Goal: Feedback & Contribution: Leave review/rating

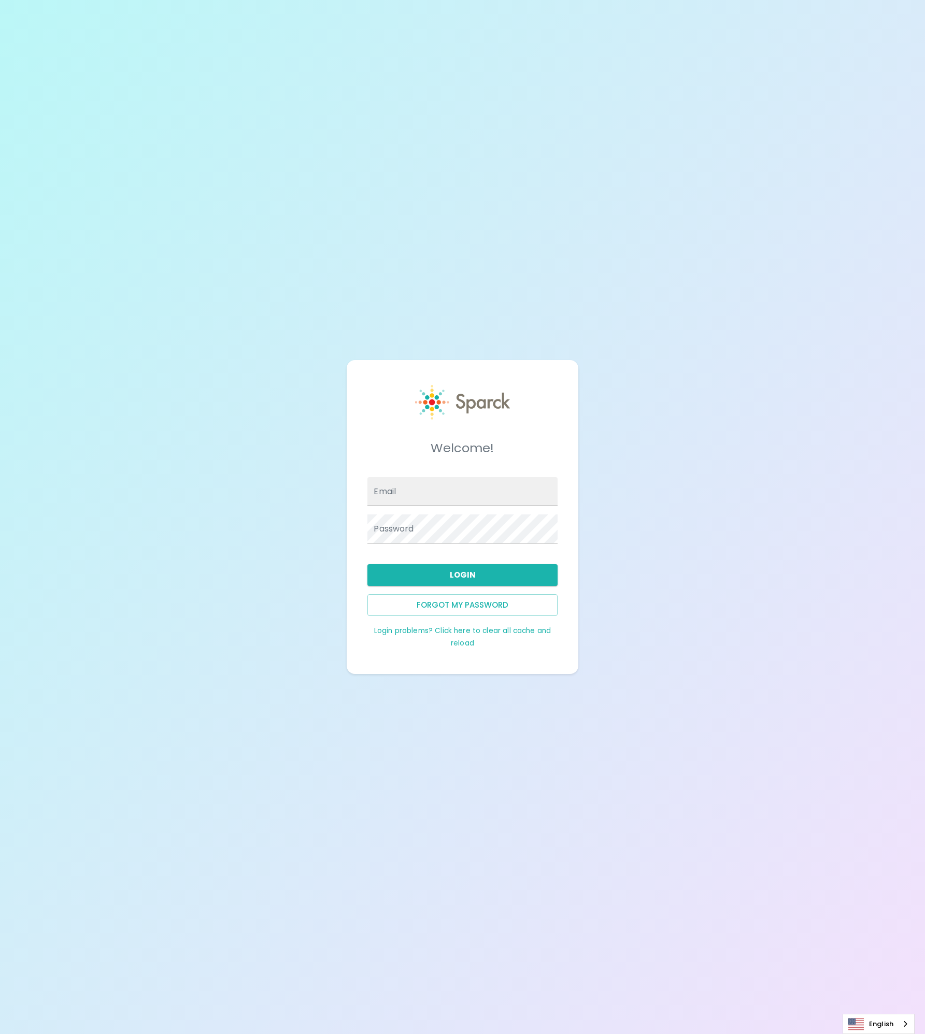
click at [521, 285] on div "Welcome! Email Password Login Forgot my password Login problems? Click here to …" at bounding box center [462, 517] width 925 height 1034
click at [431, 481] on input "Email" at bounding box center [462, 491] width 190 height 29
click at [369, 660] on div "Welcome! Email Password Login Forgot my password Login problems? Click here to …" at bounding box center [462, 517] width 206 height 289
click at [467, 633] on link "Login problems? Click here to clear all cache and reload" at bounding box center [462, 637] width 177 height 22
type input "john.ramirez@texastechfcu.org"
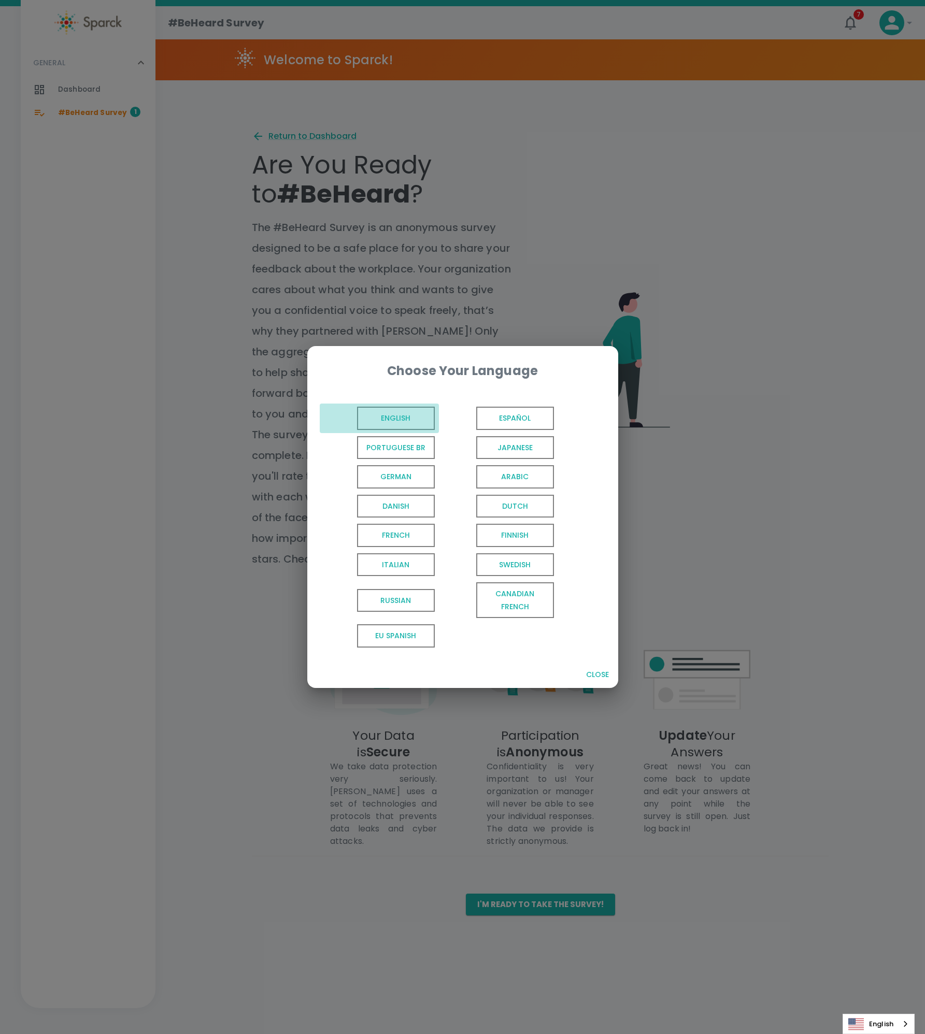
click at [400, 417] on span "English" at bounding box center [396, 418] width 78 height 23
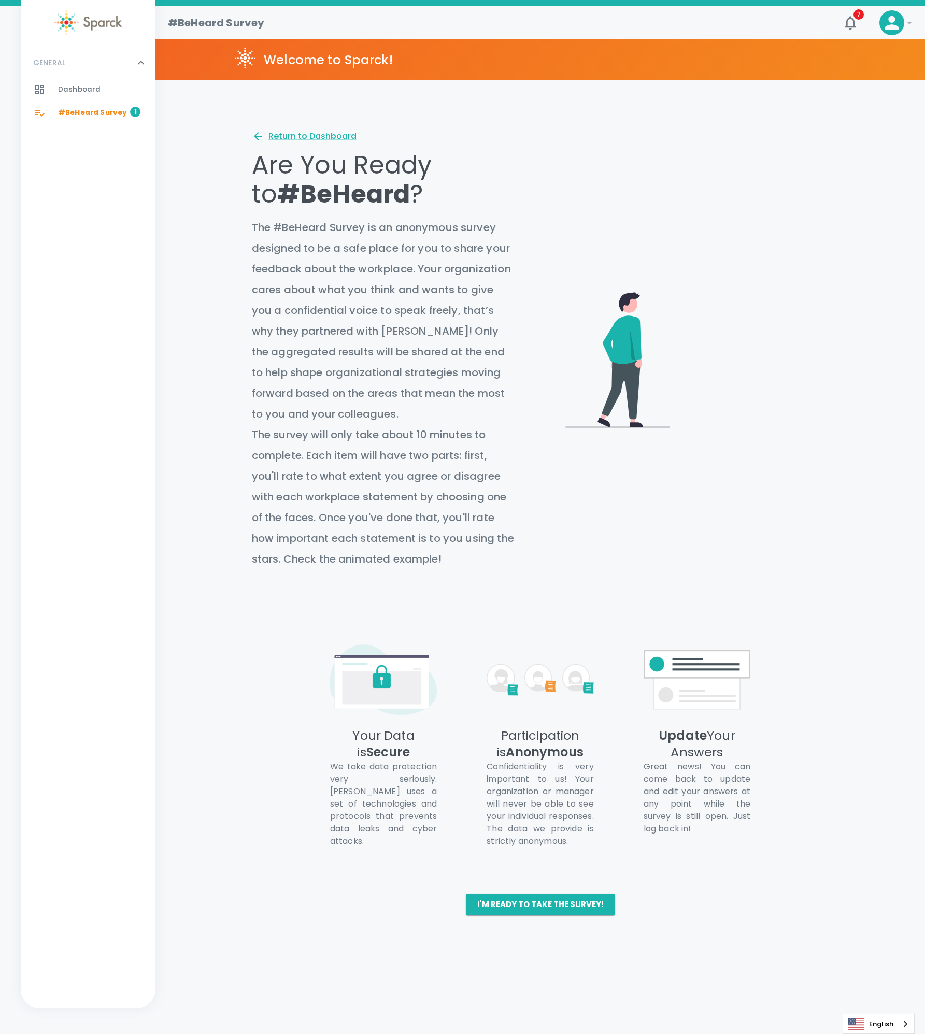
click at [905, 24] on icon at bounding box center [909, 23] width 12 height 12
click at [823, 66] on li "My Settings" at bounding box center [863, 61] width 108 height 19
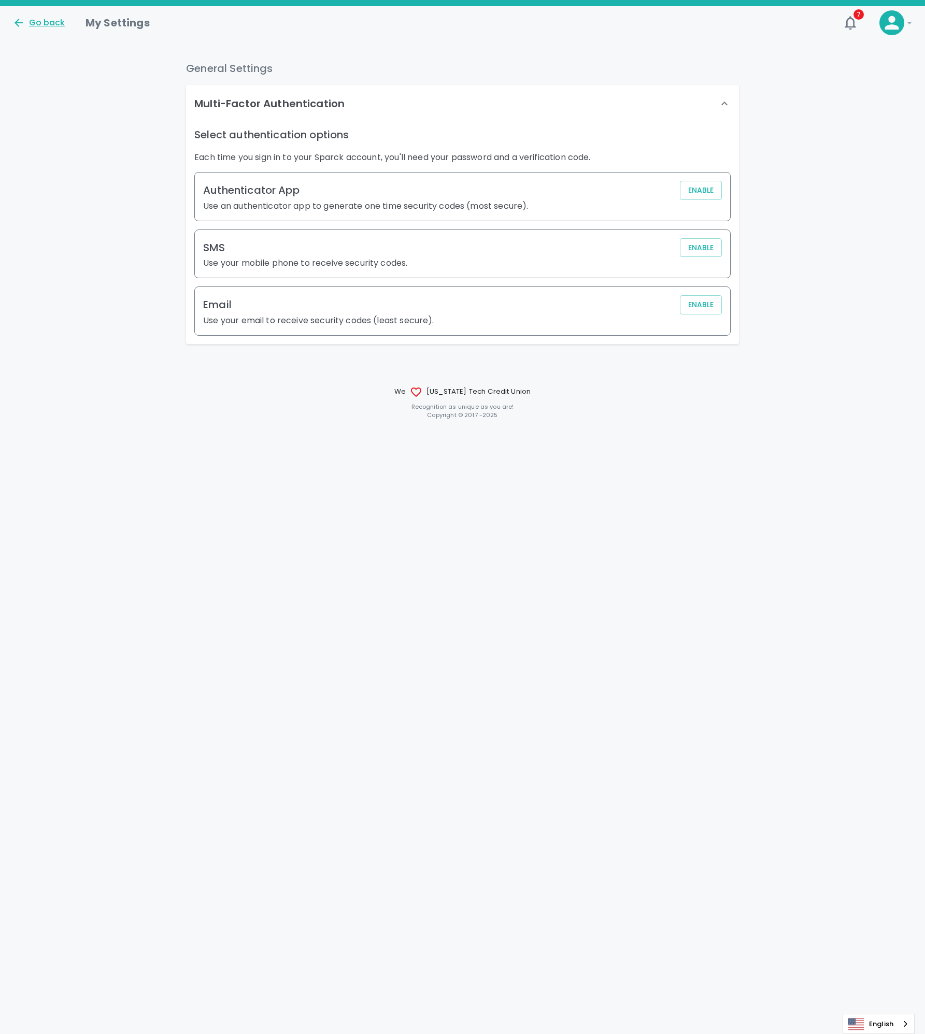
click at [47, 20] on div "Go back" at bounding box center [38, 23] width 52 height 12
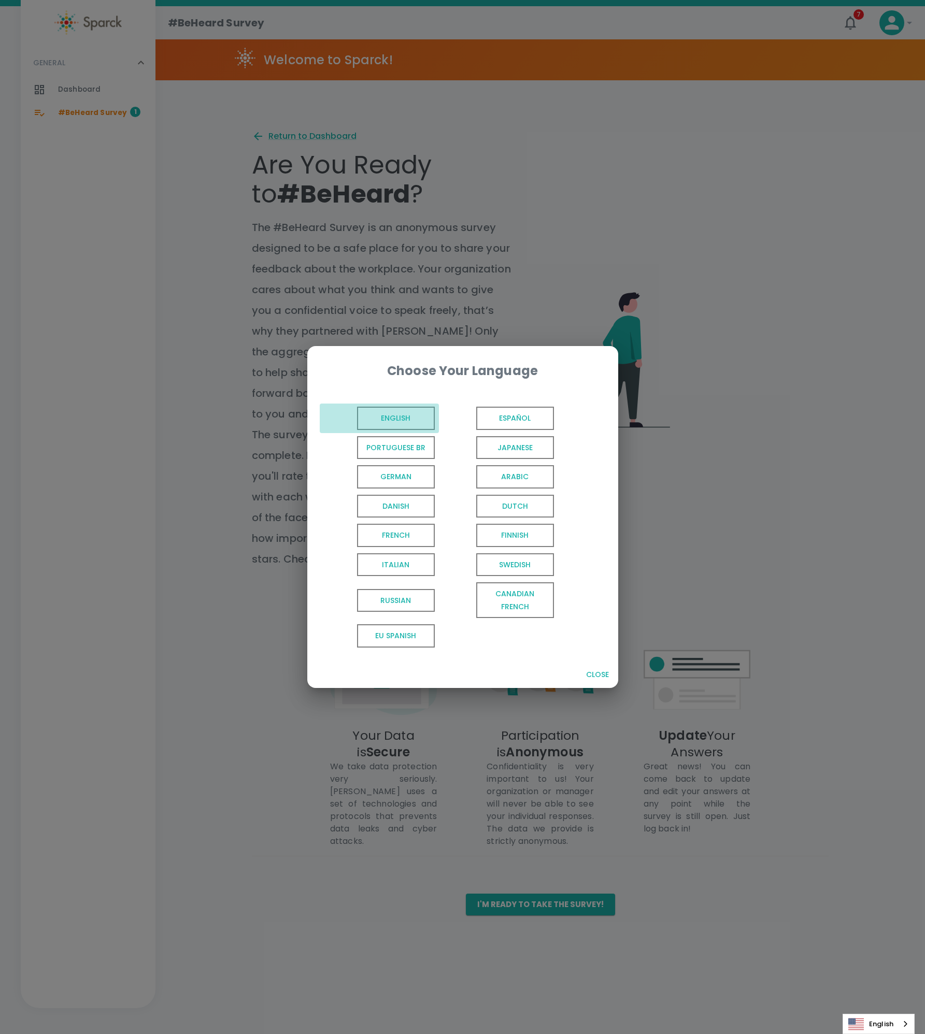
click at [390, 419] on span "English" at bounding box center [396, 418] width 78 height 23
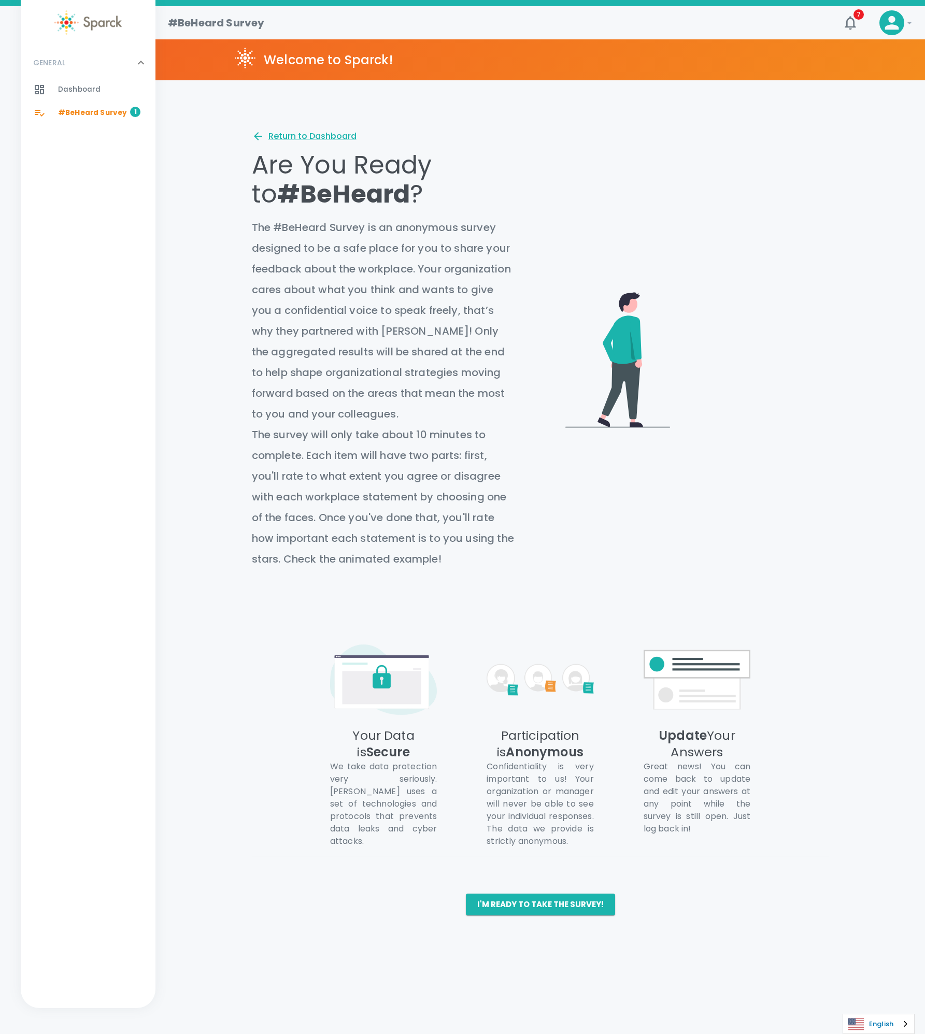
click at [891, 1021] on link "English" at bounding box center [878, 1024] width 71 height 19
click at [713, 936] on html "Skip Navigation #BeHeard Survey 7 ! GENERAL 0 Dashboard 0 #BeHeard Survey 1 Wel…" at bounding box center [462, 468] width 925 height 936
click at [529, 908] on button "I'm ready to take the survey!" at bounding box center [540, 905] width 149 height 22
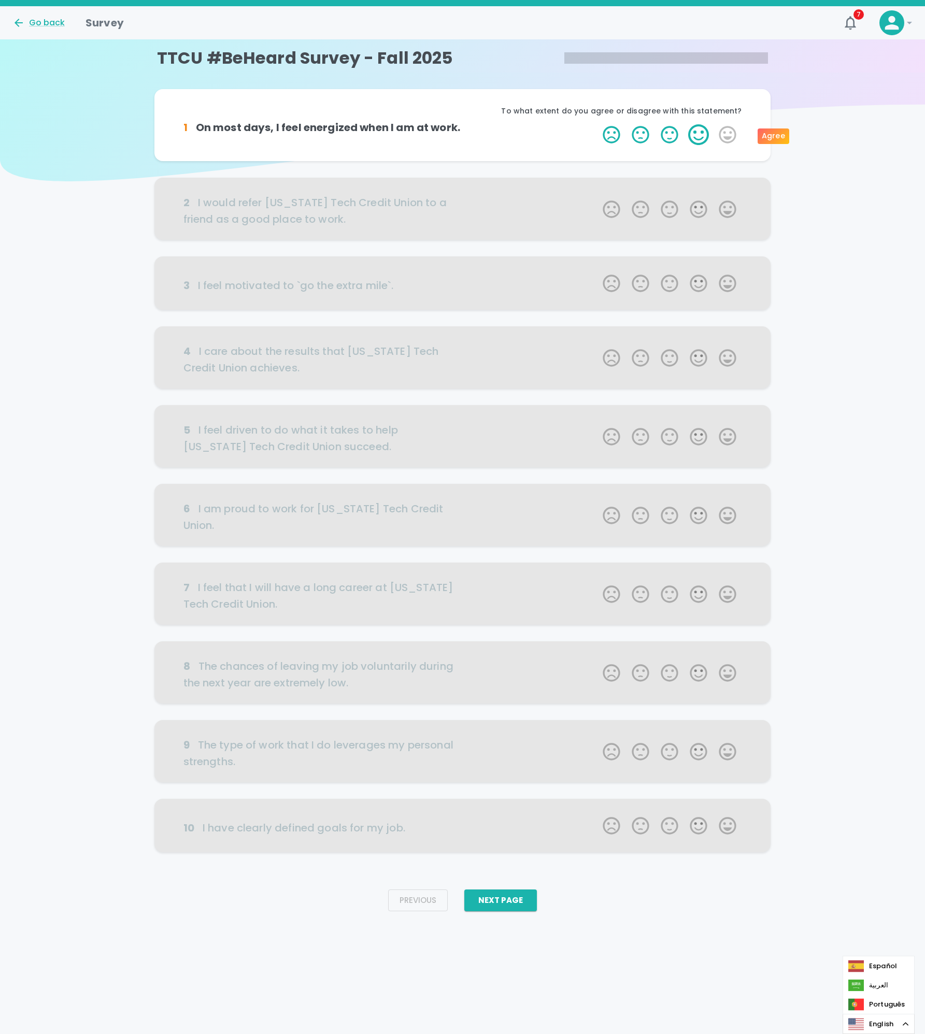
click at [703, 135] on label "4 Stars" at bounding box center [698, 134] width 29 height 21
click at [597, 124] on input "4 Stars" at bounding box center [596, 124] width 1 height 1
click at [705, 138] on label "4 Stars" at bounding box center [698, 134] width 29 height 21
click at [597, 124] on input "4 Stars" at bounding box center [596, 124] width 1 height 1
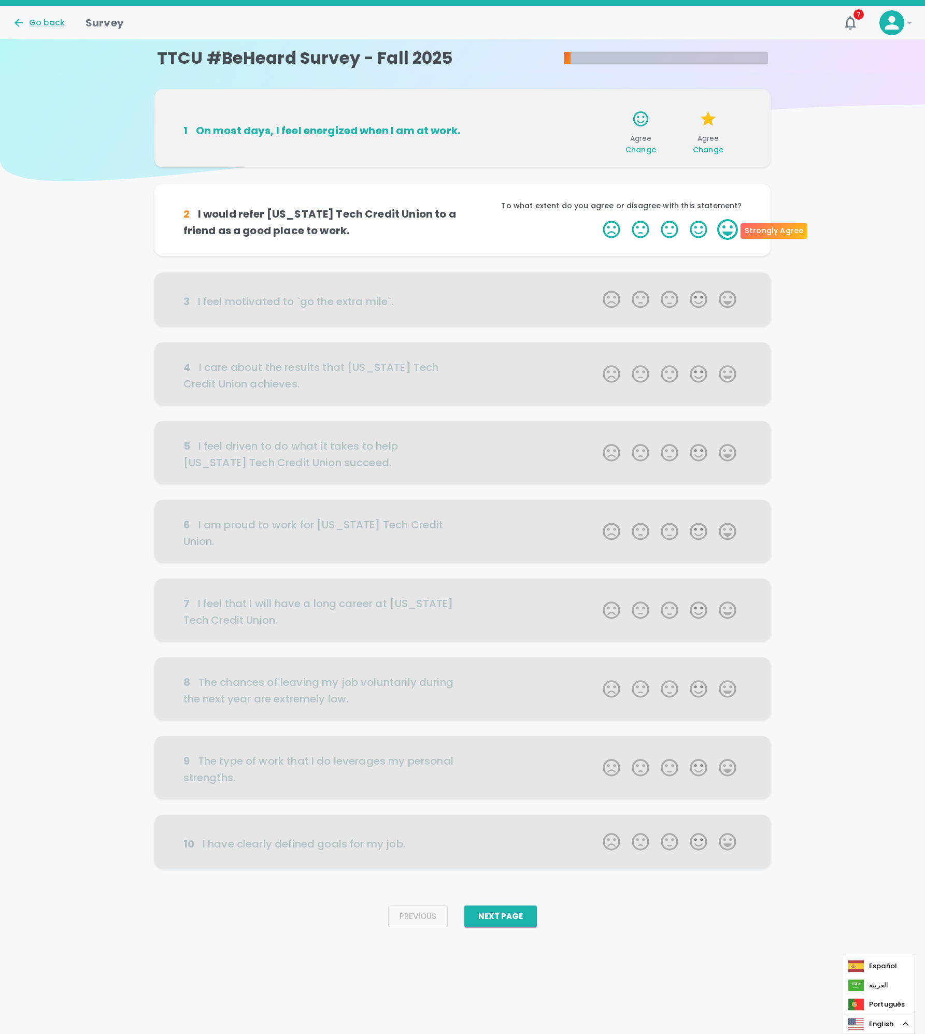
click at [730, 233] on label "5 Stars" at bounding box center [727, 229] width 29 height 21
click at [597, 219] on input "5 Stars" at bounding box center [596, 219] width 1 height 1
click at [730, 230] on label "5 Stars" at bounding box center [727, 229] width 29 height 21
click at [597, 219] on input "5 Stars" at bounding box center [596, 219] width 1 height 1
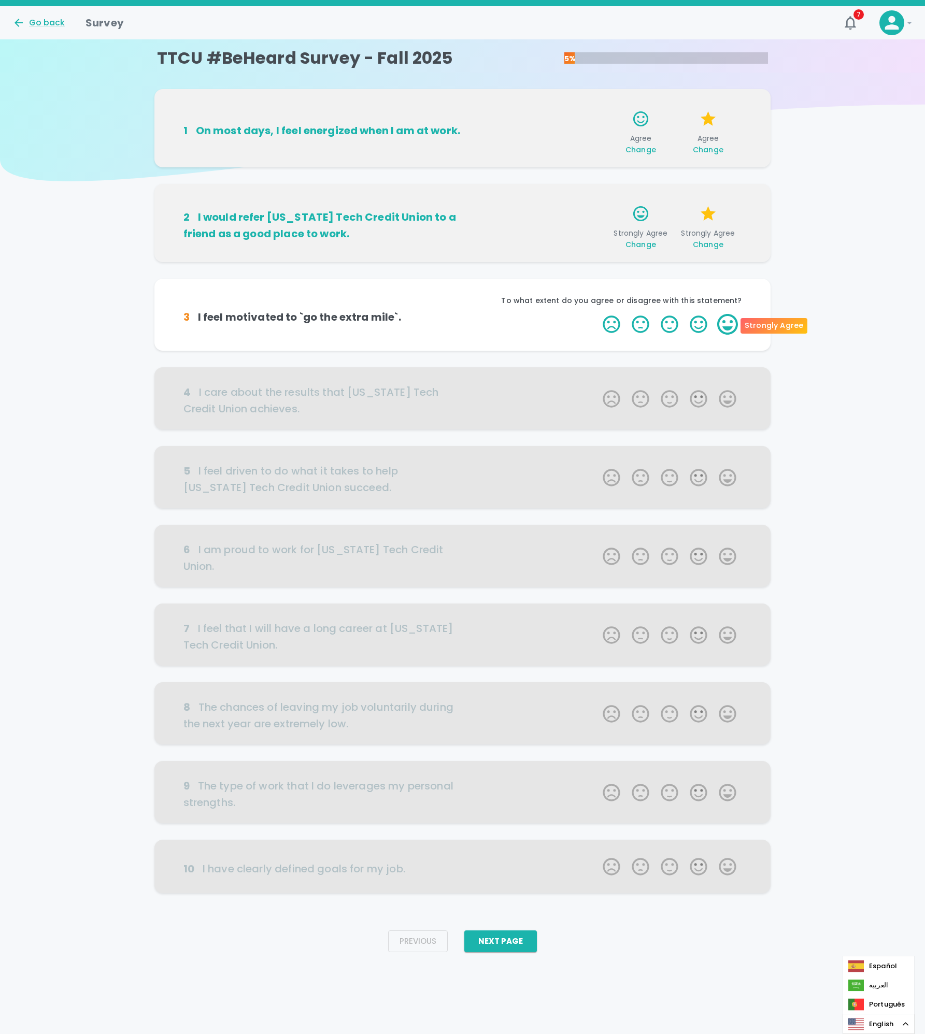
click at [722, 325] on label "5 Stars" at bounding box center [727, 324] width 29 height 21
click at [597, 314] on input "5 Stars" at bounding box center [596, 314] width 1 height 1
click at [730, 328] on label "5 Stars" at bounding box center [727, 324] width 29 height 21
click at [597, 314] on input "5 Stars" at bounding box center [596, 314] width 1 height 1
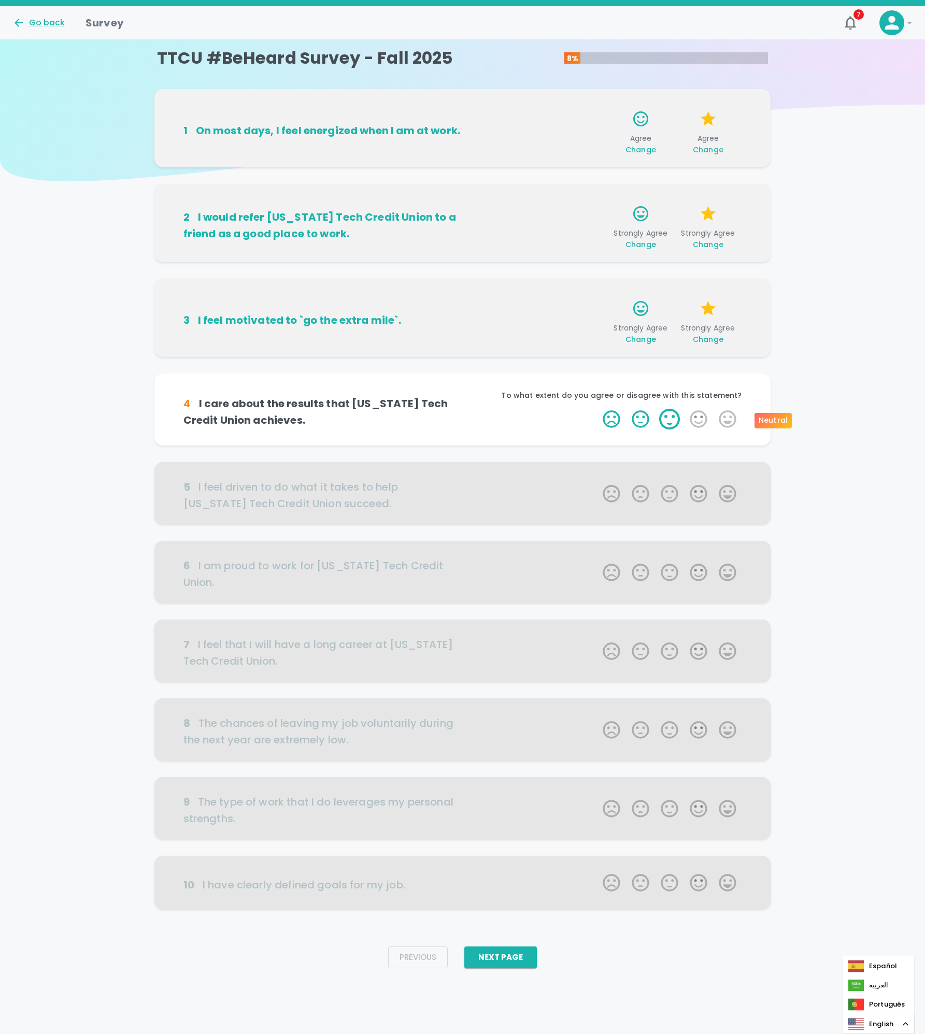
click at [679, 427] on label "3 Stars" at bounding box center [669, 419] width 29 height 21
click at [597, 409] on input "3 Stars" at bounding box center [596, 408] width 1 height 1
click at [570, 430] on div "Neutral" at bounding box center [584, 439] width 39 height 24
click at [696, 420] on label "4 Stars" at bounding box center [698, 419] width 29 height 21
click at [597, 409] on input "4 Stars" at bounding box center [596, 408] width 1 height 1
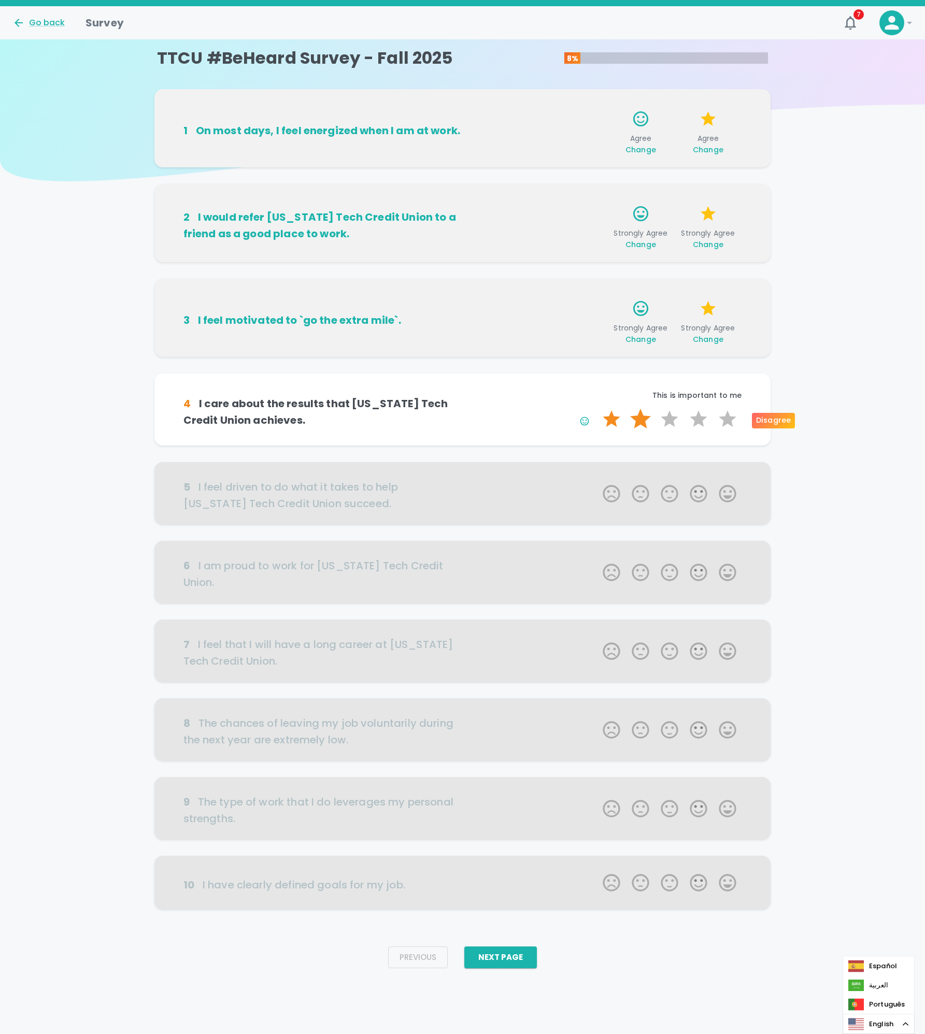
click at [632, 418] on label "2 Stars" at bounding box center [640, 419] width 29 height 21
click at [597, 409] on input "2 Stars" at bounding box center [596, 408] width 1 height 1
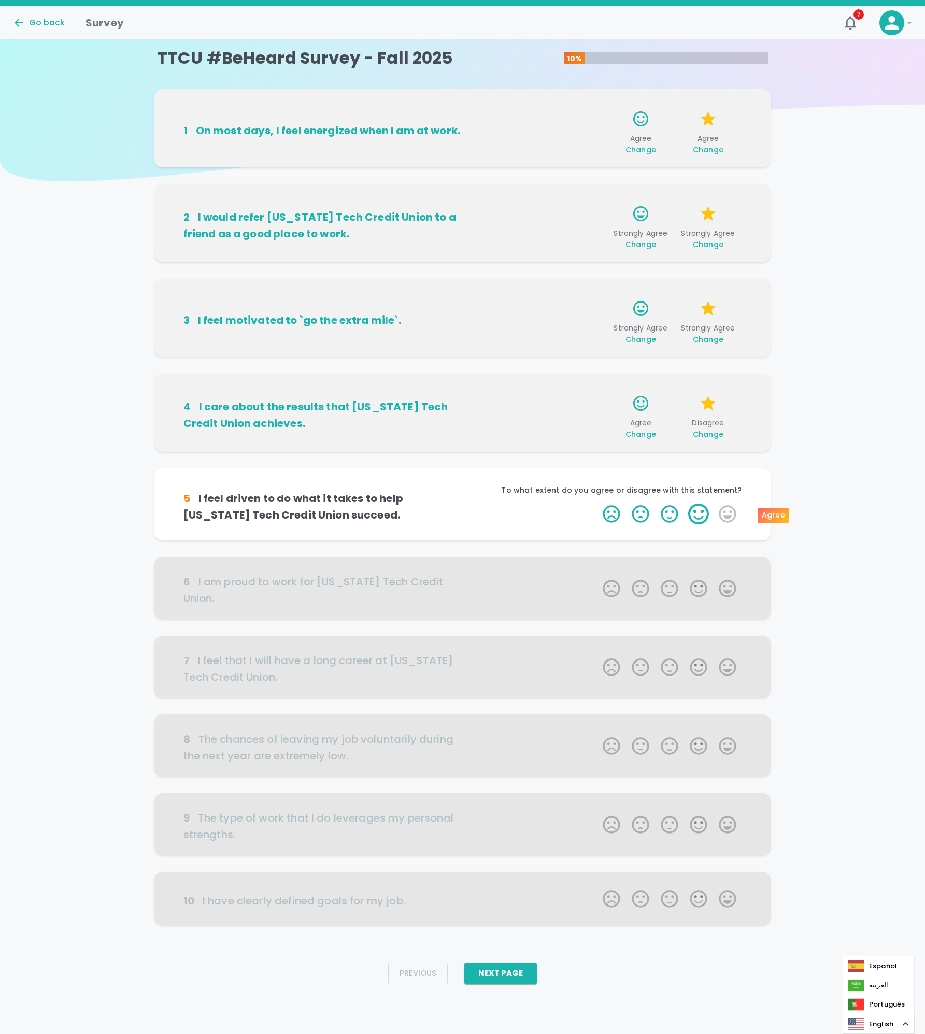
click at [690, 518] on label "4 Stars" at bounding box center [698, 514] width 29 height 21
click at [597, 504] on input "4 Stars" at bounding box center [596, 503] width 1 height 1
click at [693, 518] on label "4 Stars" at bounding box center [698, 514] width 29 height 21
click at [597, 504] on input "4 Stars" at bounding box center [596, 503] width 1 height 1
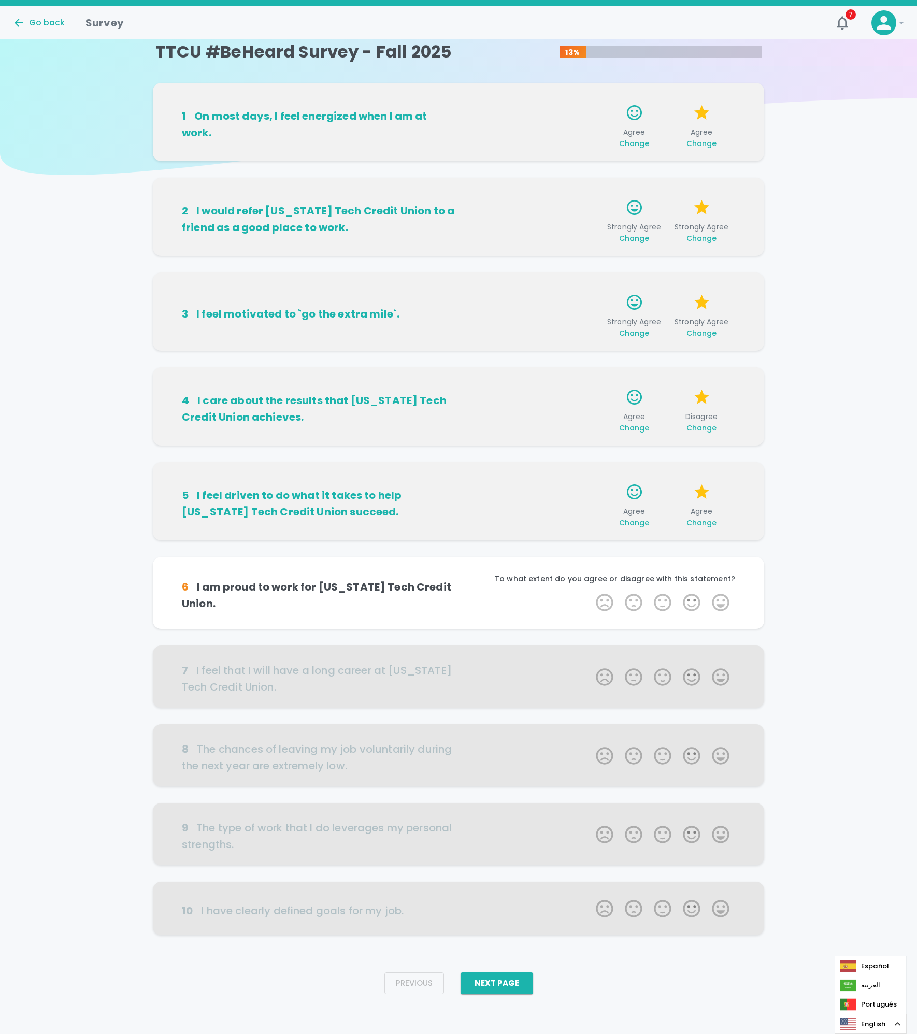
scroll to position [8, 0]
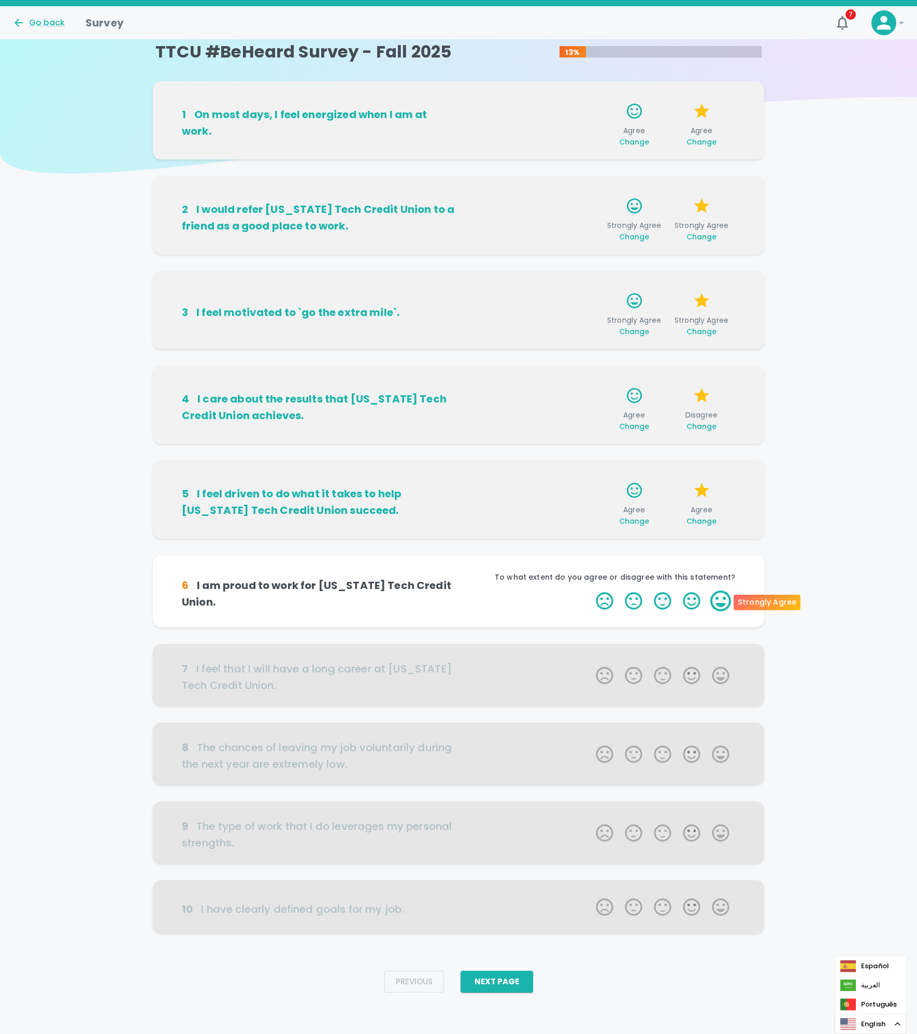
click at [721, 602] on label "5 Stars" at bounding box center [720, 601] width 29 height 21
click at [590, 591] on input "5 Stars" at bounding box center [590, 590] width 1 height 1
click at [721, 605] on label "5 Stars" at bounding box center [720, 601] width 29 height 21
click at [590, 591] on input "5 Stars" at bounding box center [590, 590] width 1 height 1
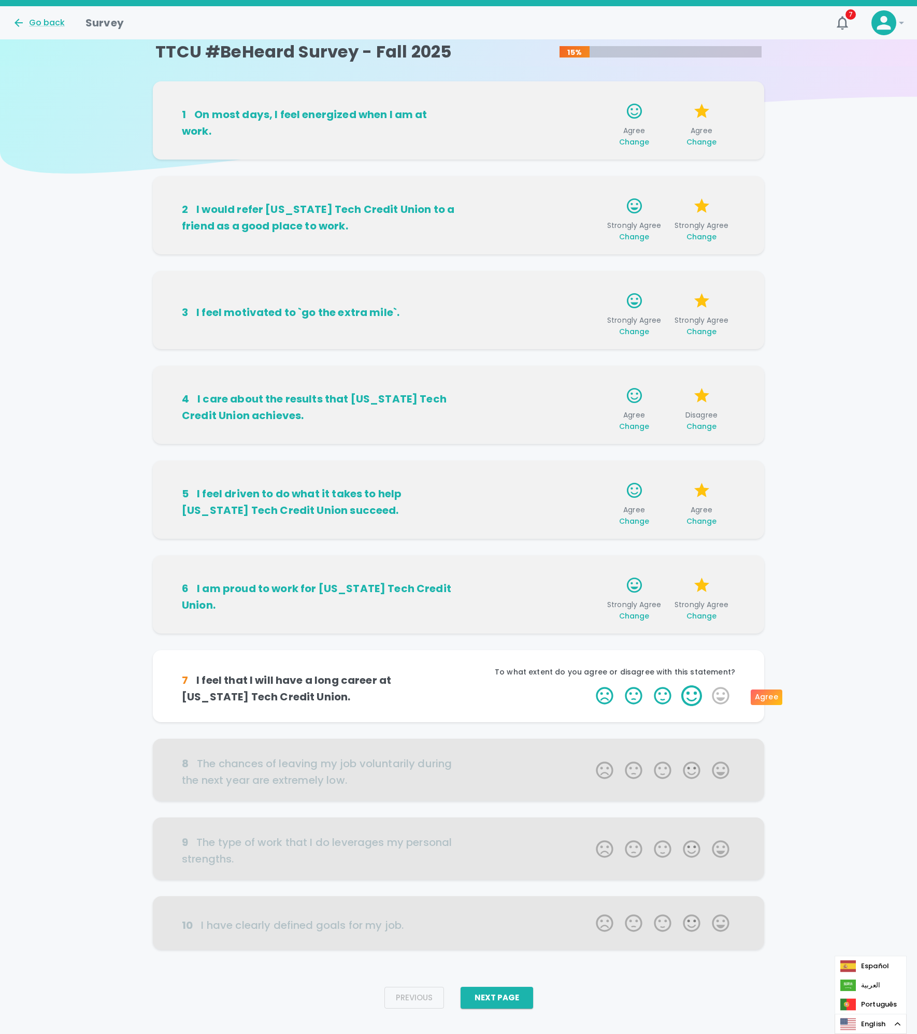
click at [705, 694] on label "4 Stars" at bounding box center [691, 696] width 29 height 21
click at [590, 686] on input "4 Stars" at bounding box center [590, 685] width 1 height 1
click at [626, 702] on label "2 Stars" at bounding box center [633, 696] width 29 height 21
click at [590, 686] on input "2 Stars" at bounding box center [590, 685] width 1 height 1
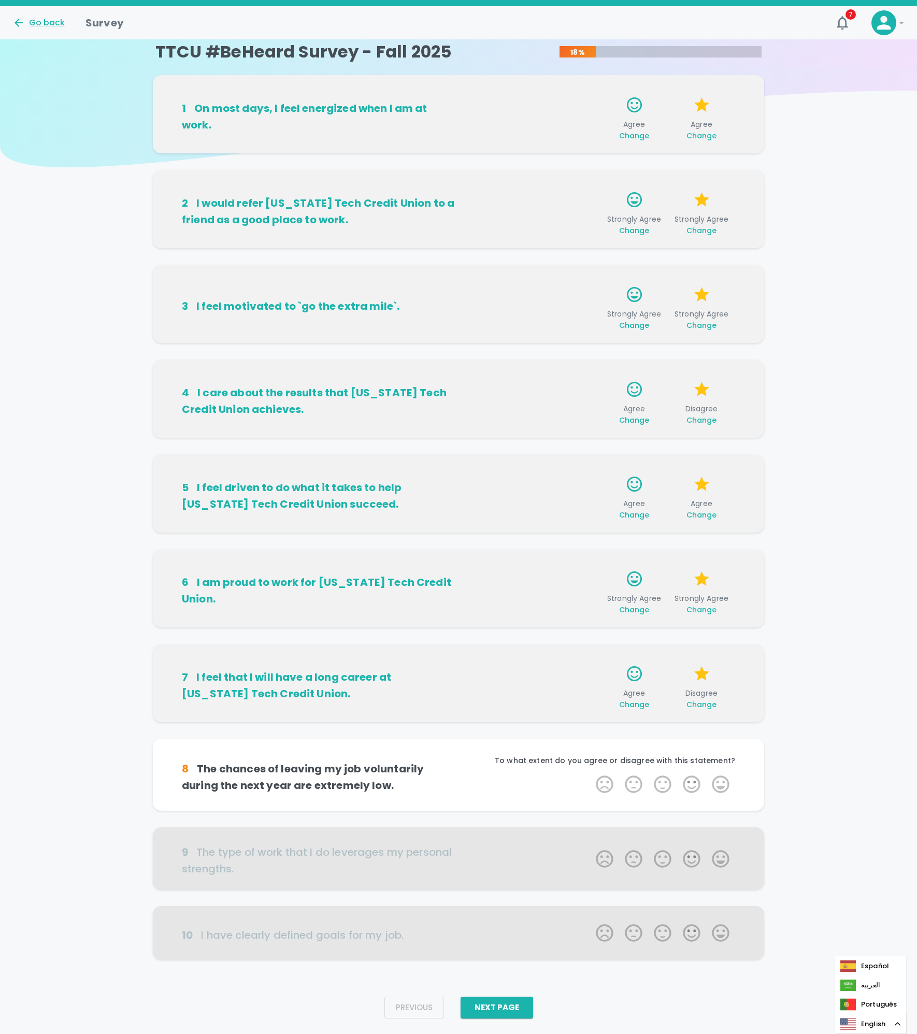
scroll to position [0, 0]
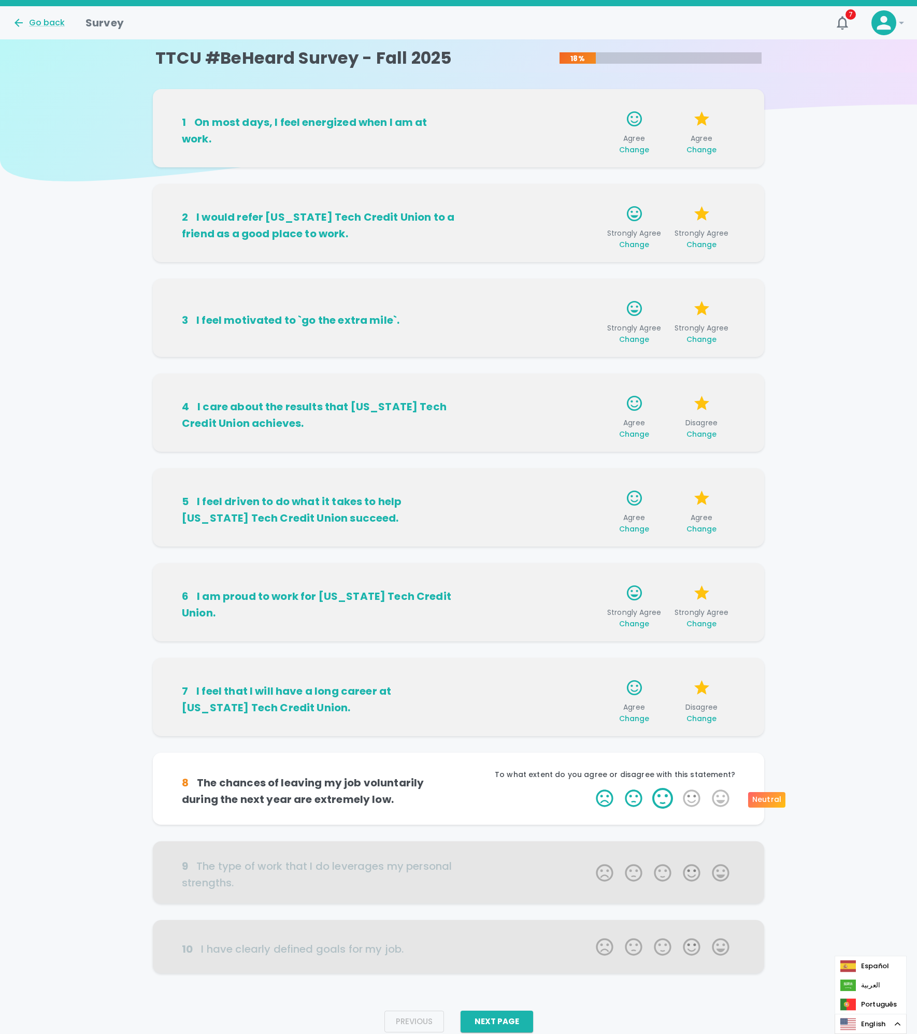
click at [657, 799] on label "3 Stars" at bounding box center [662, 798] width 29 height 21
click at [590, 788] on input "3 Stars" at bounding box center [590, 788] width 1 height 1
click at [659, 802] on label "3 Stars" at bounding box center [662, 798] width 29 height 21
click at [590, 788] on input "3 Stars" at bounding box center [590, 788] width 1 height 1
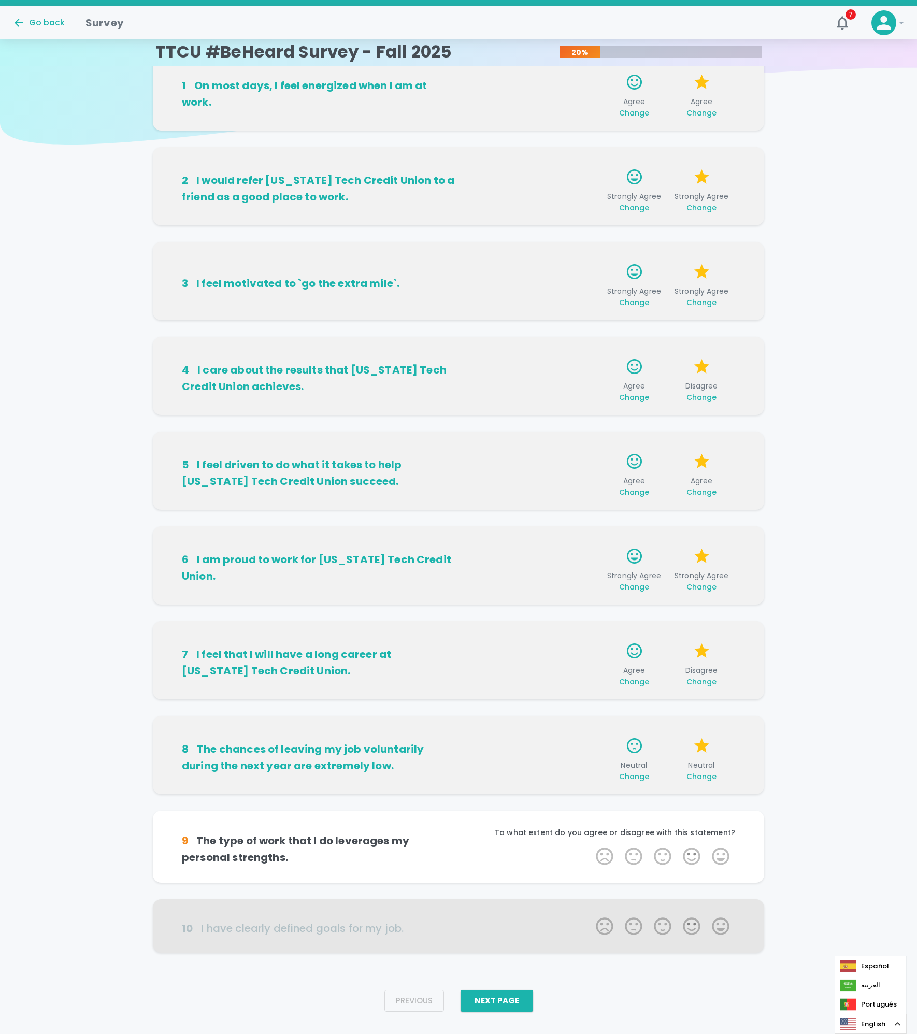
scroll to position [40, 0]
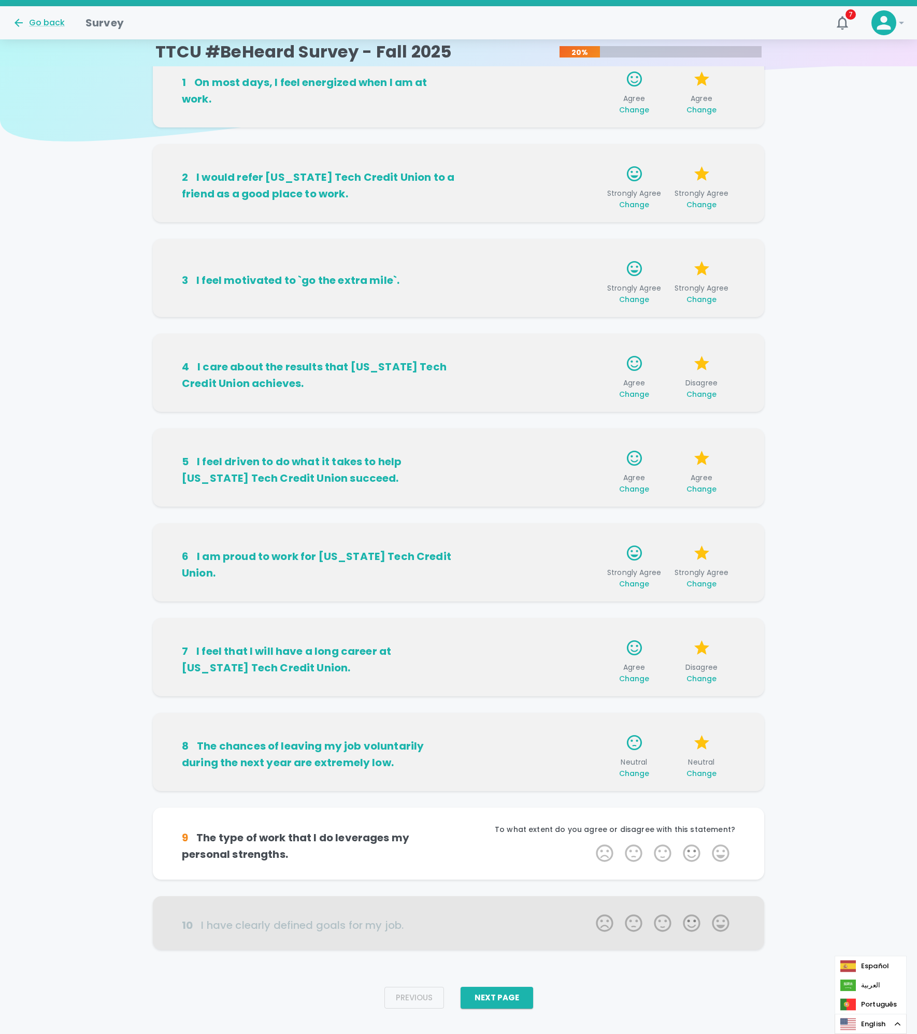
click at [697, 684] on span "Change" at bounding box center [702, 679] width 31 height 10
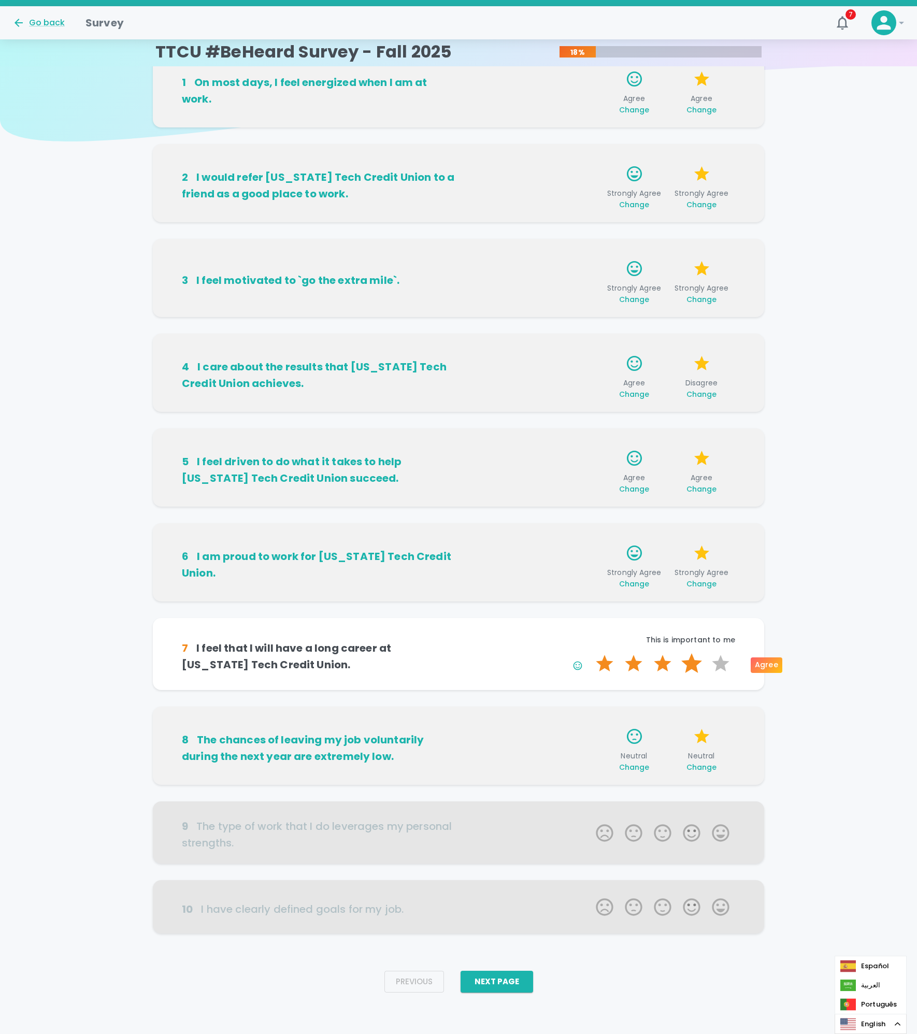
click at [690, 670] on label "4 Stars" at bounding box center [691, 664] width 29 height 21
click at [590, 654] on input "4 Stars" at bounding box center [590, 653] width 1 height 1
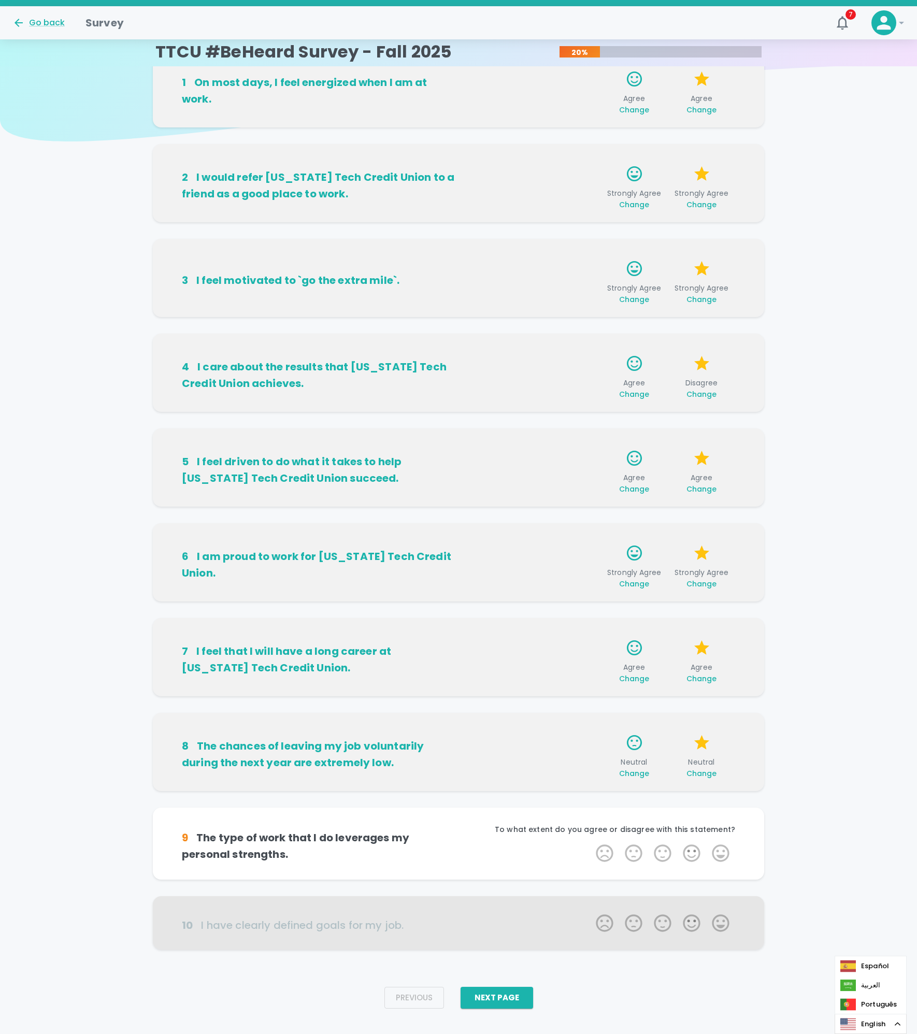
click at [696, 394] on span "Change" at bounding box center [702, 394] width 31 height 10
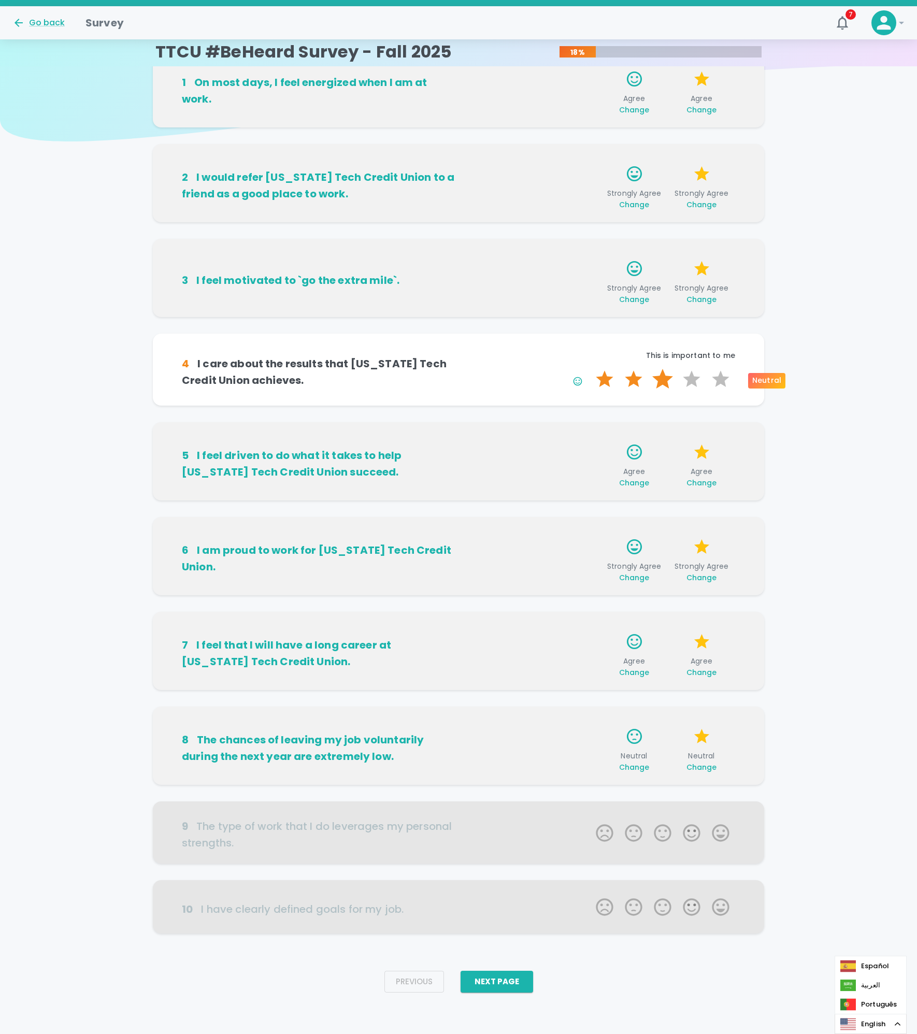
click at [664, 381] on label "3 Stars" at bounding box center [662, 379] width 29 height 21
click at [590, 369] on input "3 Stars" at bounding box center [590, 368] width 1 height 1
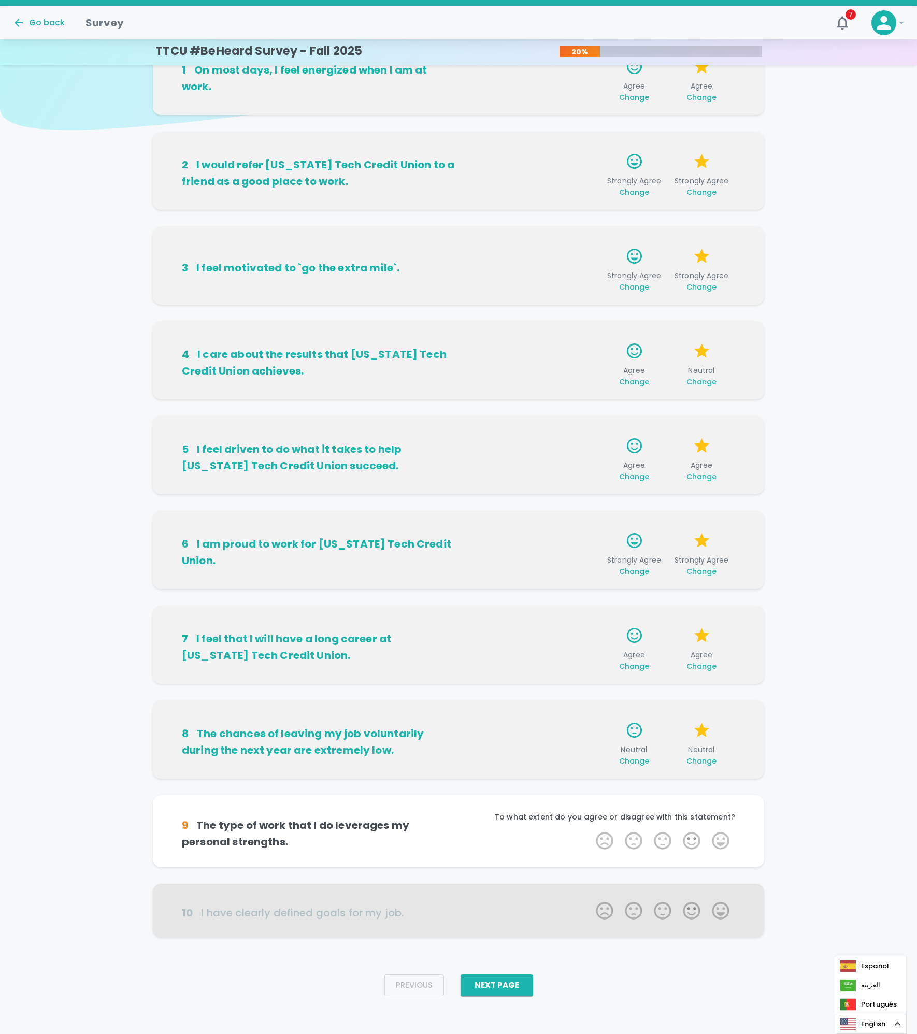
scroll to position [55, 0]
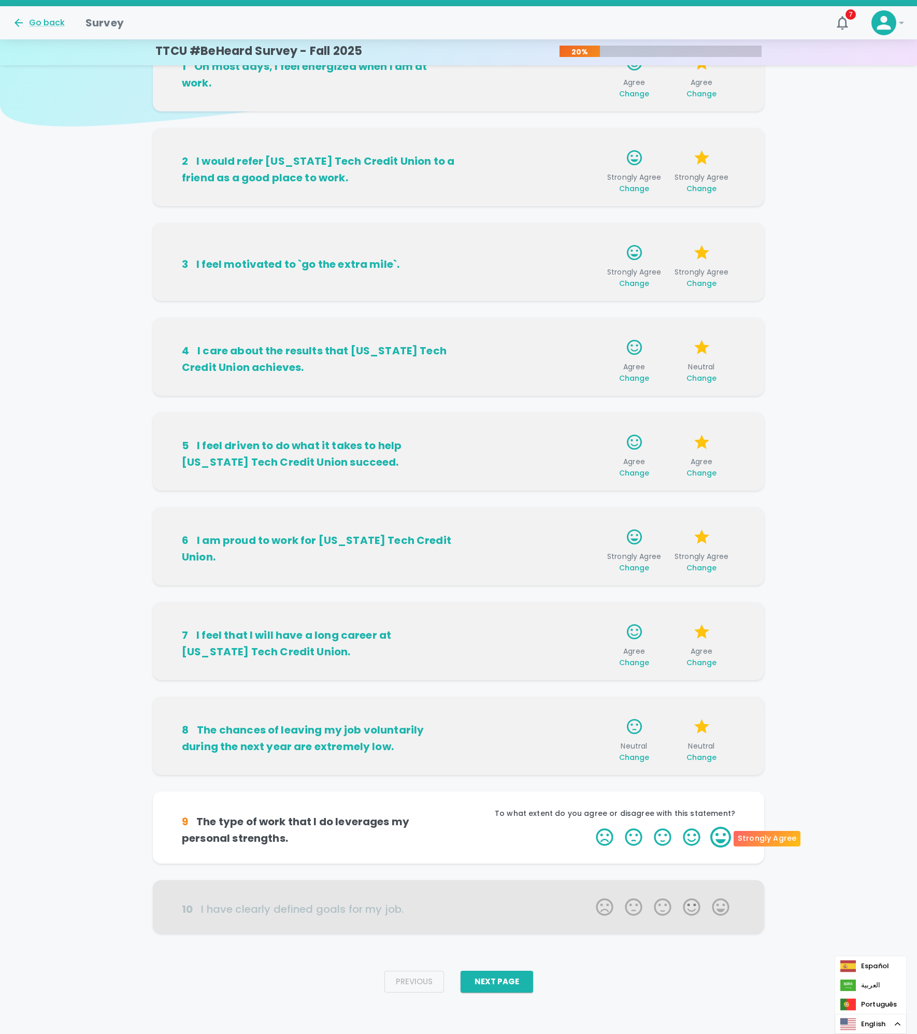
click at [714, 837] on label "5 Stars" at bounding box center [720, 837] width 29 height 21
click at [590, 827] on input "5 Stars" at bounding box center [590, 827] width 1 height 1
click at [715, 841] on label "5 Stars" at bounding box center [720, 837] width 29 height 21
click at [590, 827] on input "5 Stars" at bounding box center [590, 827] width 1 height 1
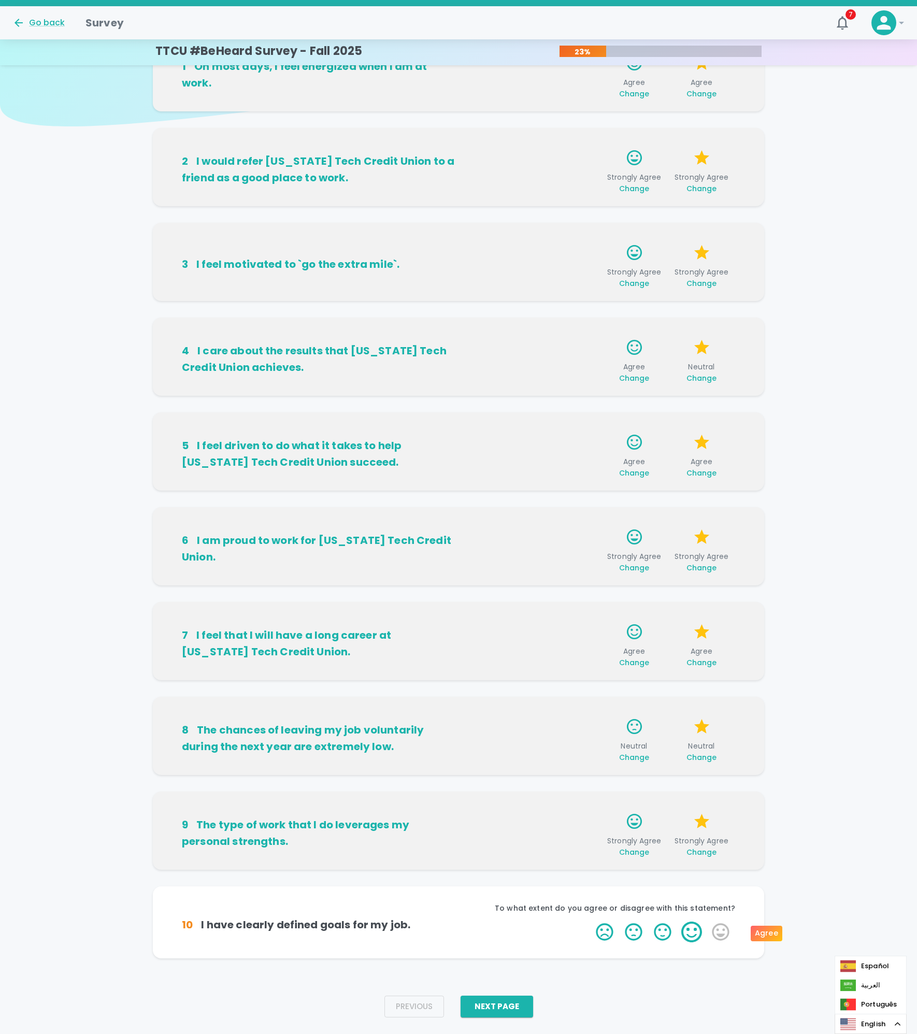
click at [693, 933] on label "4 Stars" at bounding box center [691, 932] width 29 height 21
click at [590, 922] on input "4 Stars" at bounding box center [590, 921] width 1 height 1
click at [720, 936] on label "5 Stars" at bounding box center [720, 932] width 29 height 21
click at [590, 922] on input "5 Stars" at bounding box center [590, 921] width 1 height 1
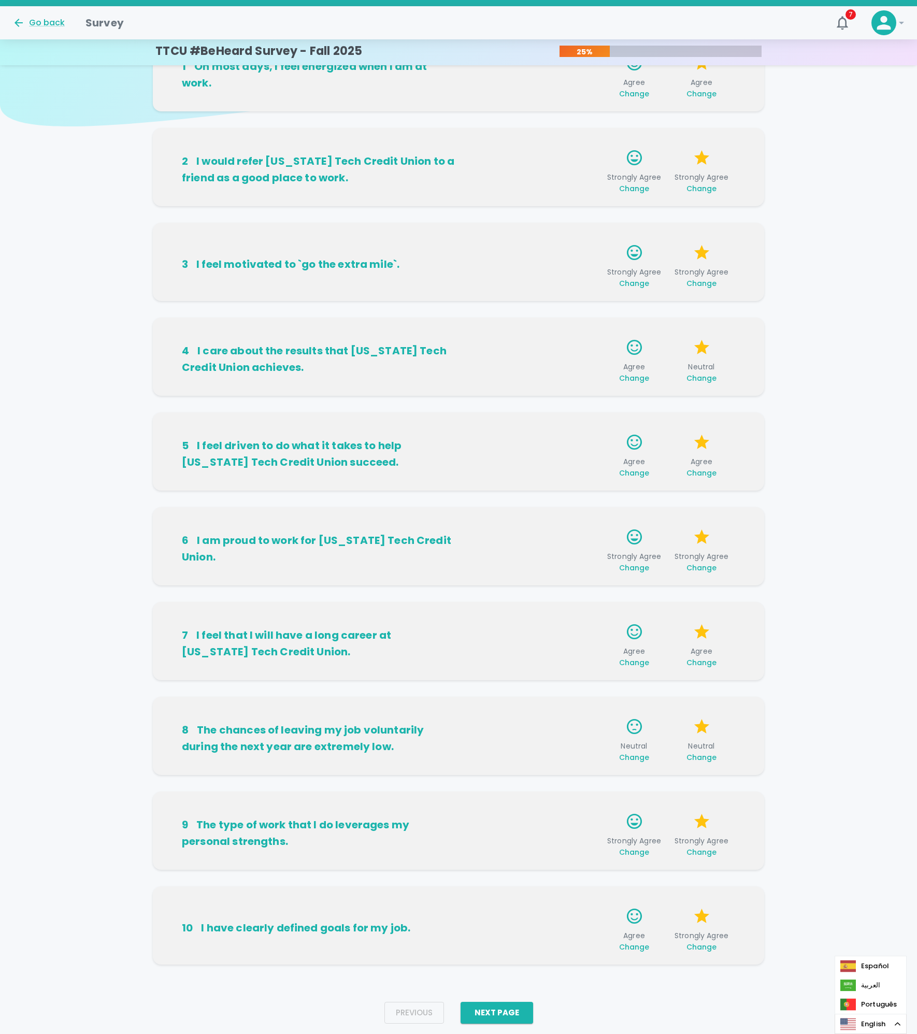
scroll to position [80, 0]
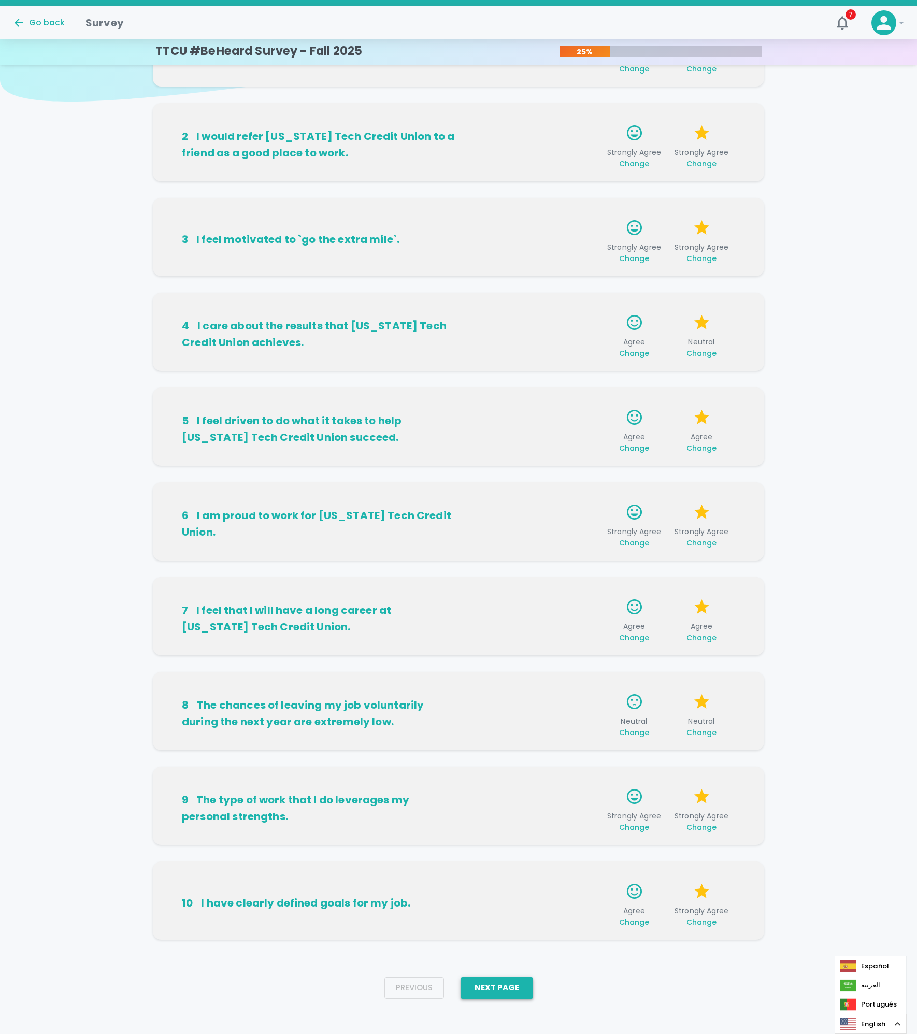
click at [500, 987] on button "Next Page" at bounding box center [497, 988] width 73 height 22
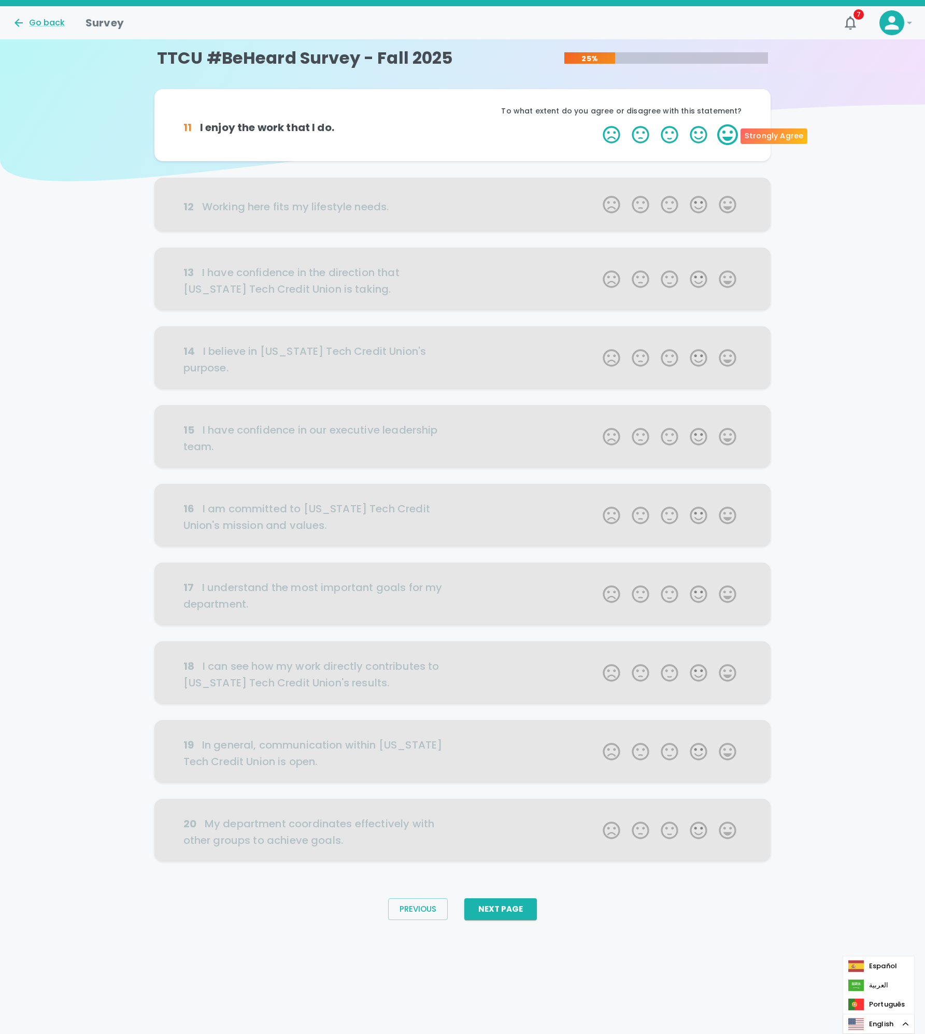
click at [735, 128] on label "5 Stars" at bounding box center [727, 134] width 29 height 21
click at [597, 124] on input "5 Stars" at bounding box center [596, 124] width 1 height 1
click at [729, 136] on label "5 Stars" at bounding box center [727, 134] width 29 height 21
click at [597, 124] on input "5 Stars" at bounding box center [596, 124] width 1 height 1
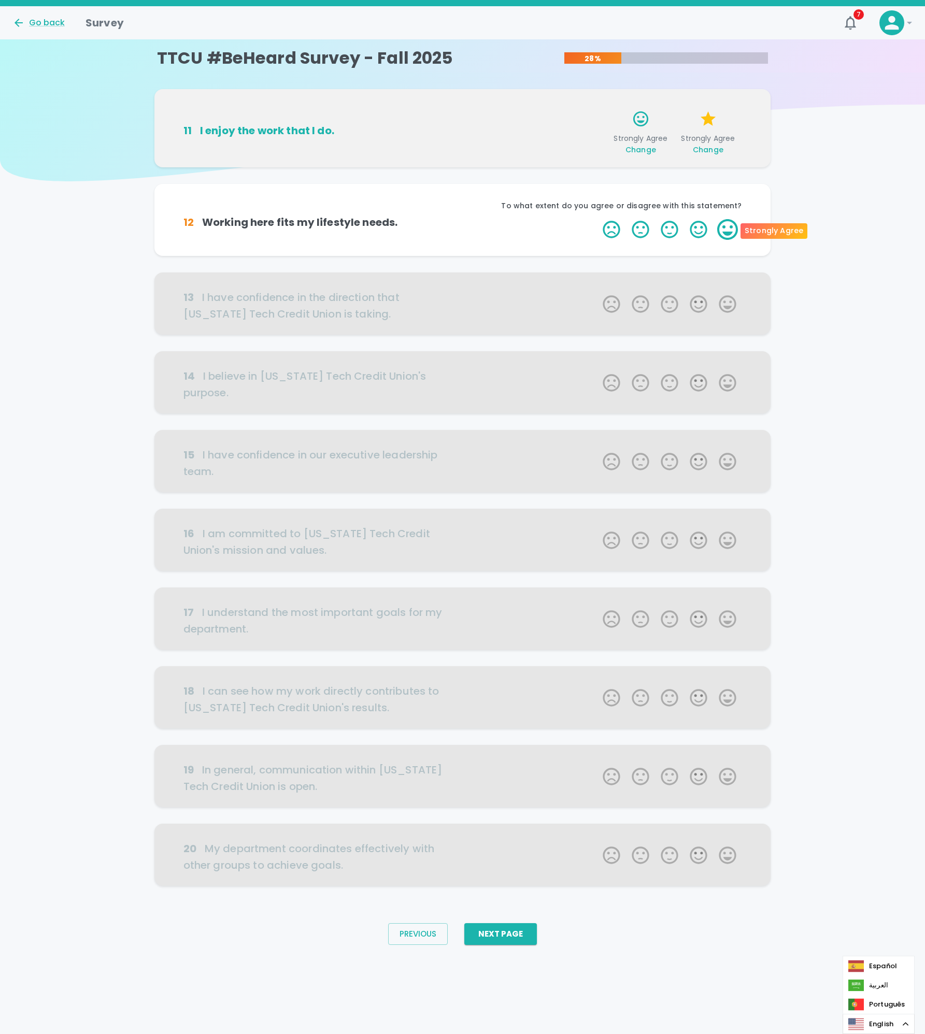
click at [739, 231] on label "5 Stars" at bounding box center [727, 229] width 29 height 21
click at [597, 219] on input "5 Stars" at bounding box center [596, 219] width 1 height 1
click at [730, 233] on label "5 Stars" at bounding box center [727, 229] width 29 height 21
click at [597, 219] on input "5 Stars" at bounding box center [596, 219] width 1 height 1
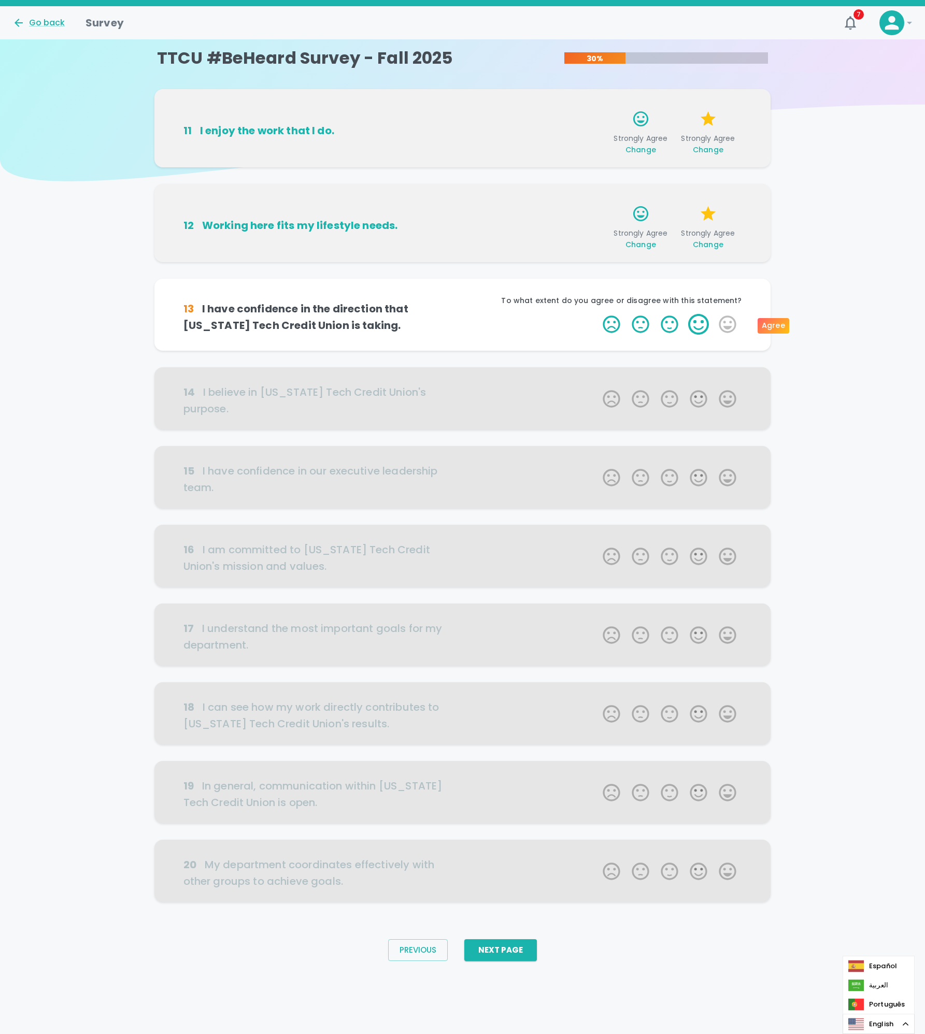
click at [705, 329] on label "4 Stars" at bounding box center [698, 324] width 29 height 21
click at [597, 314] on input "4 Stars" at bounding box center [596, 314] width 1 height 1
click at [703, 326] on label "4 Stars" at bounding box center [698, 324] width 29 height 21
click at [597, 314] on input "4 Stars" at bounding box center [596, 314] width 1 height 1
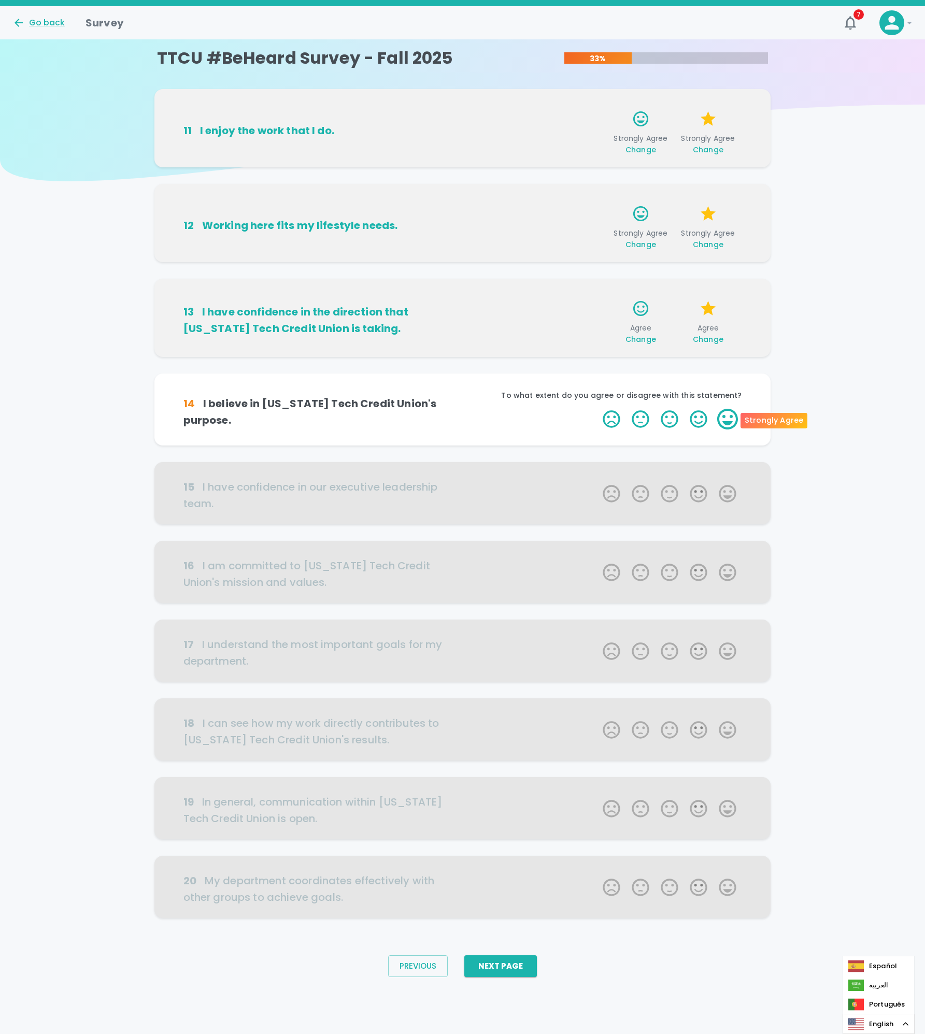
click at [736, 419] on label "5 Stars" at bounding box center [727, 419] width 29 height 21
click at [597, 409] on input "5 Stars" at bounding box center [596, 408] width 1 height 1
click at [735, 419] on label "5 Stars" at bounding box center [727, 419] width 29 height 21
click at [597, 409] on input "5 Stars" at bounding box center [596, 408] width 1 height 1
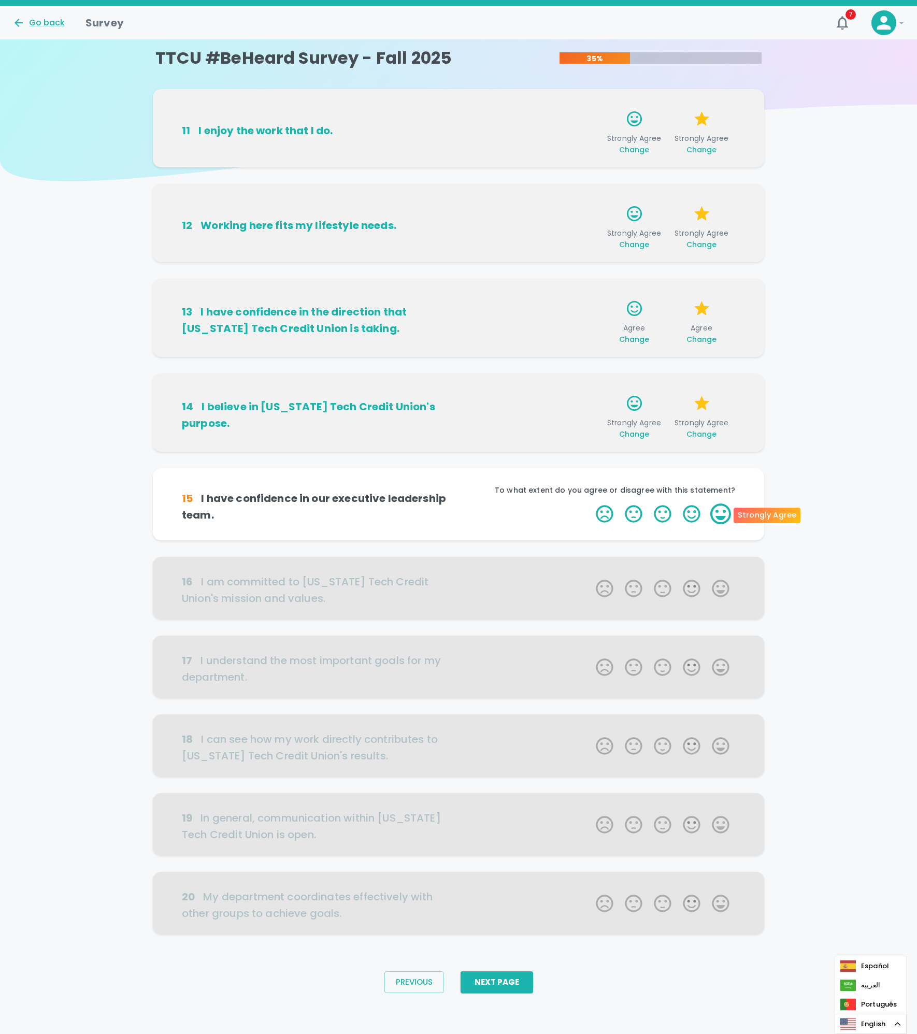
click at [713, 510] on label "5 Stars" at bounding box center [720, 514] width 29 height 21
click at [590, 504] on input "5 Stars" at bounding box center [590, 503] width 1 height 1
click at [718, 514] on label "5 Stars" at bounding box center [720, 514] width 29 height 21
click at [590, 504] on input "5 Stars" at bounding box center [590, 503] width 1 height 1
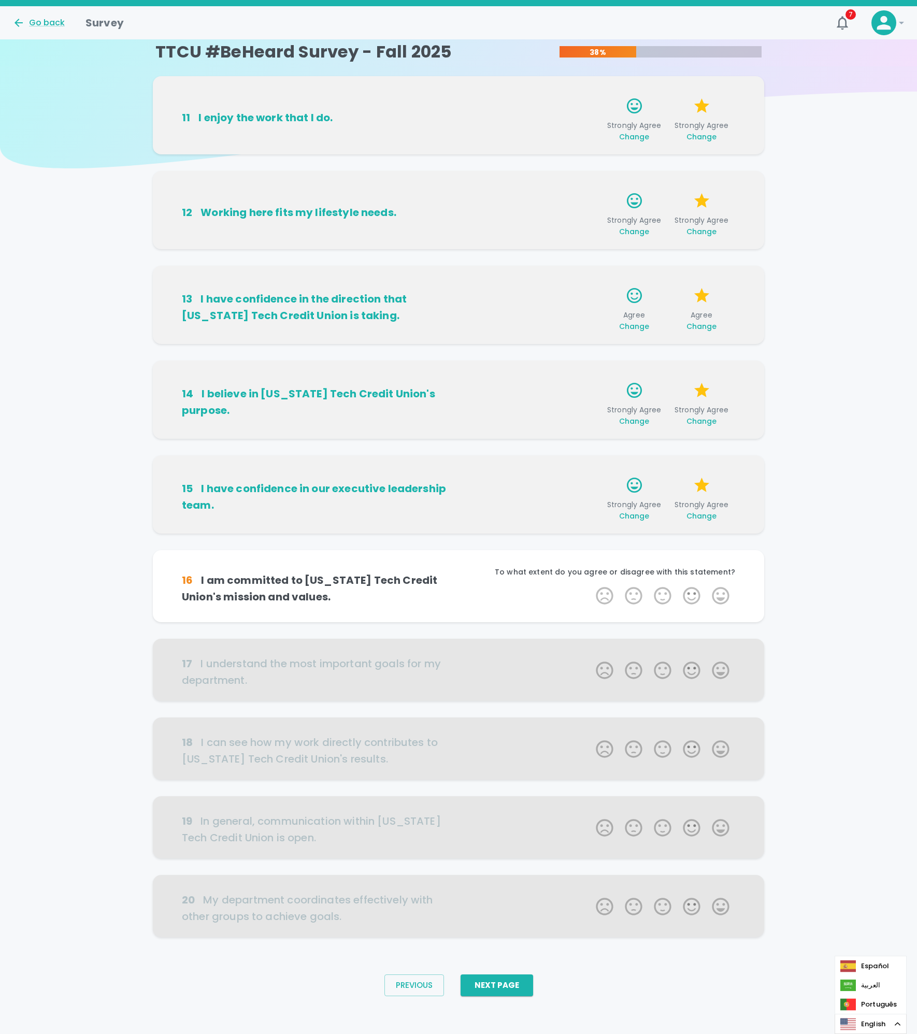
scroll to position [17, 0]
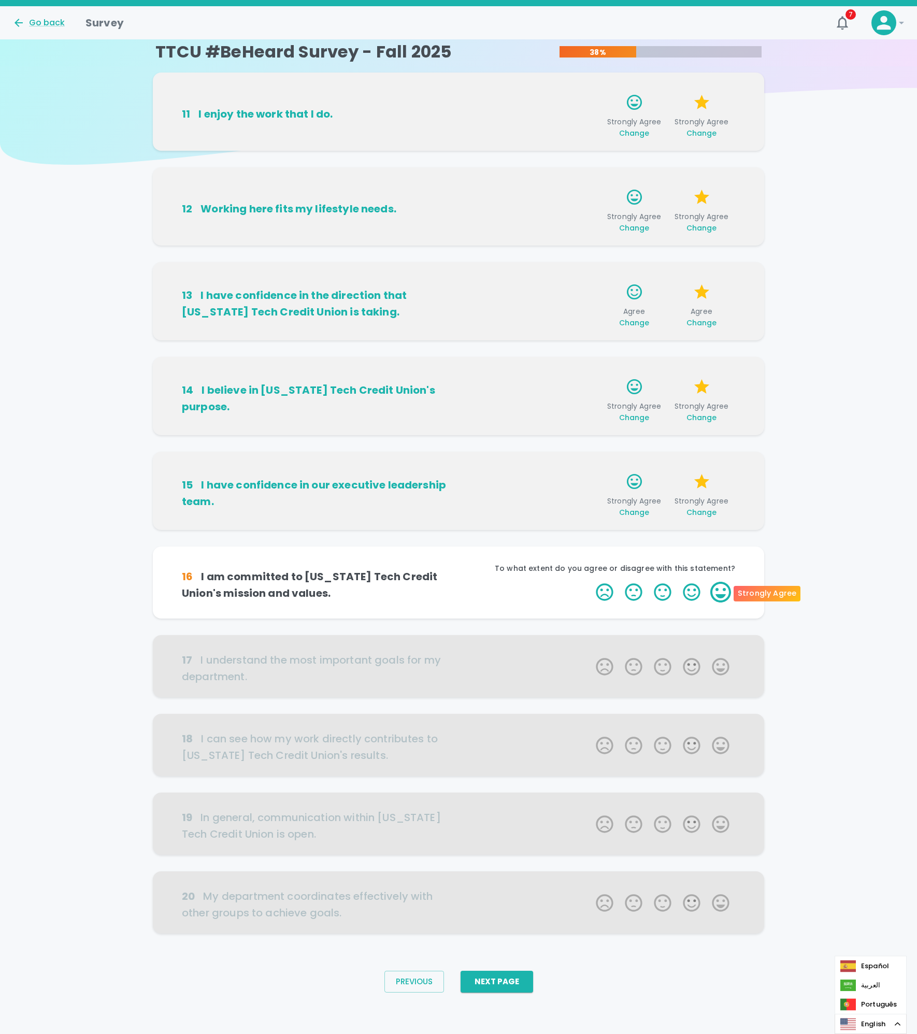
click at [723, 588] on label "5 Stars" at bounding box center [720, 592] width 29 height 21
click at [590, 582] on input "5 Stars" at bounding box center [590, 581] width 1 height 1
click at [723, 588] on label "5 Stars" at bounding box center [720, 592] width 29 height 21
click at [590, 582] on input "5 Stars" at bounding box center [590, 581] width 1 height 1
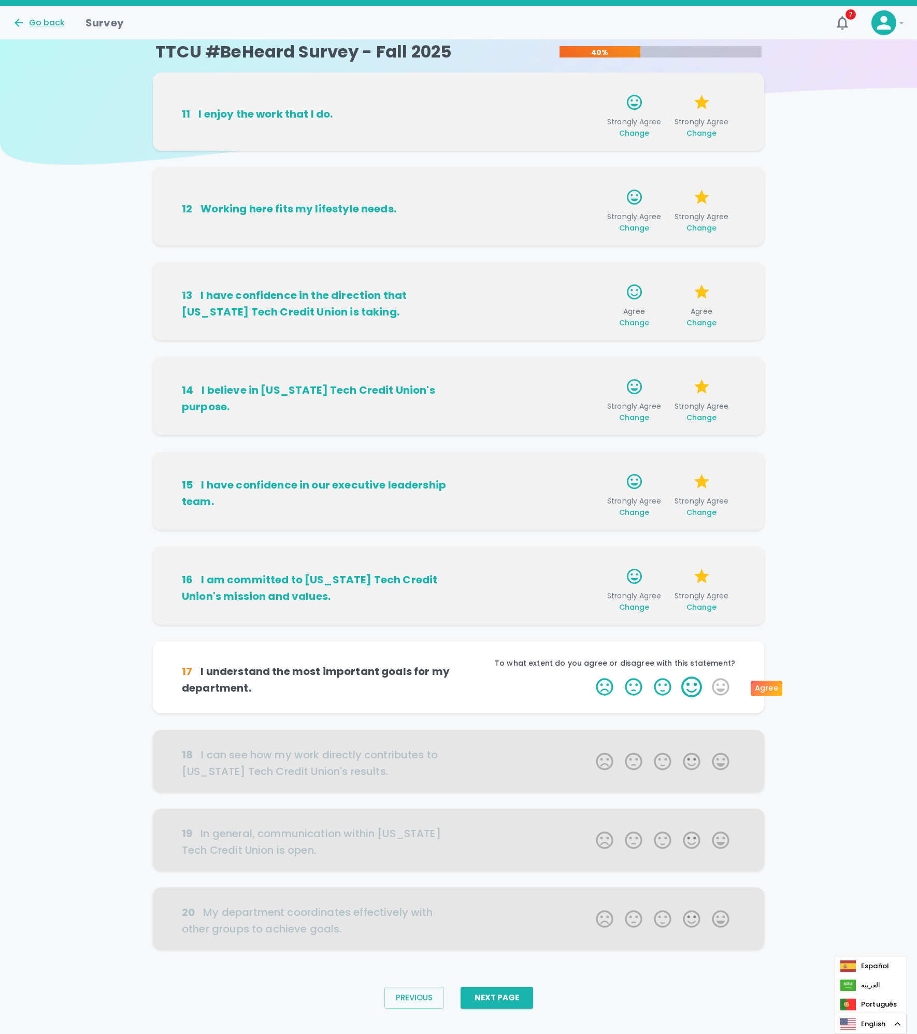
click at [692, 689] on label "4 Stars" at bounding box center [691, 687] width 29 height 21
click at [590, 677] on input "4 Stars" at bounding box center [590, 676] width 1 height 1
click at [719, 689] on label "5 Stars" at bounding box center [720, 687] width 29 height 21
click at [590, 677] on input "5 Stars" at bounding box center [590, 676] width 1 height 1
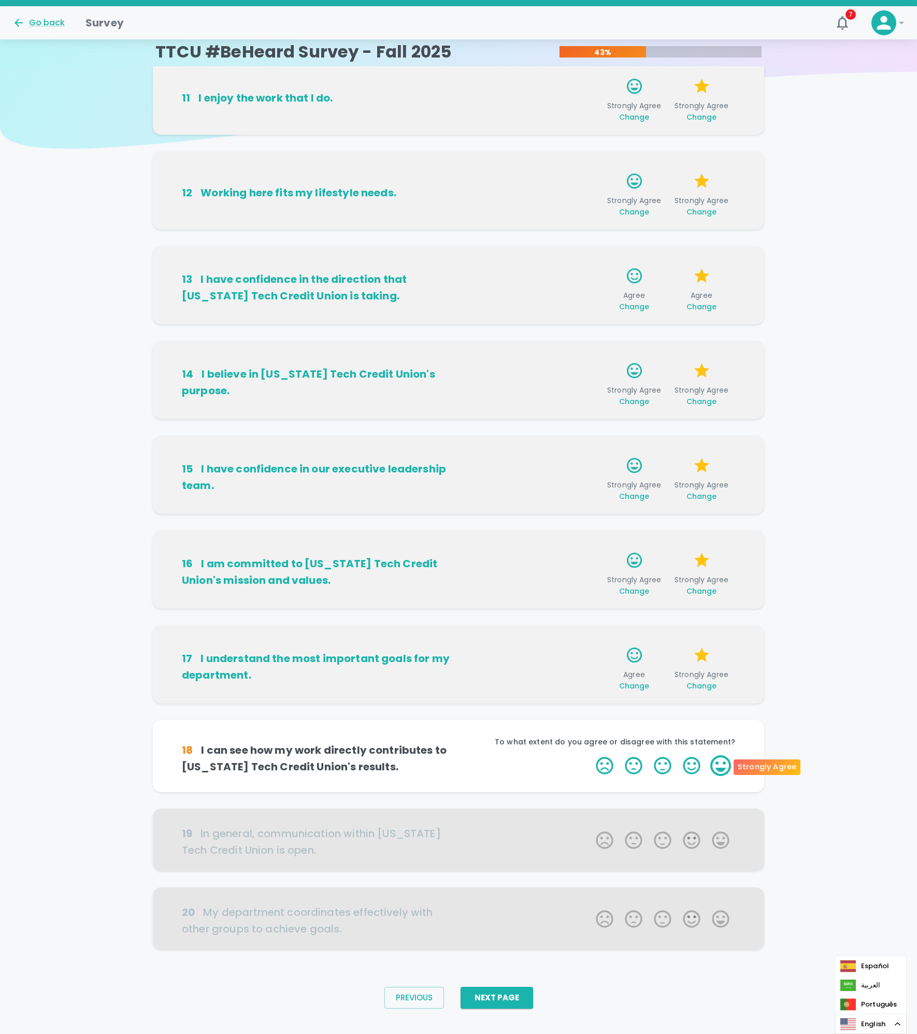
click at [727, 766] on label "5 Stars" at bounding box center [720, 766] width 29 height 21
click at [590, 756] on input "5 Stars" at bounding box center [590, 755] width 1 height 1
click at [727, 766] on label "5 Stars" at bounding box center [720, 766] width 29 height 21
click at [590, 756] on input "5 Stars" at bounding box center [590, 755] width 1 height 1
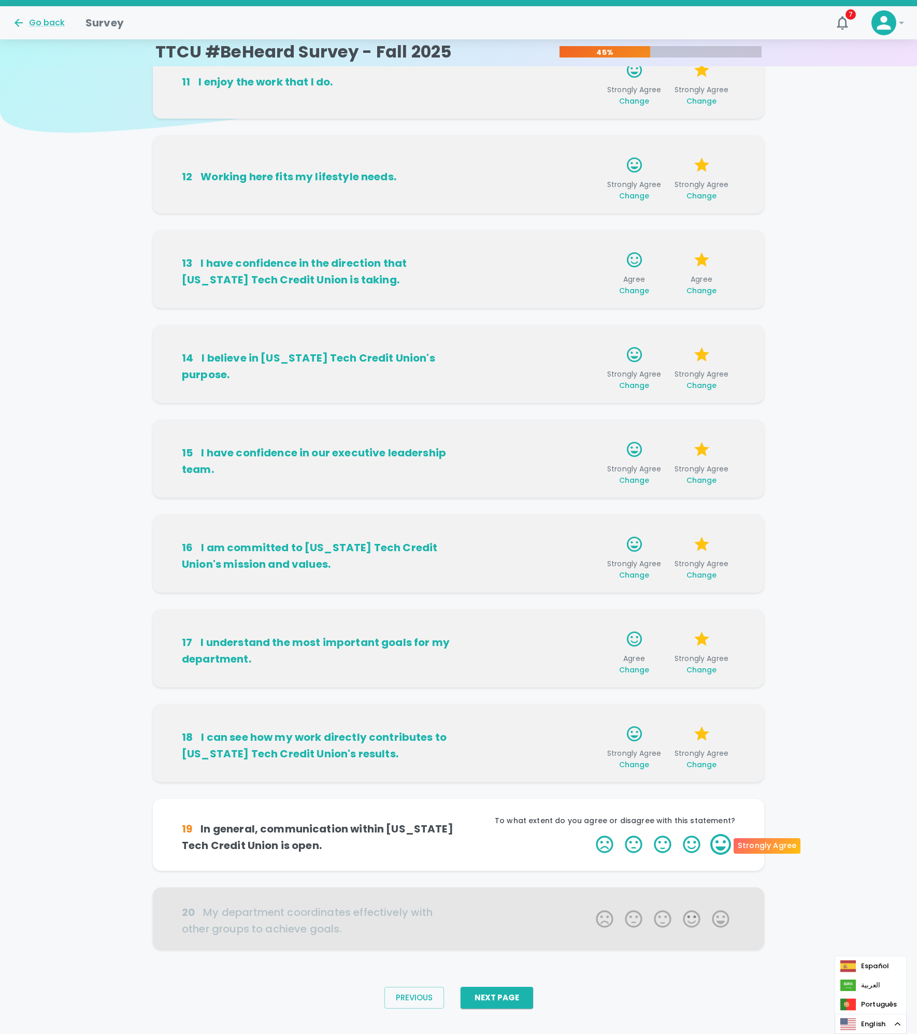
click at [721, 844] on label "5 Stars" at bounding box center [720, 844] width 29 height 21
click at [590, 834] on input "5 Stars" at bounding box center [590, 834] width 1 height 1
click at [721, 844] on label "5 Stars" at bounding box center [720, 844] width 29 height 21
click at [590, 834] on input "5 Stars" at bounding box center [590, 834] width 1 height 1
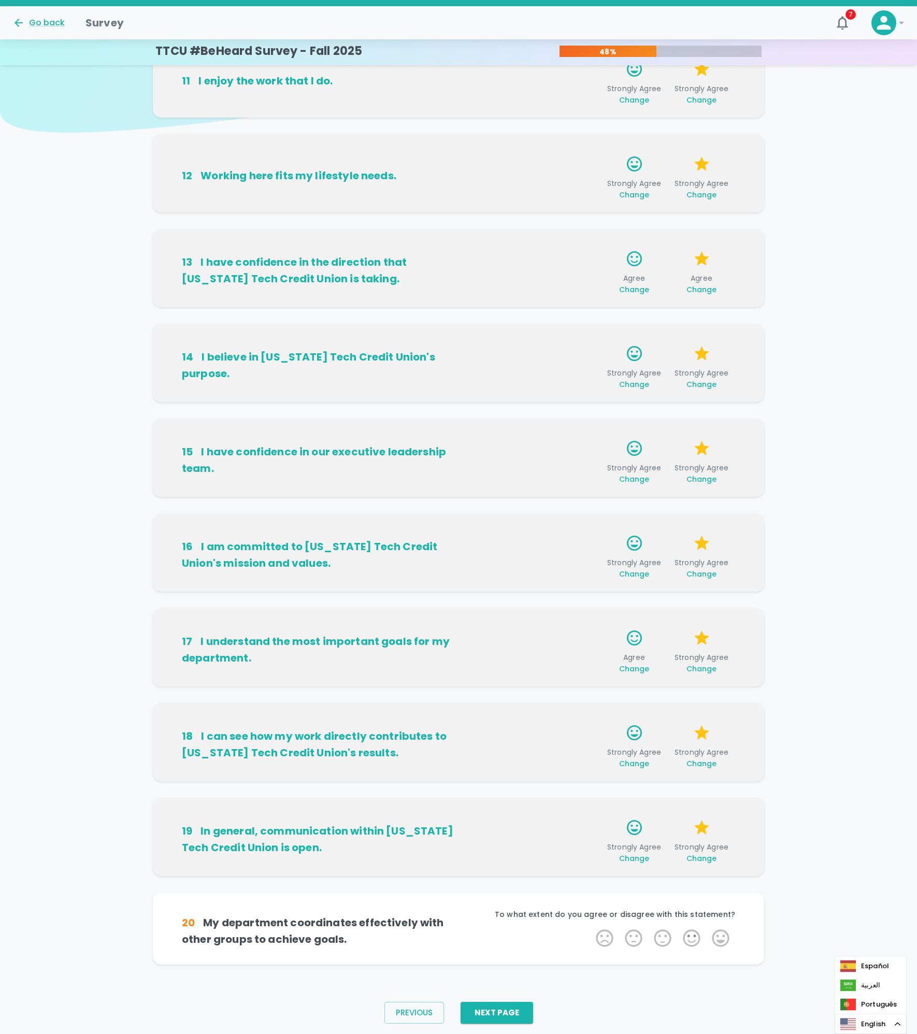
scroll to position [65, 0]
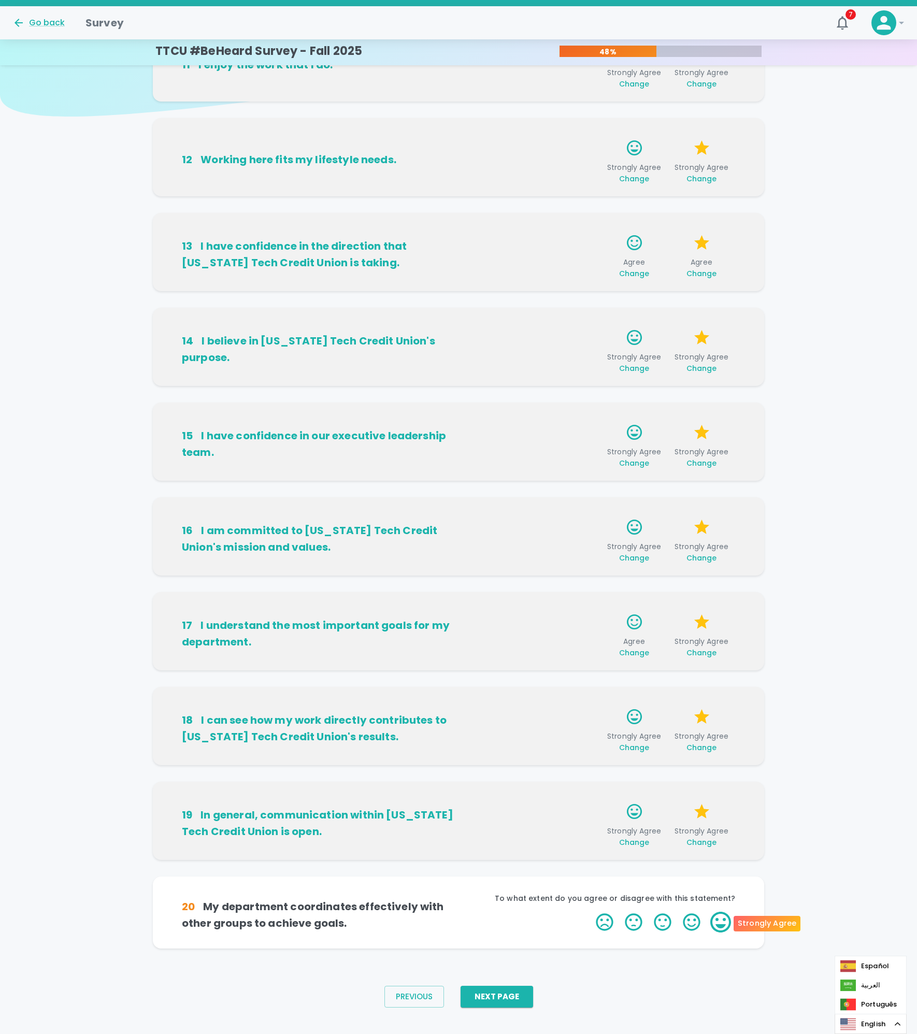
click at [720, 921] on label "5 Stars" at bounding box center [720, 922] width 29 height 21
click at [590, 912] on input "5 Stars" at bounding box center [590, 912] width 1 height 1
click at [720, 921] on label "5 Stars" at bounding box center [720, 922] width 29 height 21
click at [590, 912] on input "5 Stars" at bounding box center [590, 912] width 1 height 1
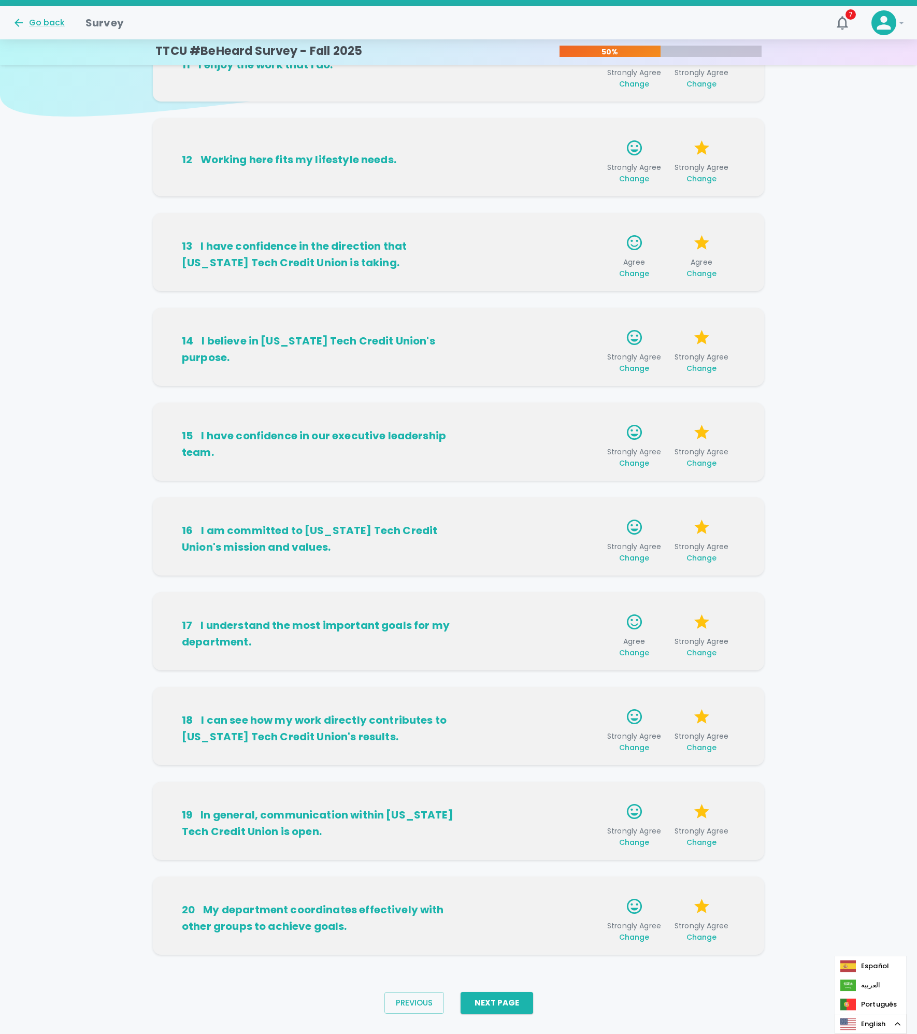
scroll to position [80, 0]
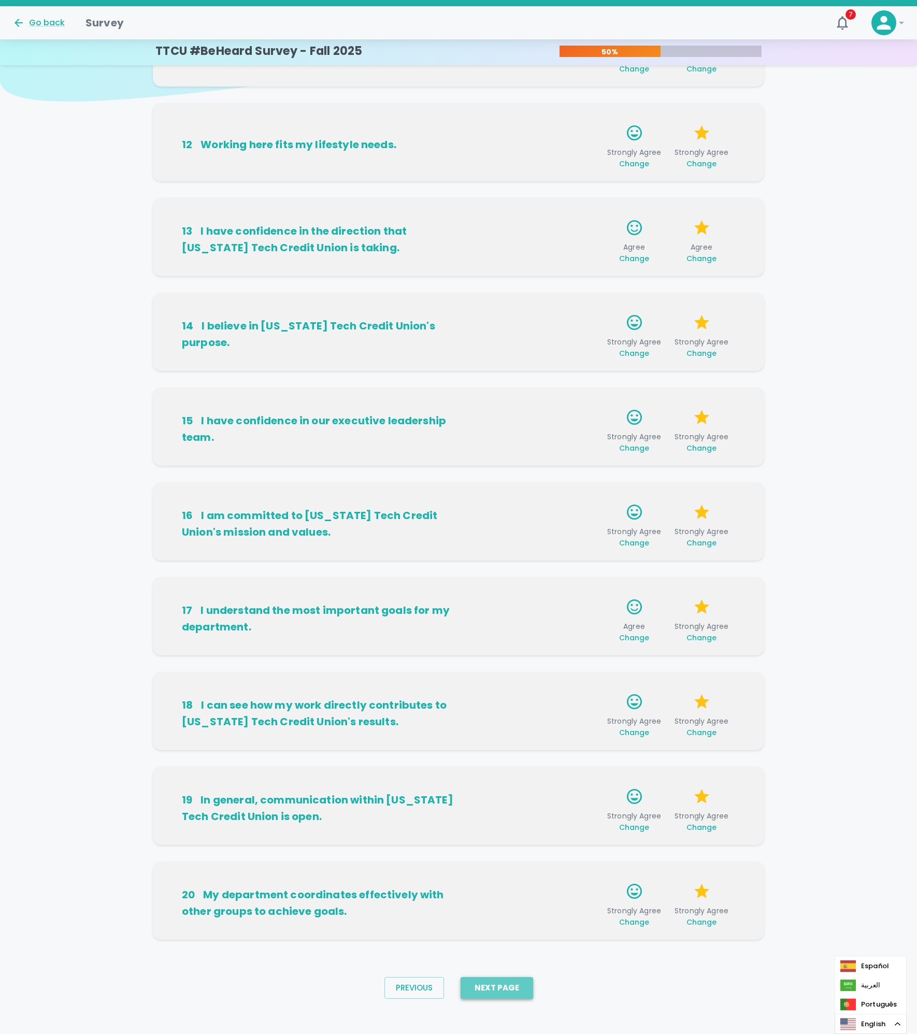
click at [502, 984] on button "Next Page" at bounding box center [497, 988] width 73 height 22
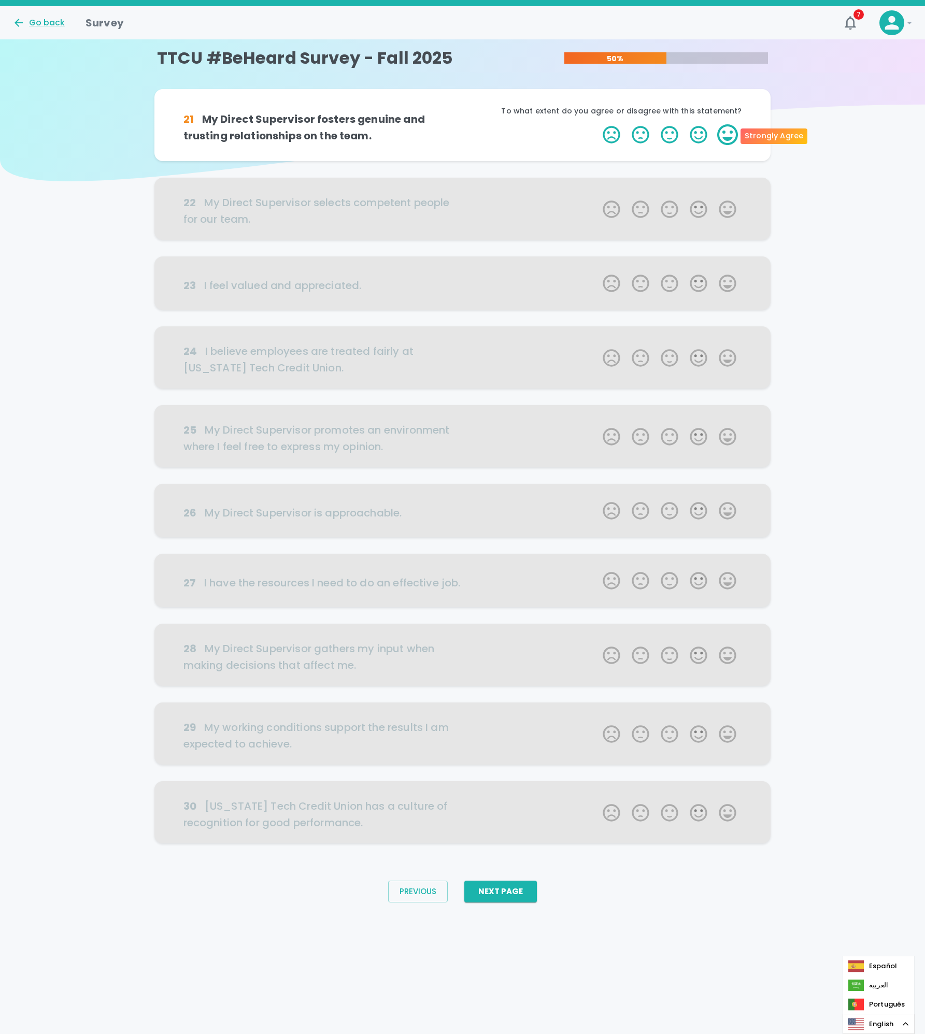
click at [738, 136] on label "5 Stars" at bounding box center [727, 134] width 29 height 21
click at [597, 124] on input "5 Stars" at bounding box center [596, 124] width 1 height 1
click at [738, 136] on label "5 Stars" at bounding box center [727, 134] width 29 height 21
click at [597, 124] on input "5 Stars" at bounding box center [596, 124] width 1 height 1
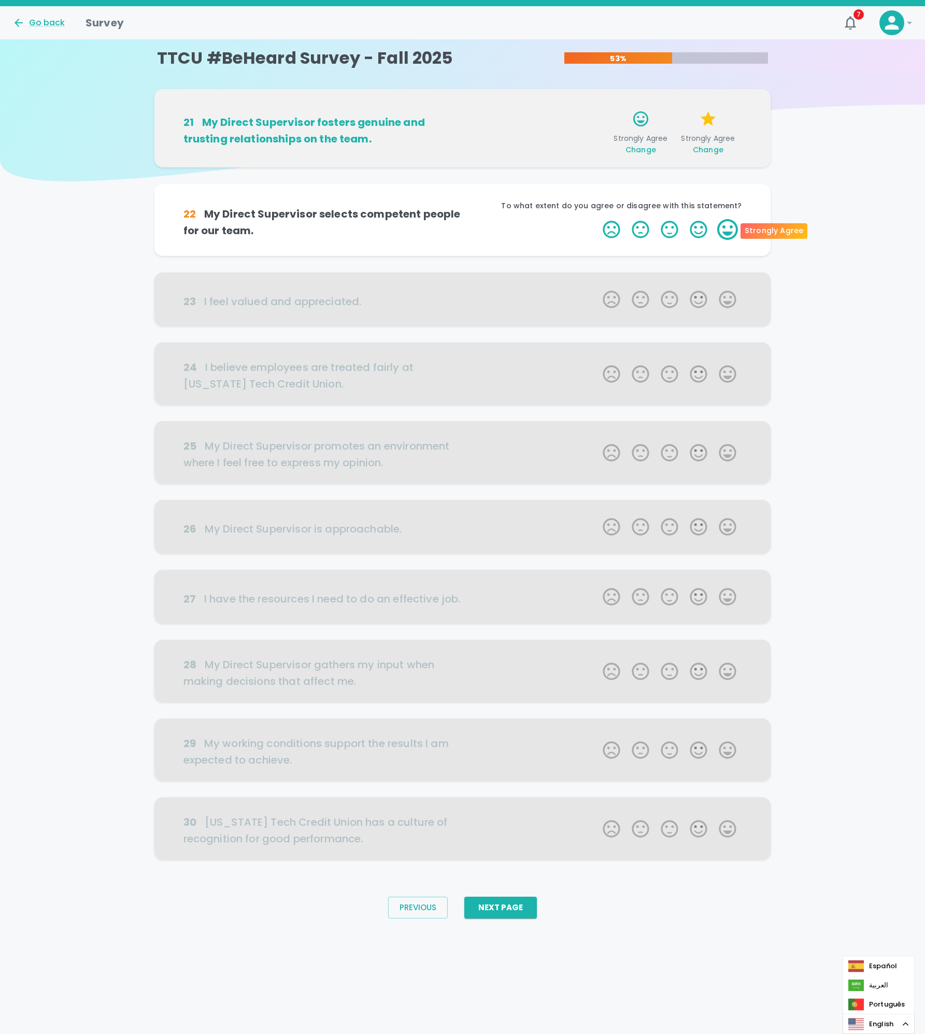
click at [738, 226] on label "5 Stars" at bounding box center [727, 229] width 29 height 21
click at [597, 219] on input "5 Stars" at bounding box center [596, 219] width 1 height 1
click at [738, 226] on label "5 Stars" at bounding box center [727, 229] width 29 height 21
click at [597, 219] on input "5 Stars" at bounding box center [596, 219] width 1 height 1
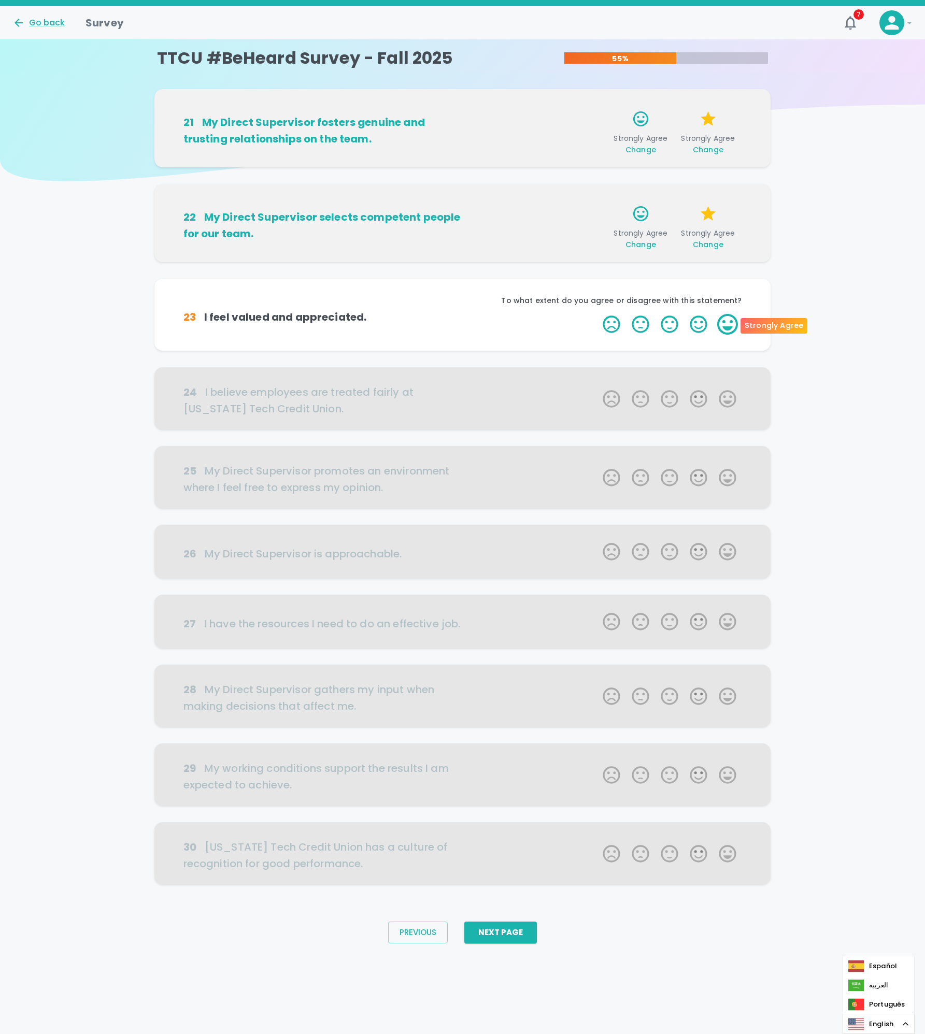
click at [738, 322] on label "5 Stars" at bounding box center [727, 324] width 29 height 21
click at [597, 314] on input "5 Stars" at bounding box center [596, 314] width 1 height 1
click at [738, 322] on label "5 Stars" at bounding box center [727, 324] width 29 height 21
click at [597, 314] on input "5 Stars" at bounding box center [596, 314] width 1 height 1
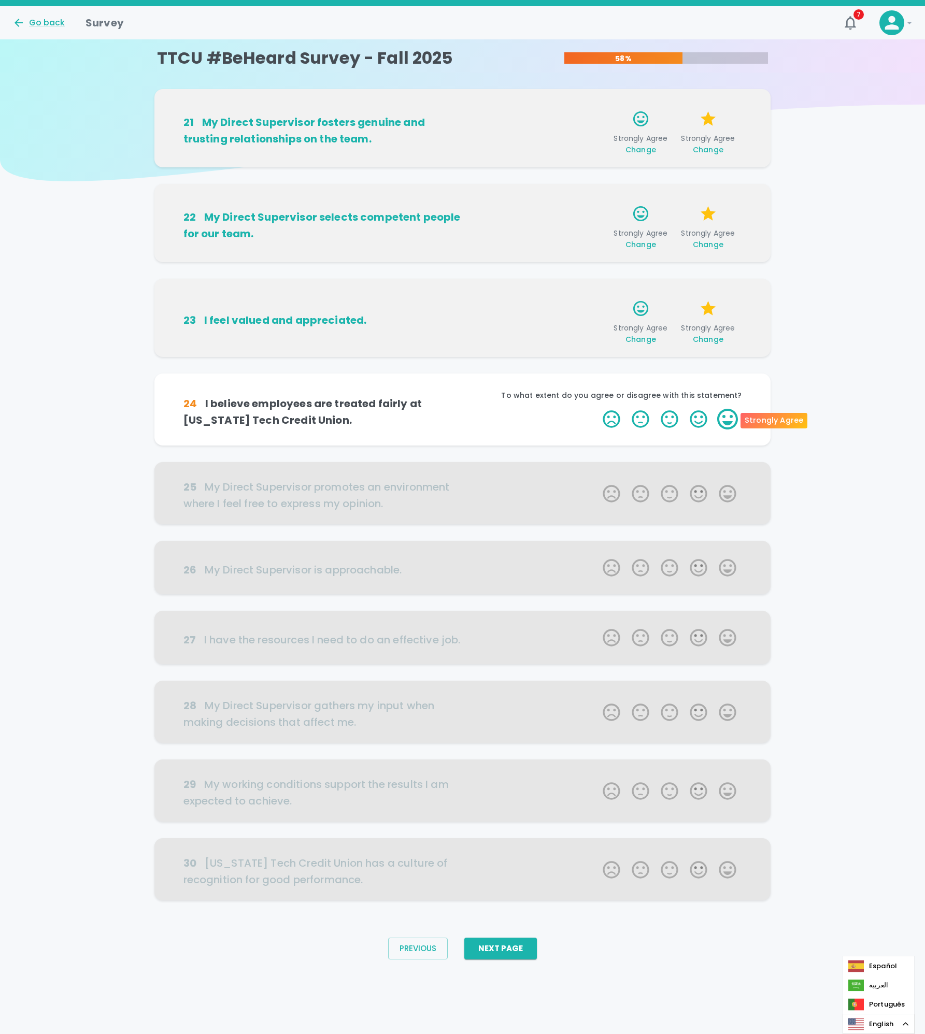
click at [731, 428] on label "5 Stars" at bounding box center [727, 419] width 29 height 21
click at [597, 409] on input "5 Stars" at bounding box center [596, 408] width 1 height 1
click at [731, 428] on label "5 Stars" at bounding box center [727, 419] width 29 height 21
click at [597, 409] on input "5 Stars" at bounding box center [596, 408] width 1 height 1
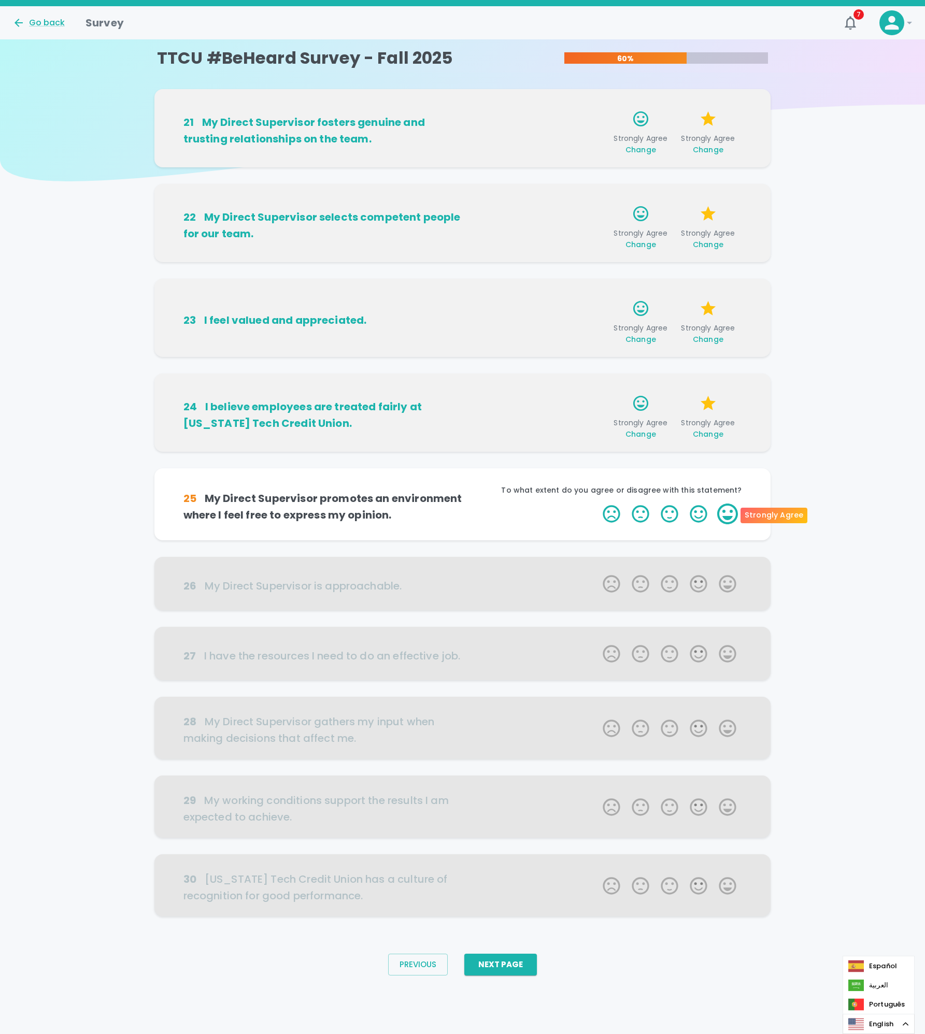
click at [729, 515] on label "5 Stars" at bounding box center [727, 514] width 29 height 21
click at [597, 504] on input "5 Stars" at bounding box center [596, 503] width 1 height 1
click at [729, 515] on label "5 Stars" at bounding box center [727, 514] width 29 height 21
click at [597, 504] on input "5 Stars" at bounding box center [596, 503] width 1 height 1
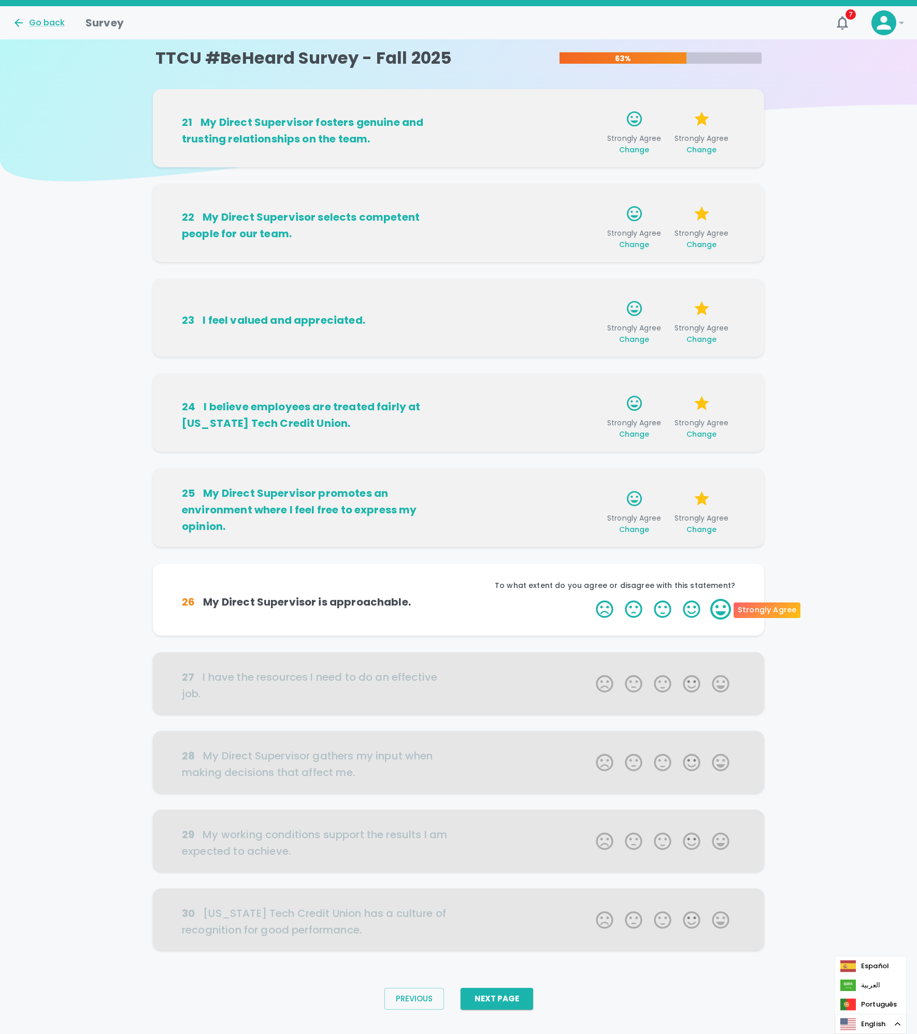
click at [718, 612] on label "5 Stars" at bounding box center [720, 609] width 29 height 21
click at [590, 599] on input "5 Stars" at bounding box center [590, 599] width 1 height 1
click at [729, 610] on label "5 Stars" at bounding box center [720, 609] width 29 height 21
click at [590, 599] on input "5 Stars" at bounding box center [590, 599] width 1 height 1
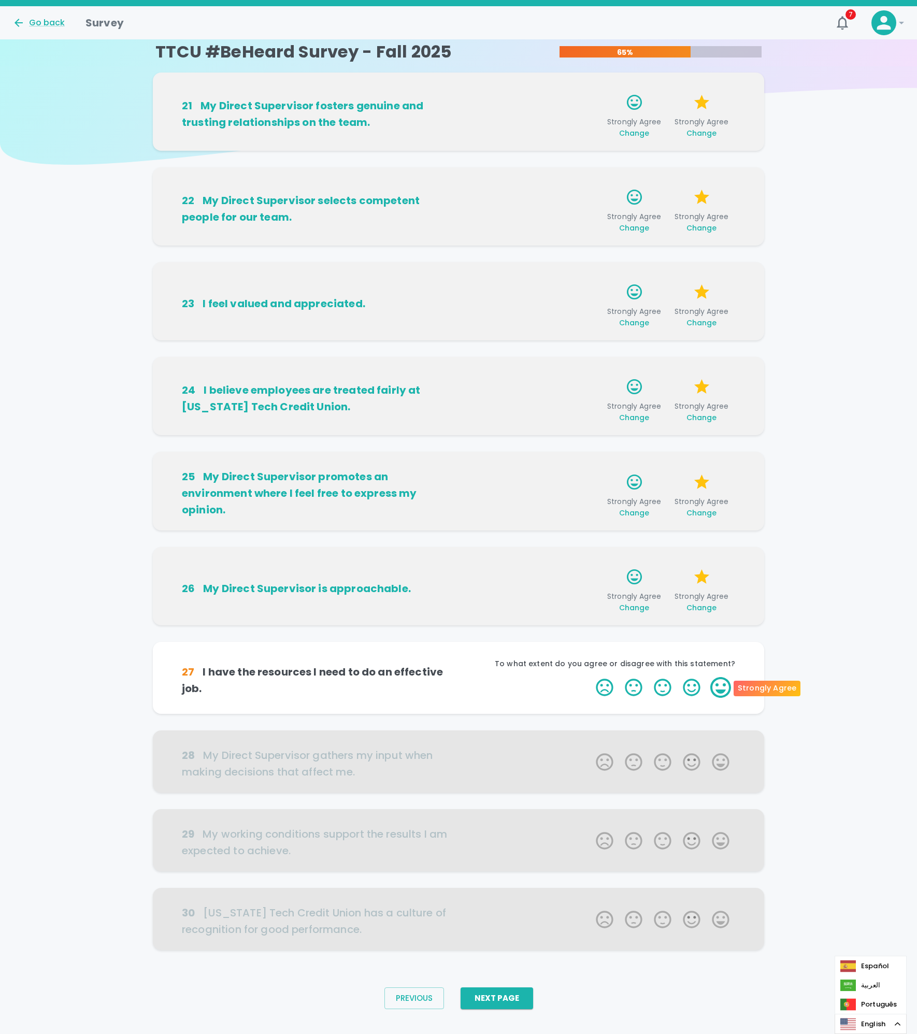
click at [722, 678] on label "5 Stars" at bounding box center [720, 687] width 29 height 21
click at [590, 677] on input "5 Stars" at bounding box center [590, 677] width 1 height 1
click at [726, 682] on label "5 Stars" at bounding box center [720, 687] width 29 height 21
click at [590, 677] on input "5 Stars" at bounding box center [590, 677] width 1 height 1
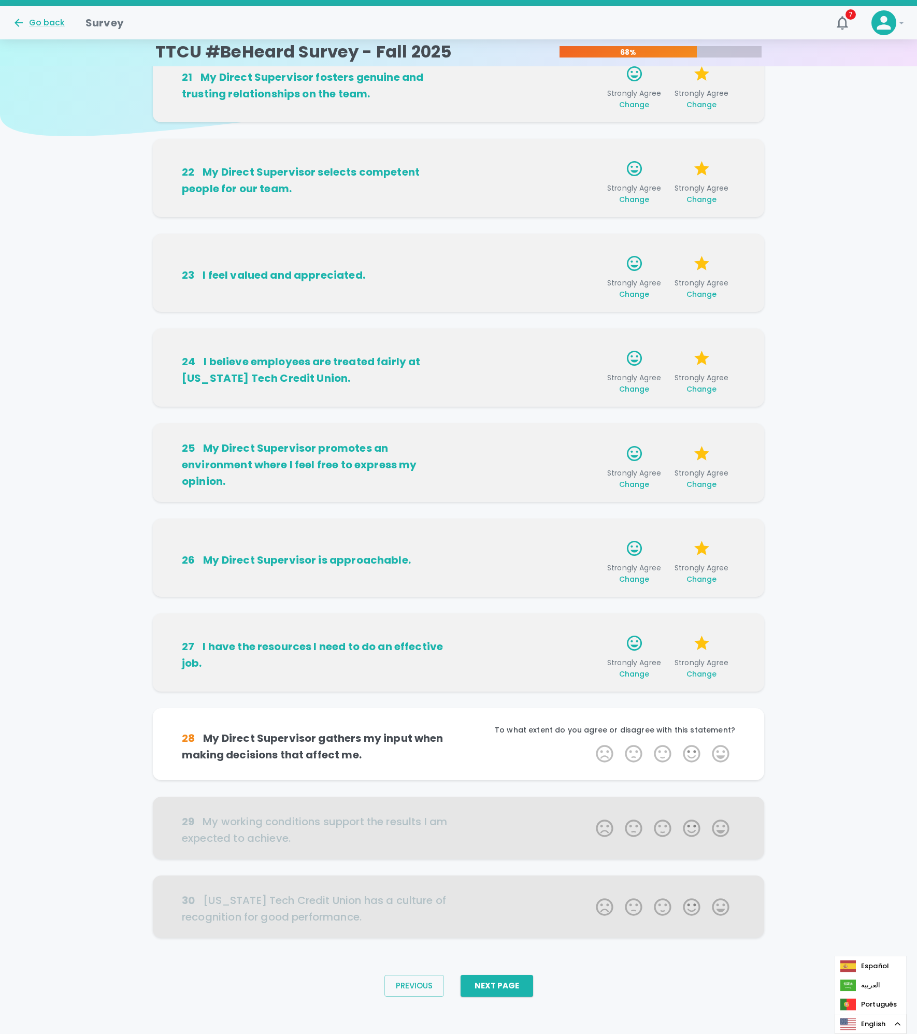
scroll to position [49, 0]
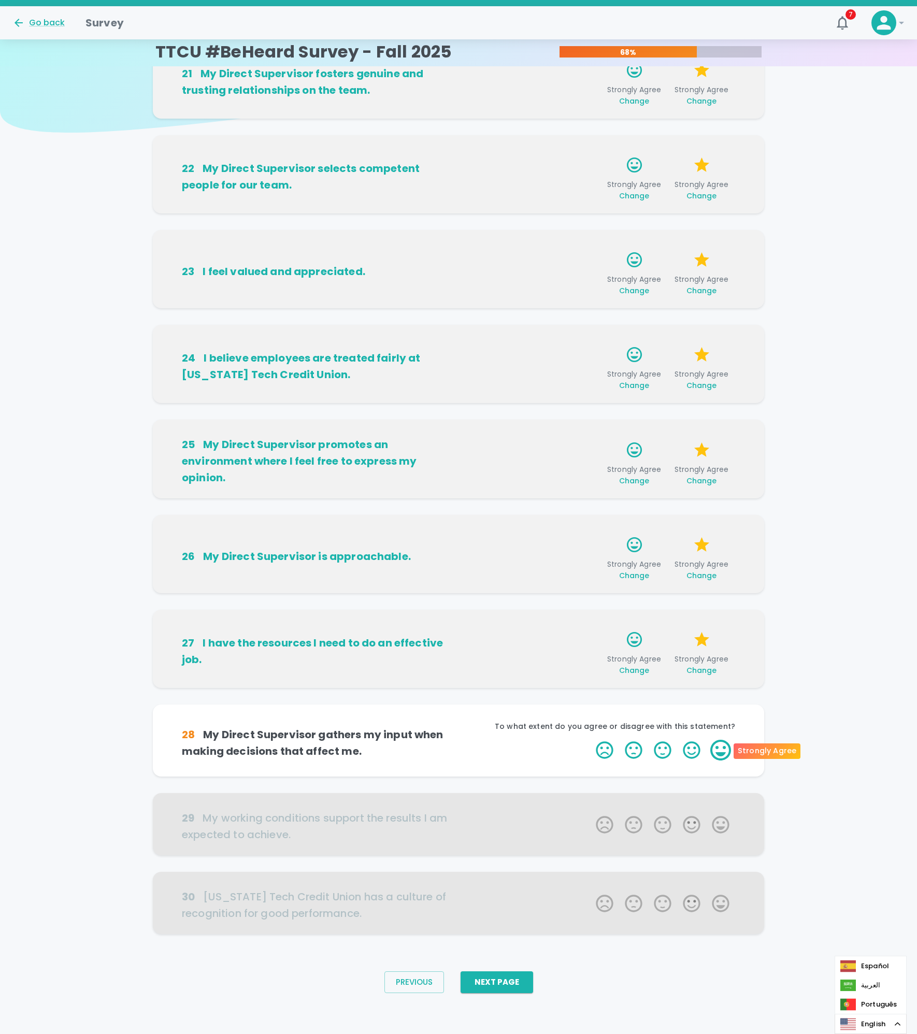
click at [723, 746] on label "5 Stars" at bounding box center [720, 750] width 29 height 21
click at [590, 740] on input "5 Stars" at bounding box center [590, 740] width 1 height 1
click at [723, 746] on label "5 Stars" at bounding box center [720, 750] width 29 height 21
click at [590, 740] on input "5 Stars" at bounding box center [590, 740] width 1 height 1
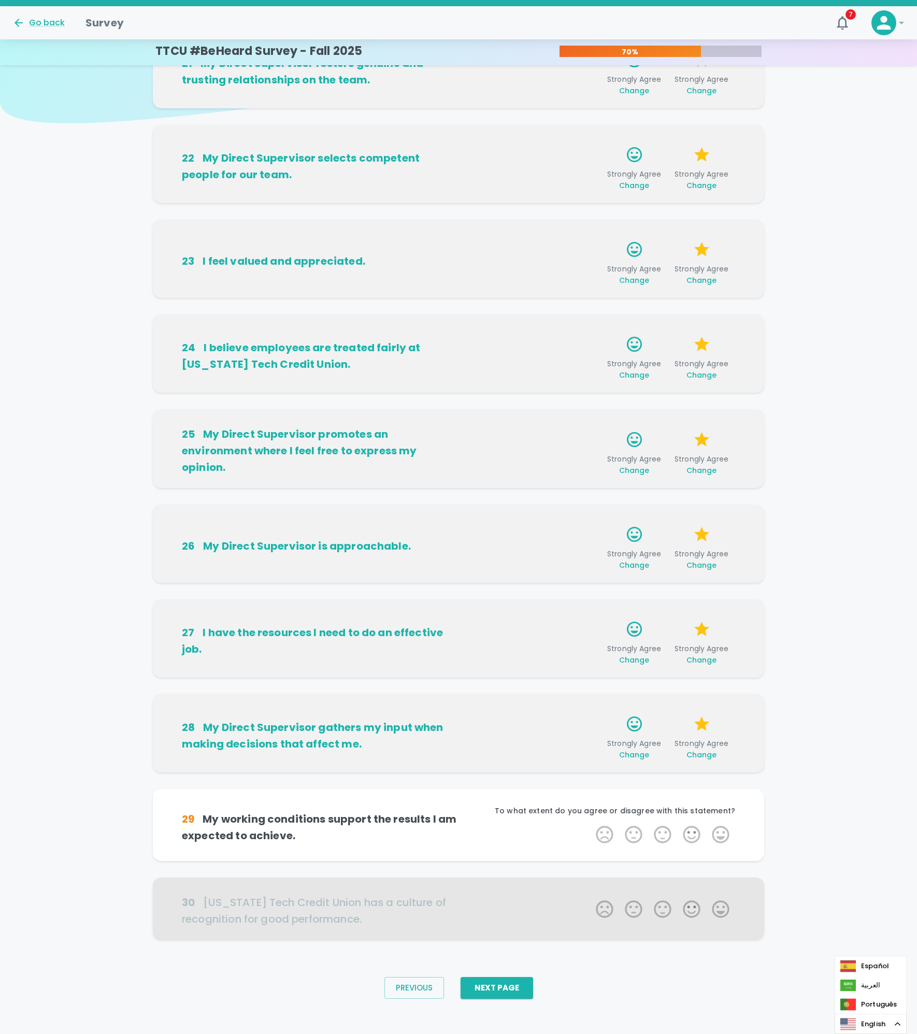
scroll to position [64, 0]
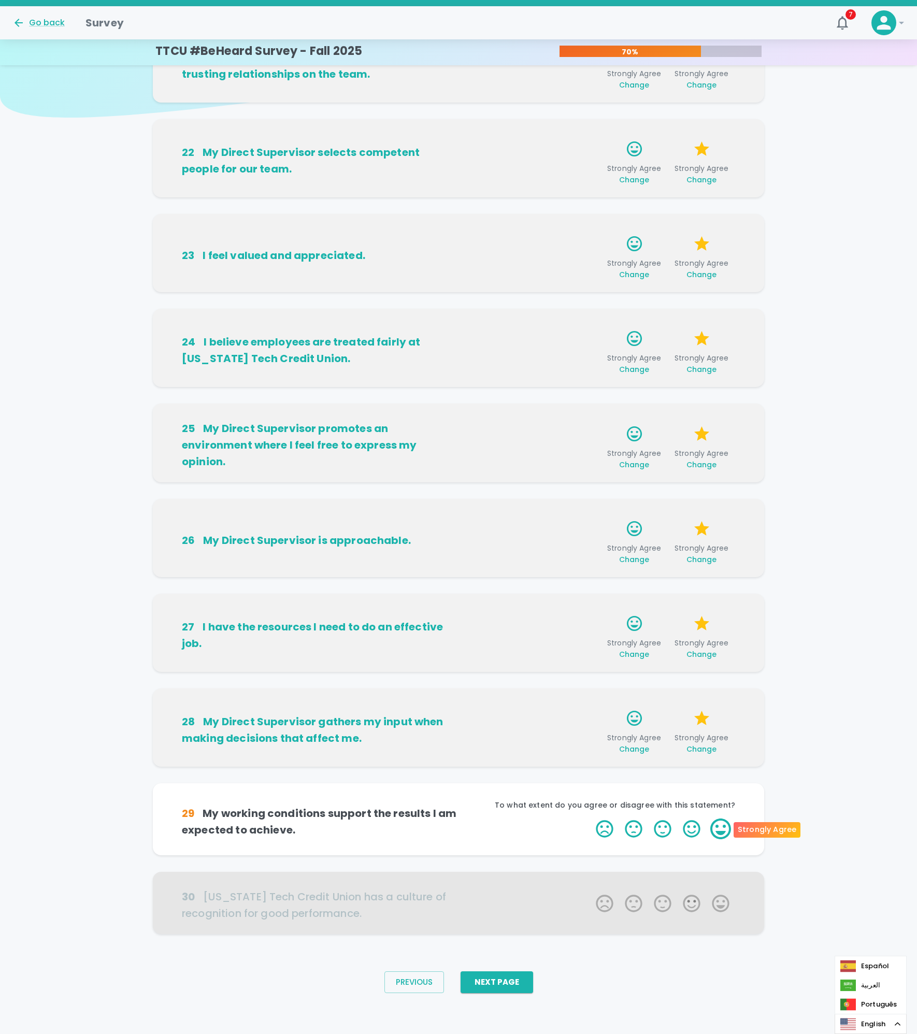
click at [728, 827] on label "5 Stars" at bounding box center [720, 829] width 29 height 21
click at [590, 819] on input "5 Stars" at bounding box center [590, 818] width 1 height 1
click at [728, 827] on label "5 Stars" at bounding box center [720, 829] width 29 height 21
click at [590, 819] on input "5 Stars" at bounding box center [590, 818] width 1 height 1
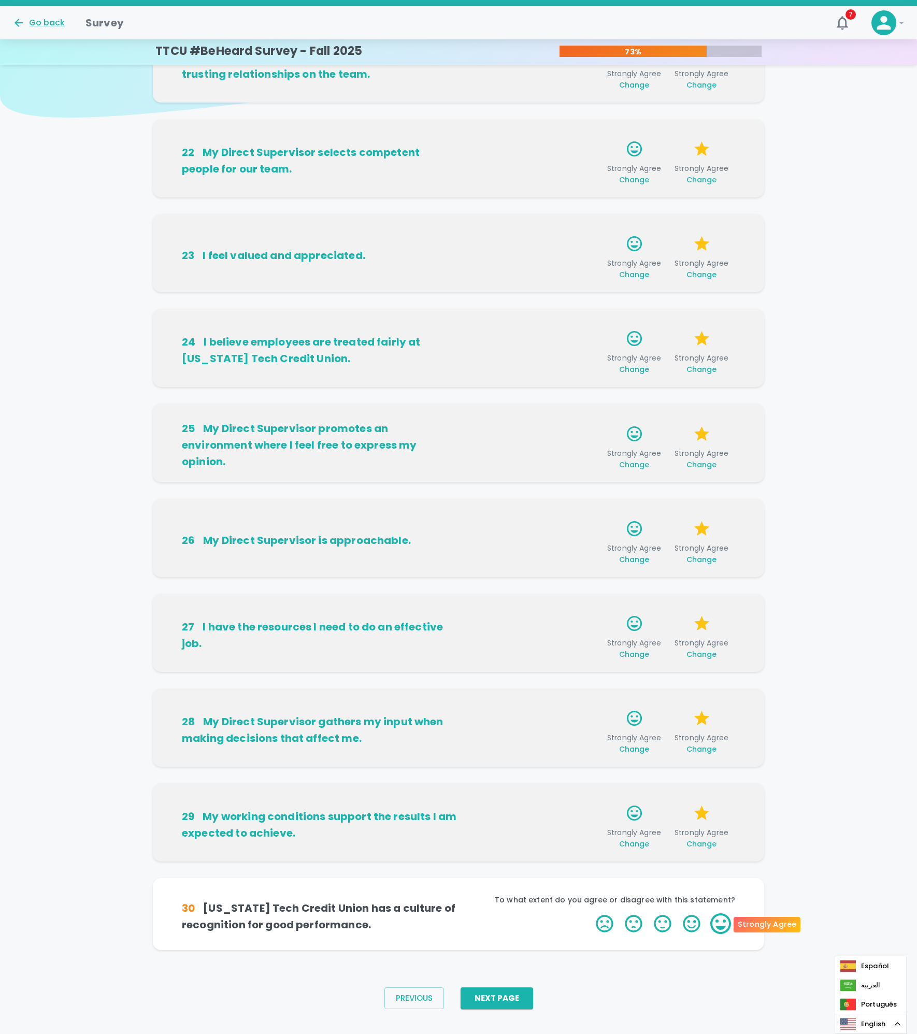
click at [726, 925] on label "5 Stars" at bounding box center [720, 924] width 29 height 21
click at [590, 914] on input "5 Stars" at bounding box center [590, 913] width 1 height 1
click at [726, 925] on label "5 Stars" at bounding box center [720, 924] width 29 height 21
click at [590, 914] on input "5 Stars" at bounding box center [590, 913] width 1 height 1
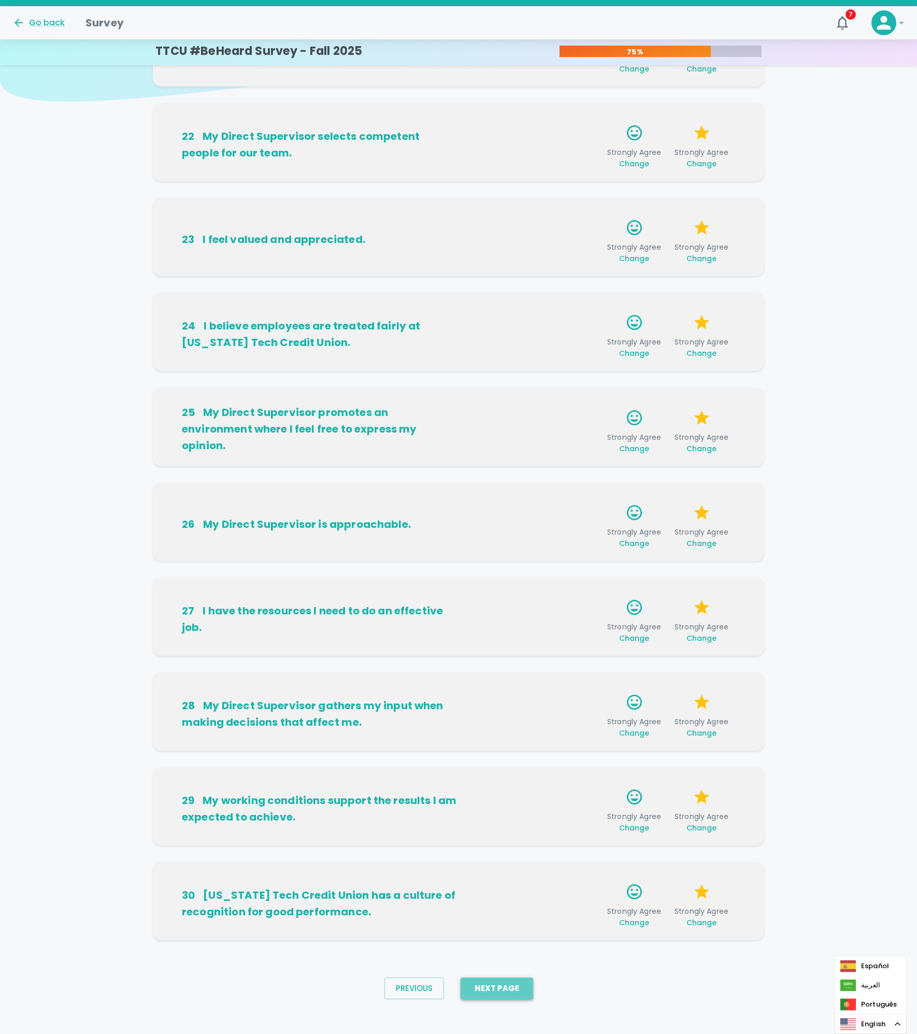
click at [505, 991] on button "Next Page" at bounding box center [497, 989] width 73 height 22
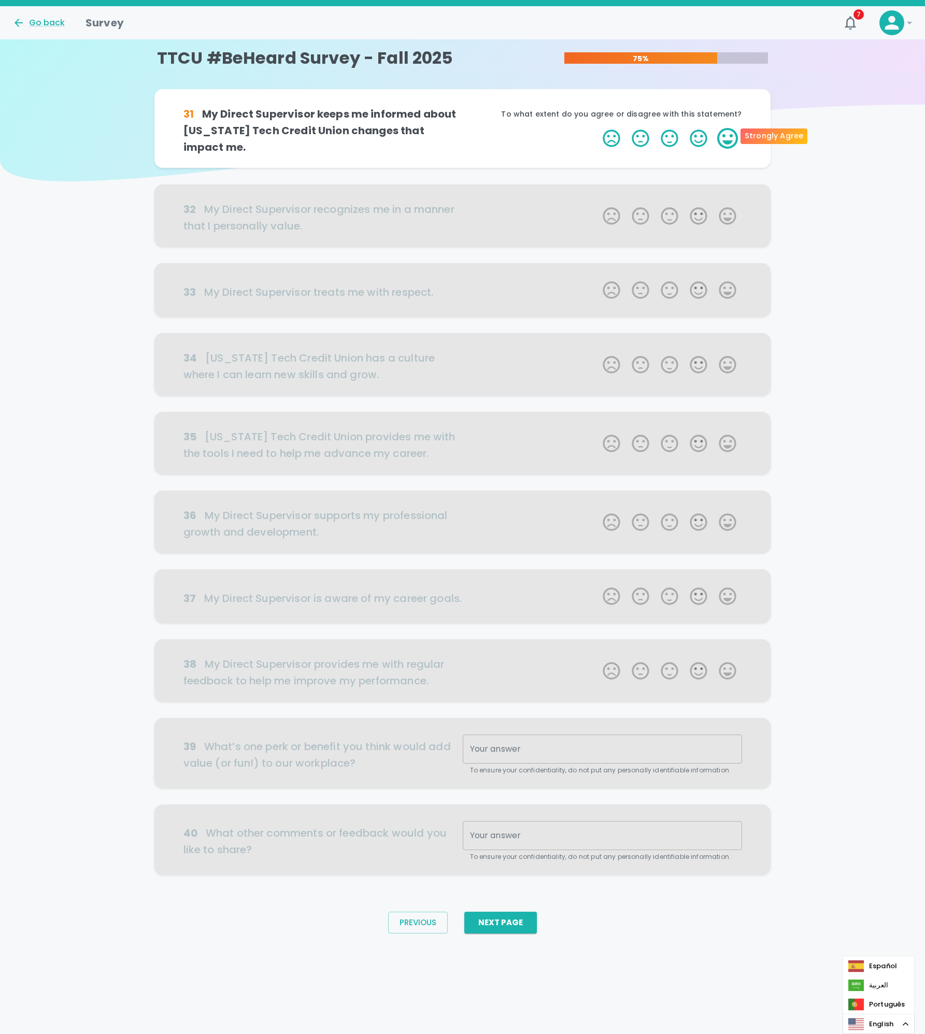
click at [730, 135] on label "5 Stars" at bounding box center [727, 138] width 29 height 21
click at [597, 128] on input "5 Stars" at bounding box center [596, 127] width 1 height 1
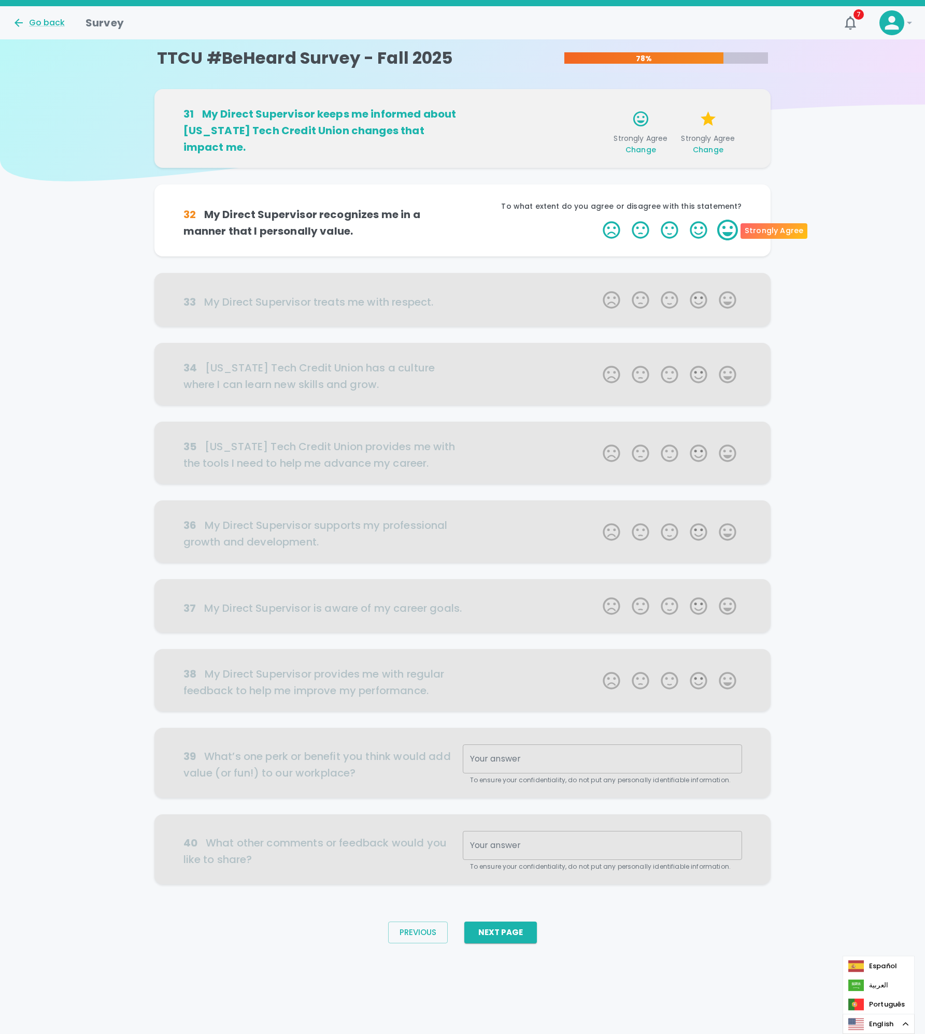
click at [731, 233] on label "5 Stars" at bounding box center [727, 230] width 29 height 21
click at [597, 220] on input "5 Stars" at bounding box center [596, 219] width 1 height 1
click at [731, 233] on label "5 Stars" at bounding box center [727, 230] width 29 height 21
click at [597, 220] on input "5 Stars" at bounding box center [596, 219] width 1 height 1
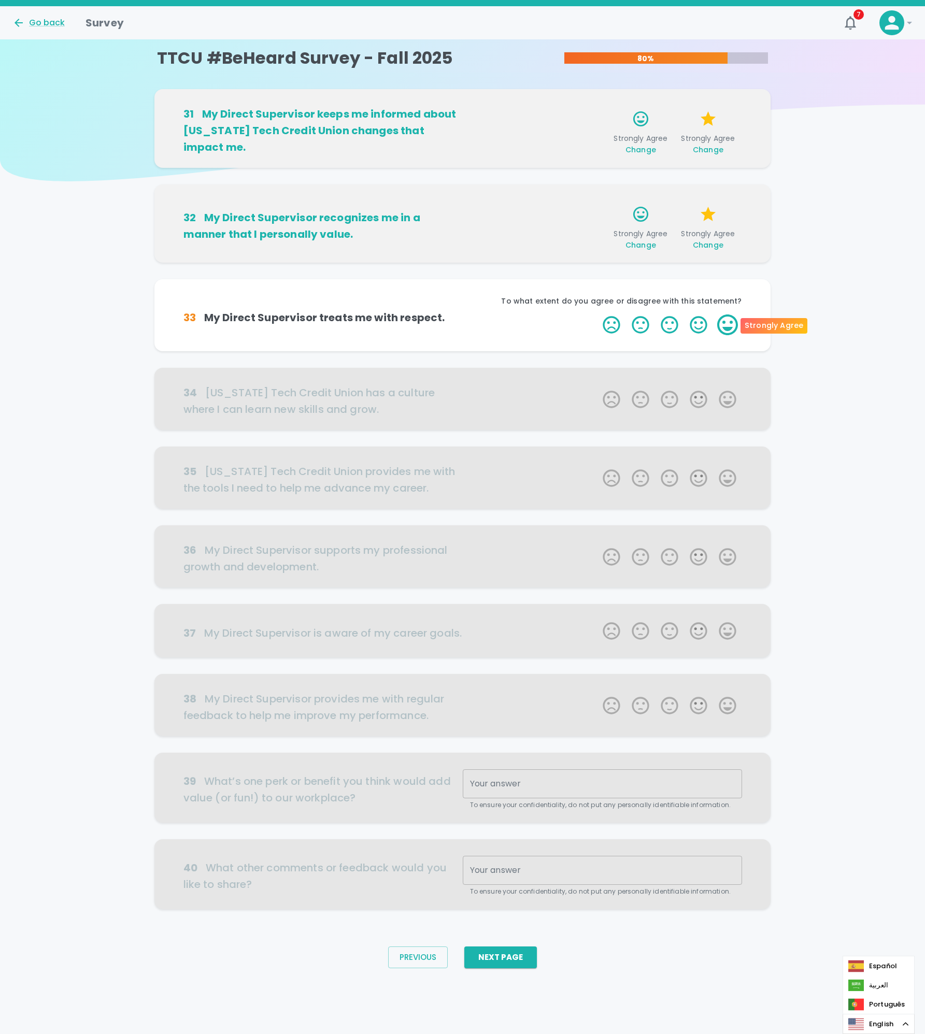
click at [733, 334] on label "5 Stars" at bounding box center [727, 325] width 29 height 21
click at [597, 315] on input "5 Stars" at bounding box center [596, 314] width 1 height 1
click at [733, 334] on label "5 Stars" at bounding box center [727, 325] width 29 height 21
click at [597, 315] on input "5 Stars" at bounding box center [596, 314] width 1 height 1
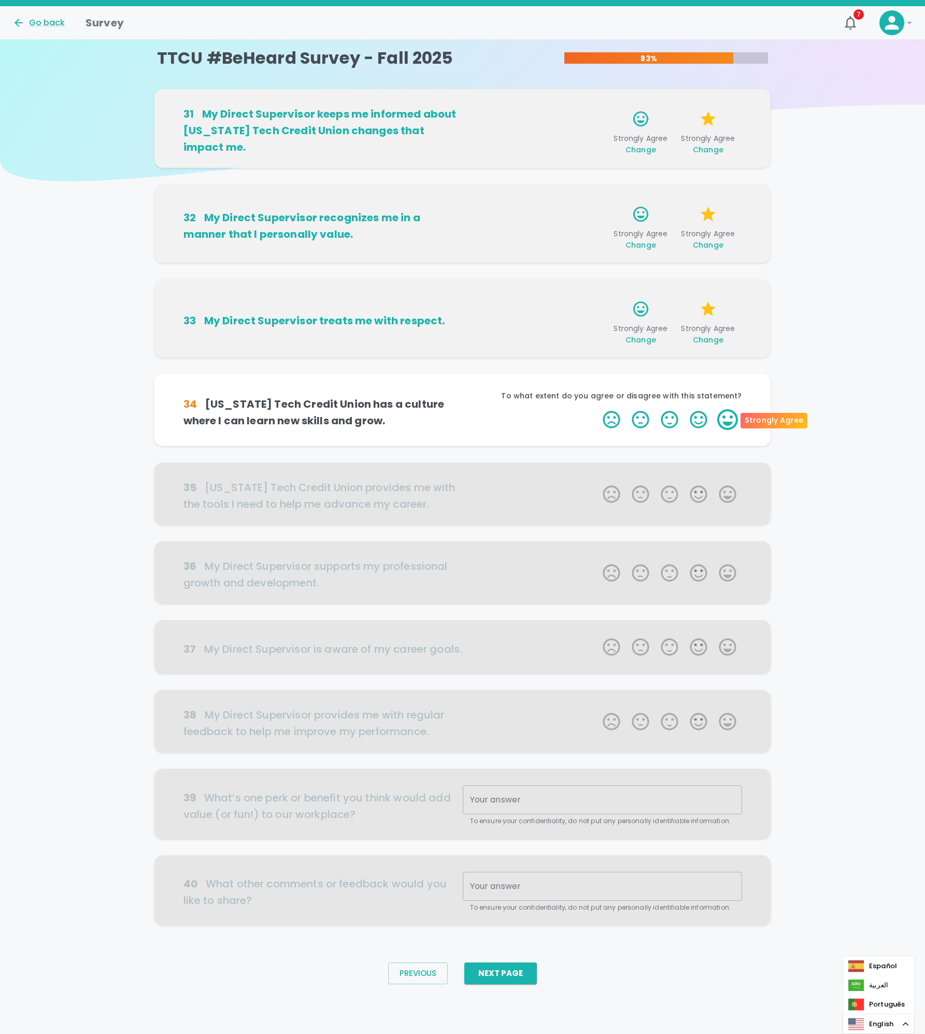
click at [737, 420] on label "5 Stars" at bounding box center [727, 419] width 29 height 21
click at [597, 409] on input "5 Stars" at bounding box center [596, 409] width 1 height 1
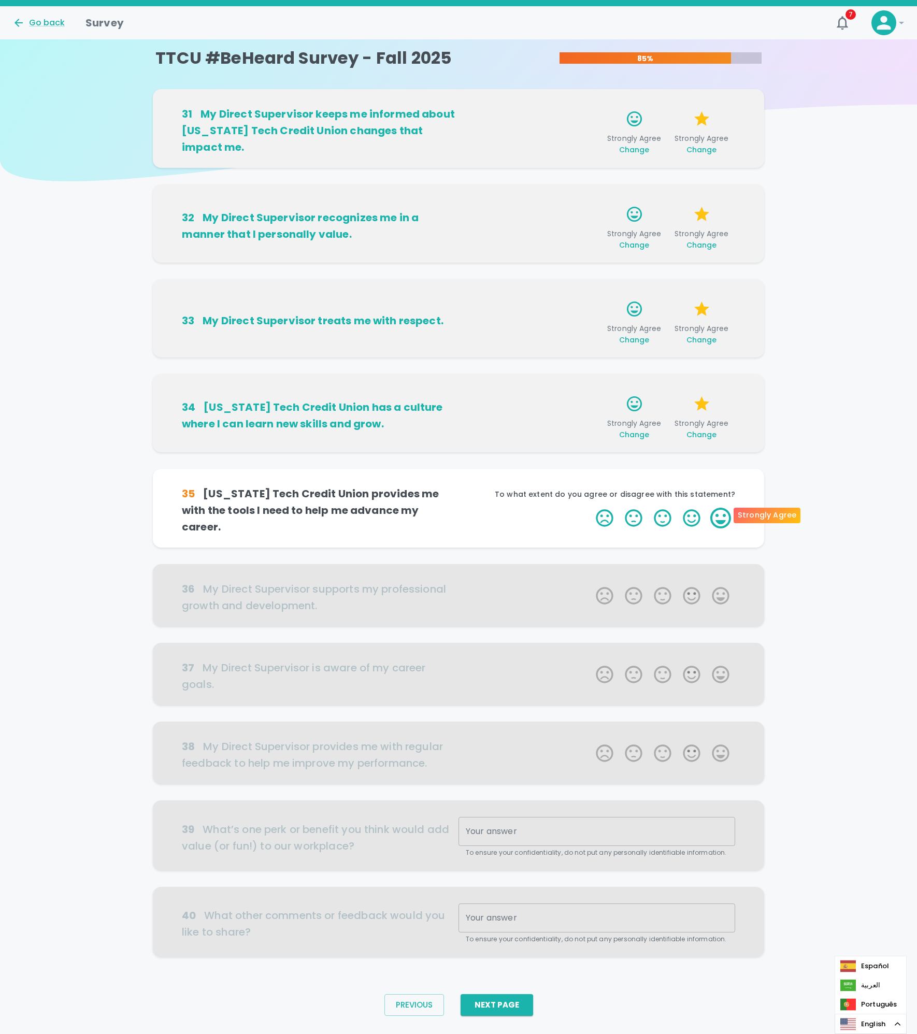
click at [728, 512] on label "5 Stars" at bounding box center [720, 518] width 29 height 21
click at [590, 508] on input "5 Stars" at bounding box center [590, 507] width 1 height 1
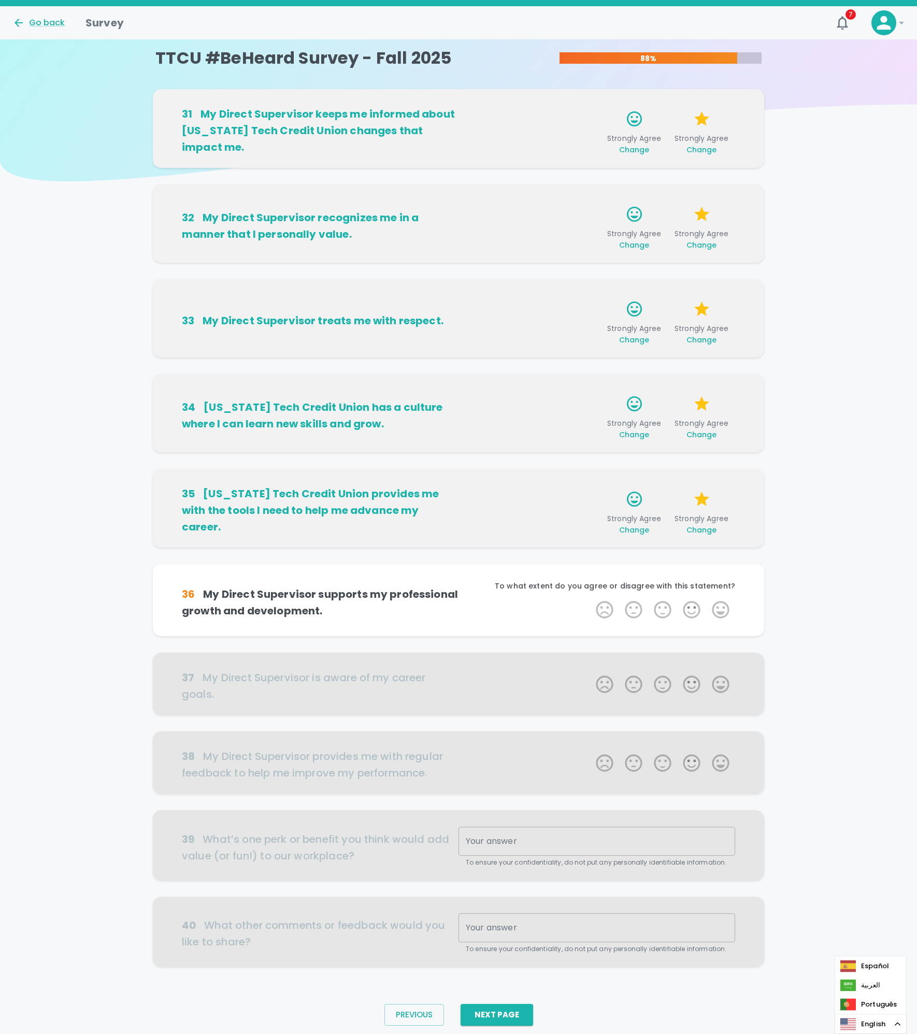
scroll to position [16, 0]
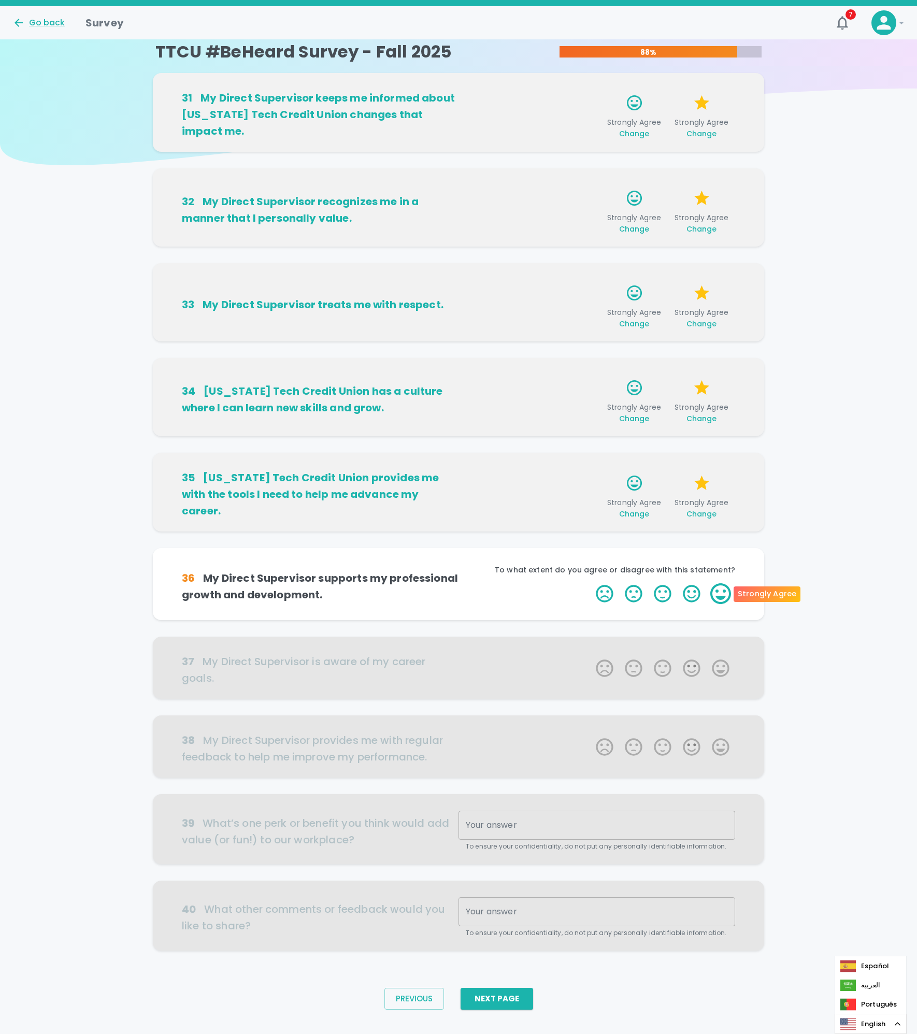
click at [730, 592] on label "5 Stars" at bounding box center [720, 594] width 29 height 21
click at [590, 584] on input "5 Stars" at bounding box center [590, 583] width 1 height 1
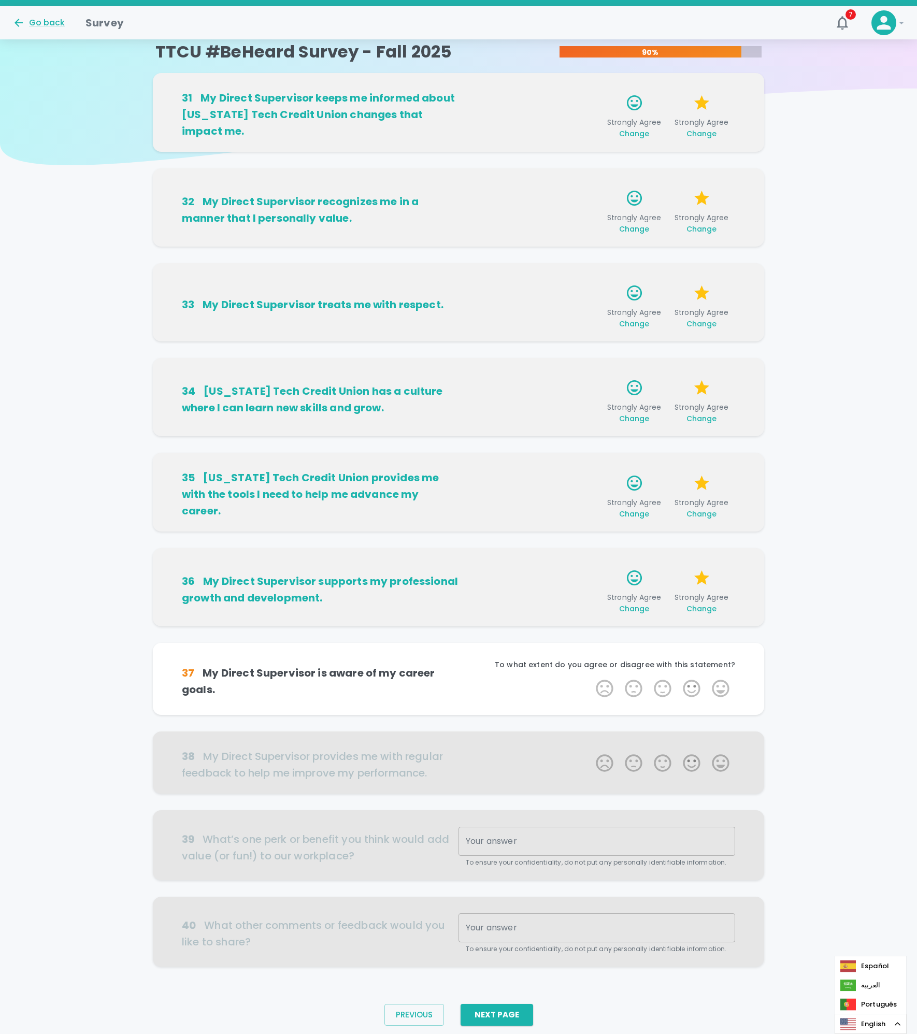
scroll to position [32, 0]
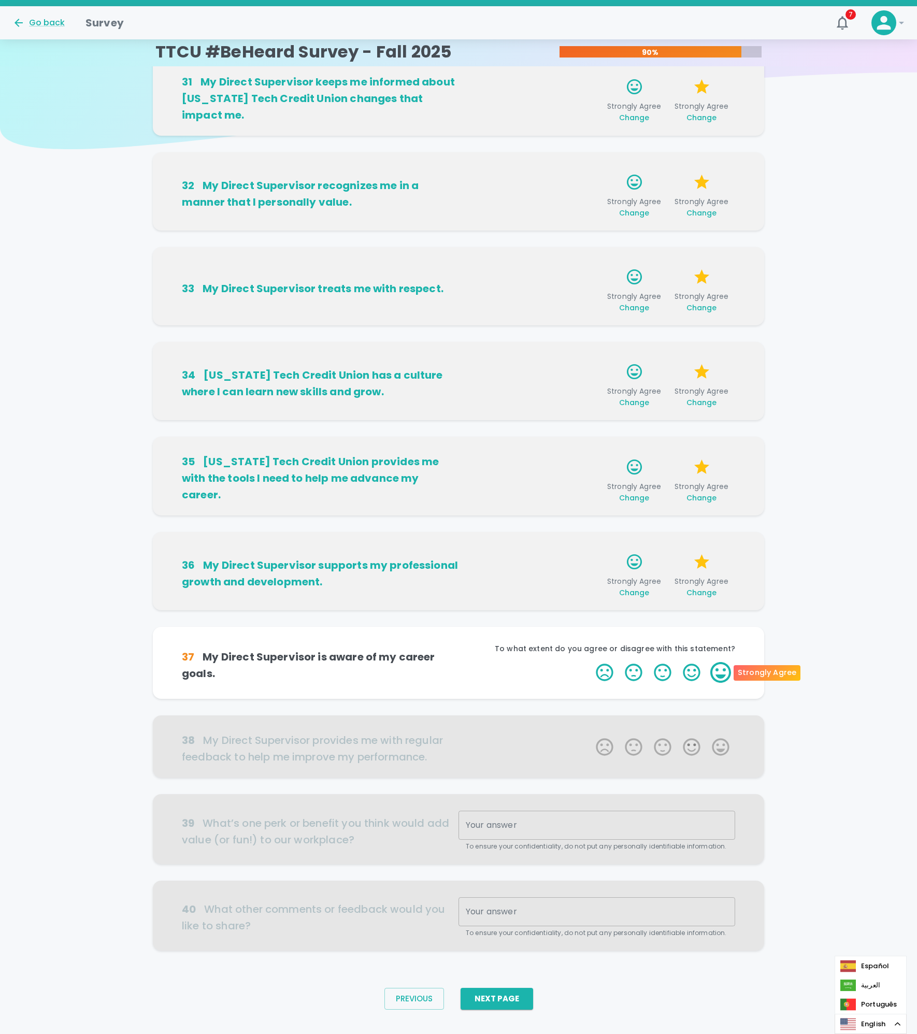
click at [719, 674] on label "5 Stars" at bounding box center [720, 672] width 29 height 21
click at [590, 662] on input "5 Stars" at bounding box center [590, 662] width 1 height 1
click at [719, 674] on label "5 Stars" at bounding box center [720, 672] width 29 height 21
click at [590, 662] on input "5 Stars" at bounding box center [590, 662] width 1 height 1
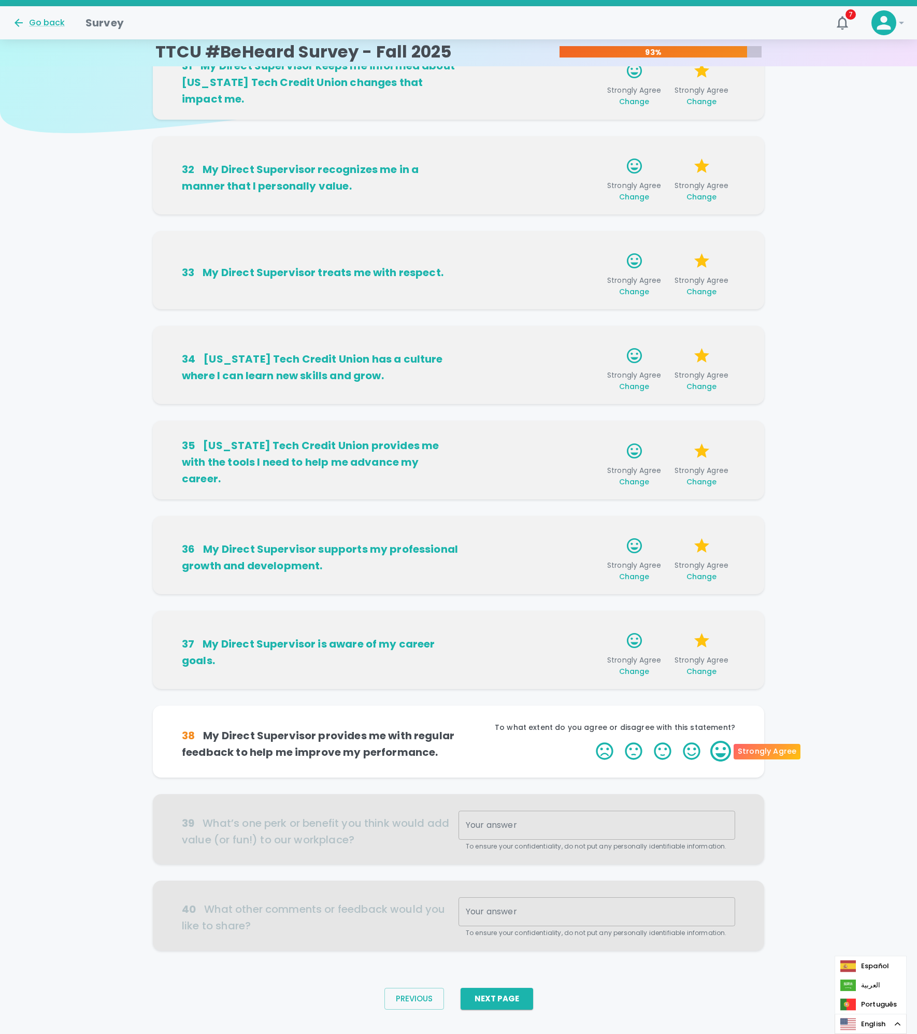
click at [720, 747] on label "5 Stars" at bounding box center [720, 751] width 29 height 21
click at [590, 741] on input "5 Stars" at bounding box center [590, 741] width 1 height 1
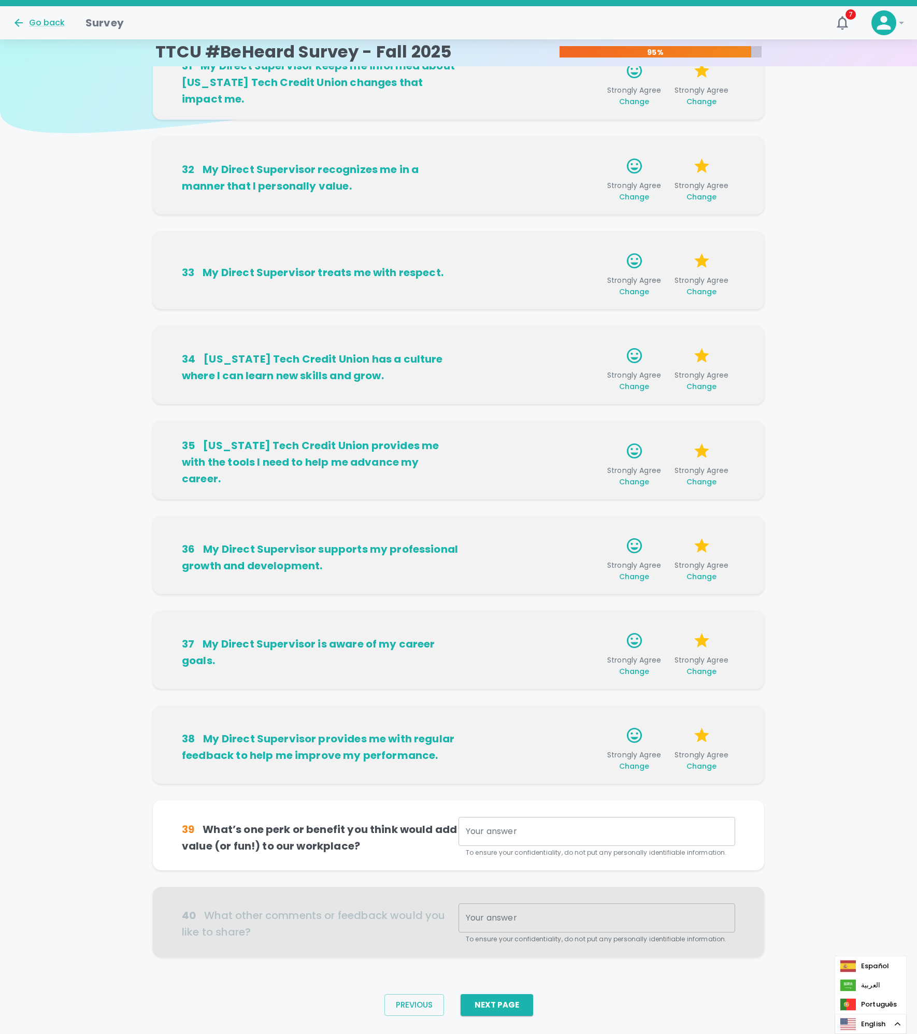
scroll to position [64, 0]
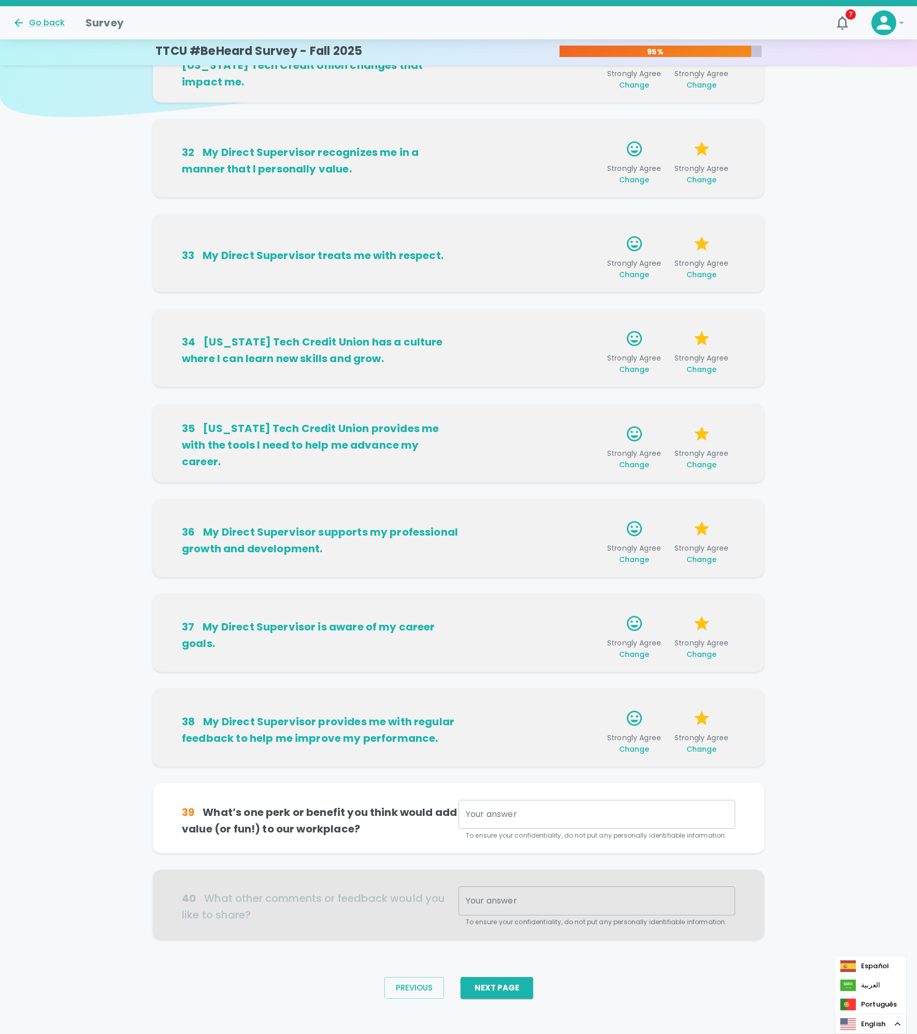
click at [649, 814] on textarea "Your answer" at bounding box center [597, 815] width 262 height 12
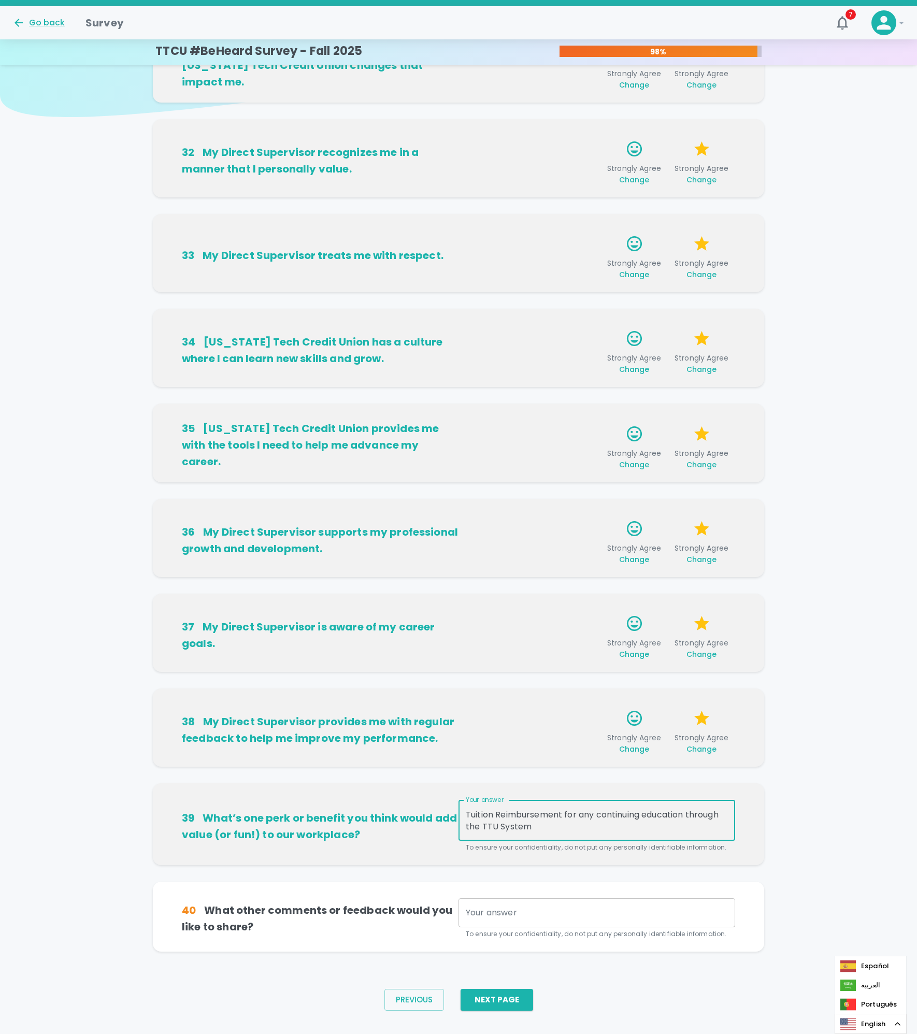
click at [504, 820] on textarea "Tuition Reimbursement for any continuing education through the TTU System" at bounding box center [597, 821] width 262 height 24
click at [503, 815] on textarea "Tuition Reimbursement for any continuing education through the TTU System" at bounding box center [597, 821] width 262 height 24
click at [550, 829] on textarea "Tuition reimbursement for any continuing education through the TTU System" at bounding box center [597, 821] width 262 height 24
click at [604, 827] on textarea "Tuition reimbursement for any continuing education through the TTU System or Co…" at bounding box center [597, 821] width 262 height 24
click at [683, 812] on textarea "Tuition reimbursement for any continuing education through the TTU System or Co…" at bounding box center [597, 821] width 262 height 24
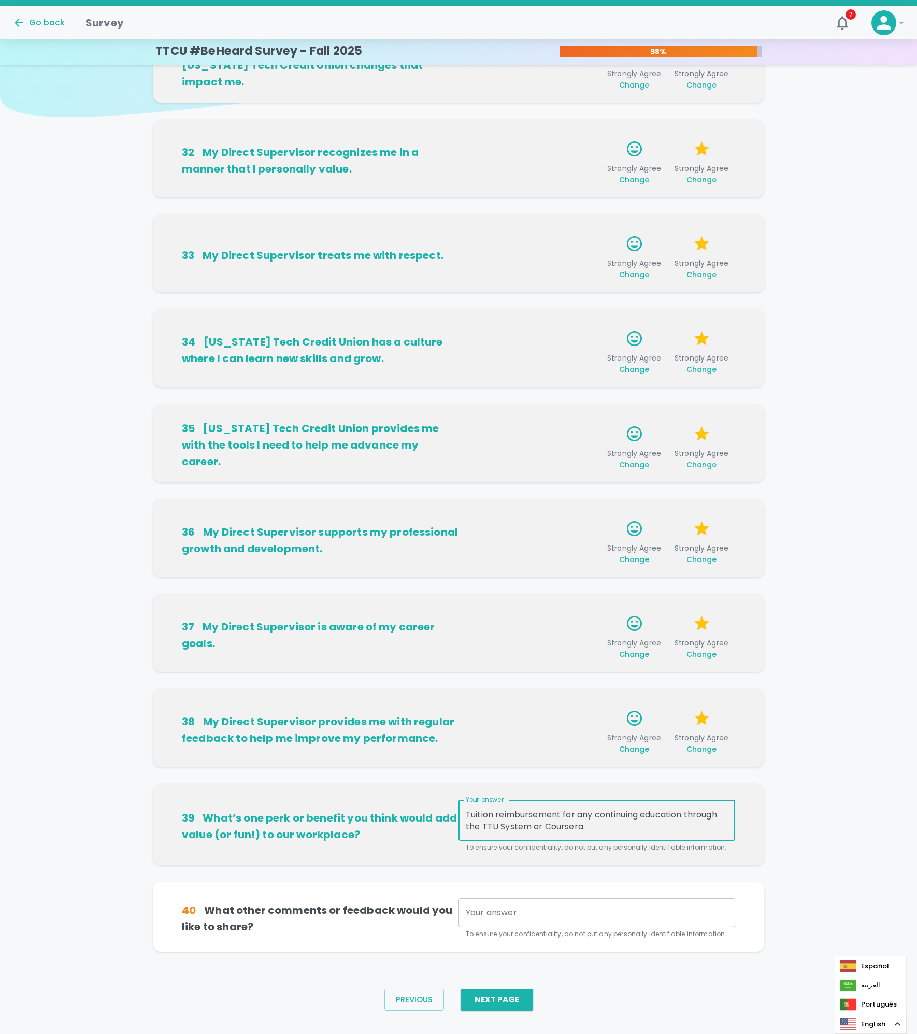
click at [686, 812] on textarea "Tuition reimbursement for any continuing education through the TTU System or Co…" at bounding box center [597, 821] width 262 height 24
click at [726, 821] on textarea "Tuition reimbursement for any continuing education for certification or degree …" at bounding box center [597, 821] width 262 height 24
type textarea "Tuition reimbursement for any continuing education for certification or degree …"
click at [505, 914] on textarea "Your answer" at bounding box center [597, 913] width 262 height 12
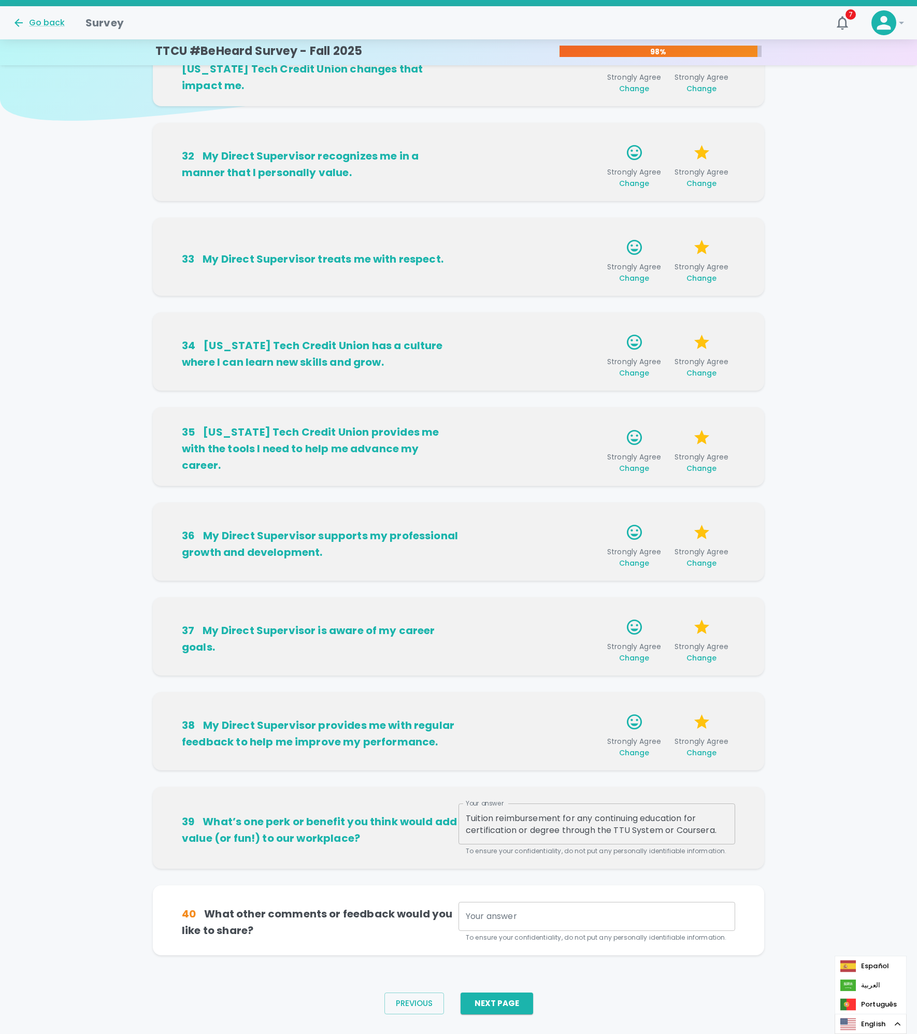
scroll to position [81, 0]
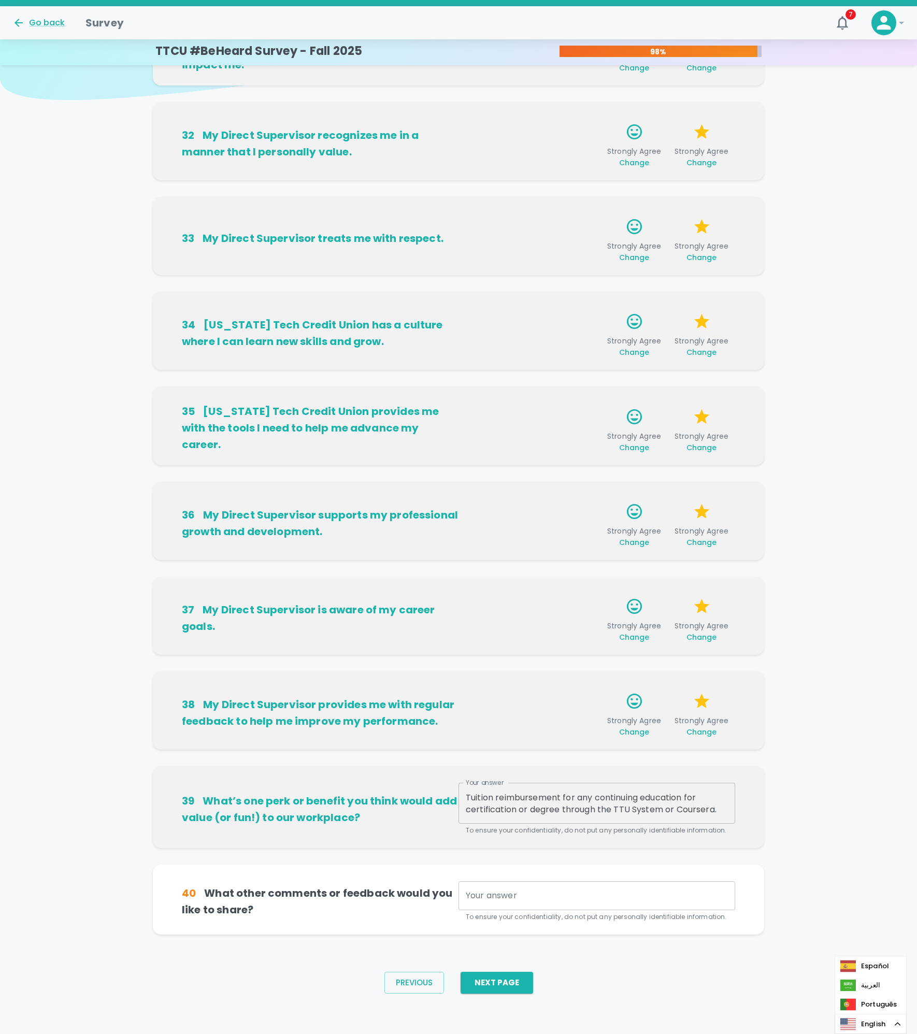
click at [515, 899] on div "Your answer x Your answer To ensure your confidentiality, do not put any person…" at bounding box center [597, 902] width 277 height 41
click at [499, 988] on button "Next Page" at bounding box center [497, 983] width 73 height 22
click at [555, 885] on div "x Your answer" at bounding box center [597, 896] width 277 height 29
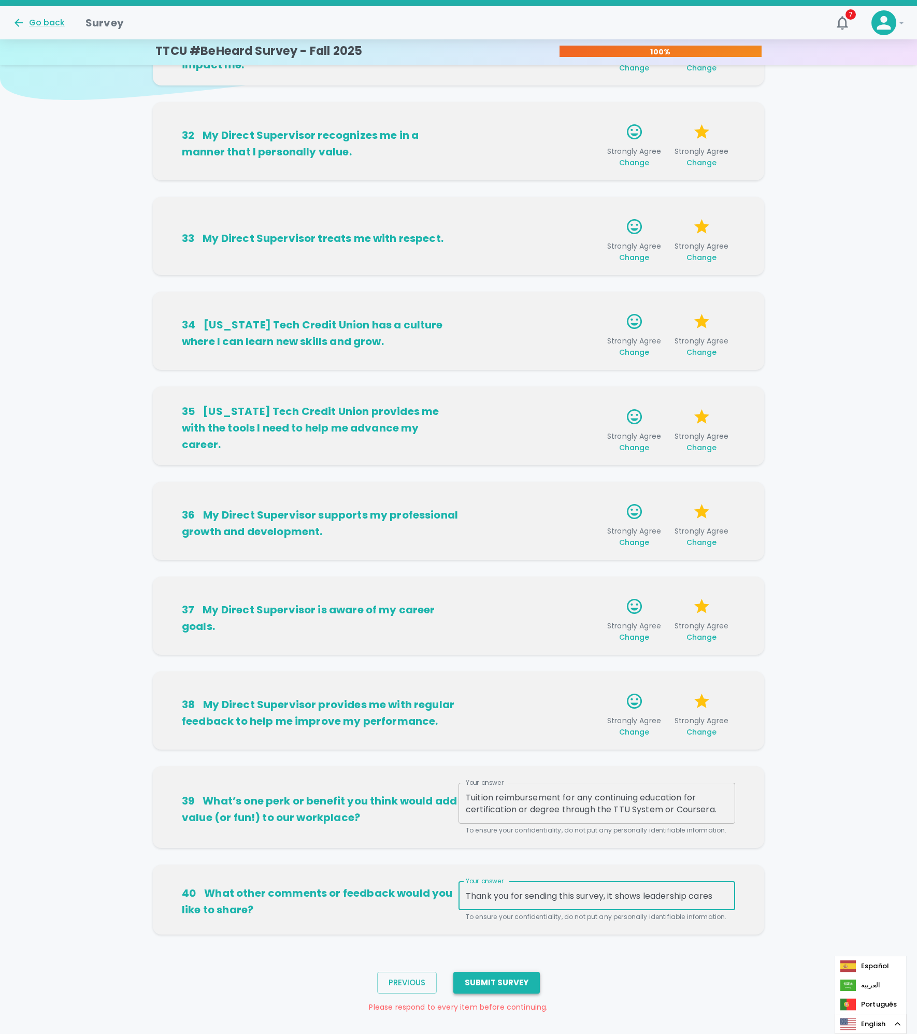
type textarea "Thank you for sending this survey, it shows leadership cares"
click at [478, 989] on button "Submit Survey" at bounding box center [496, 983] width 87 height 22
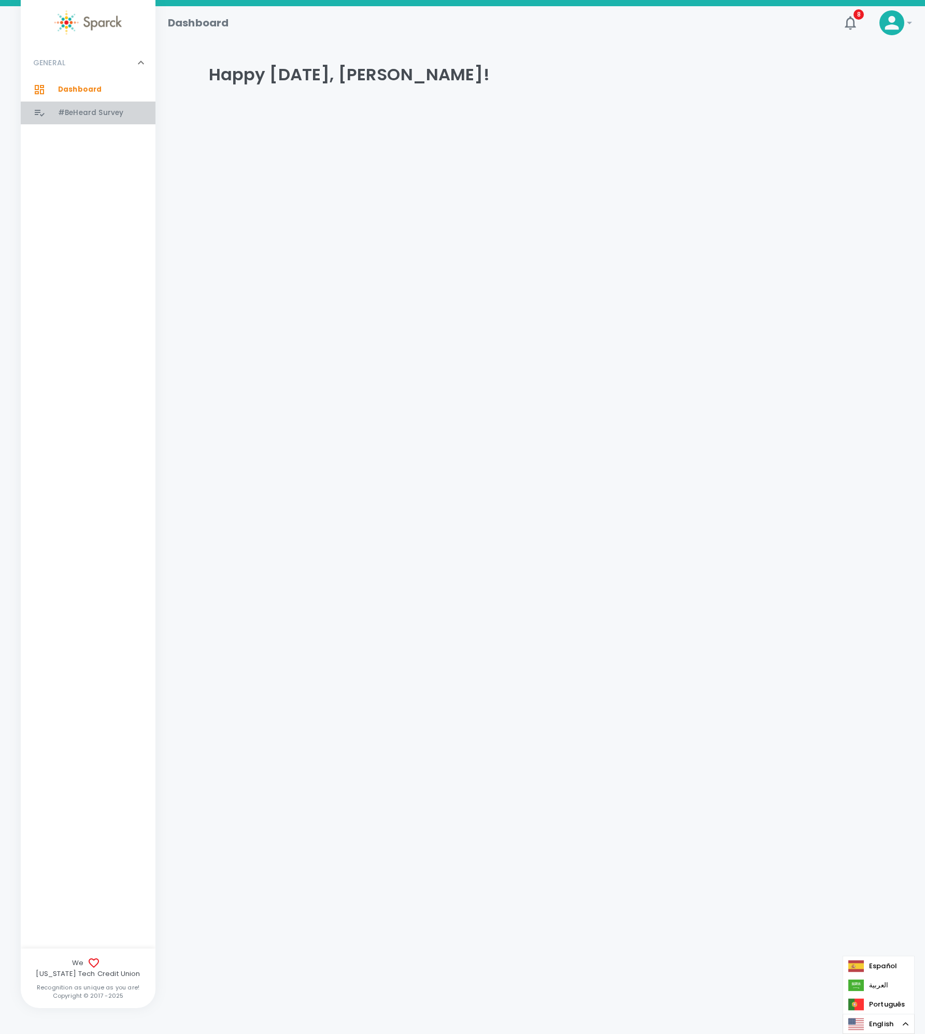
click at [72, 119] on span "#BeHeard Survey 0" at bounding box center [90, 113] width 65 height 15
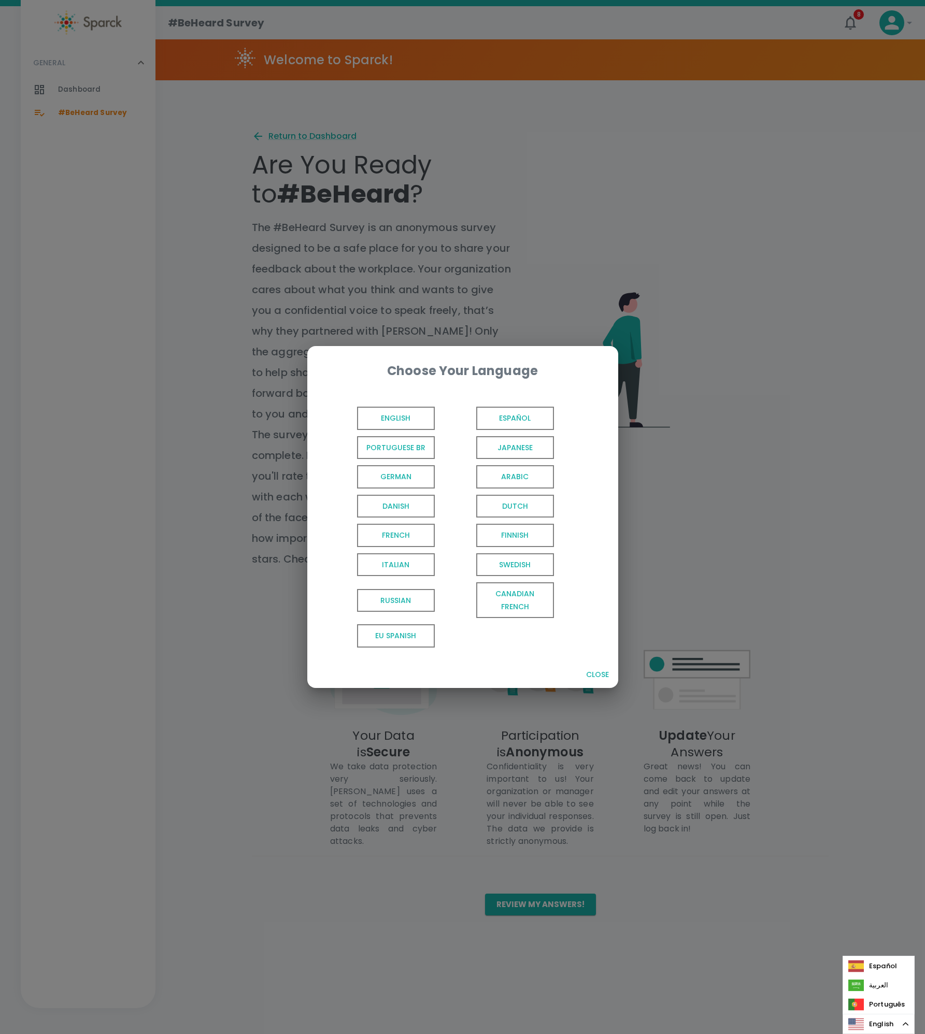
click at [382, 441] on span "Portuguese BR" at bounding box center [396, 447] width 78 height 23
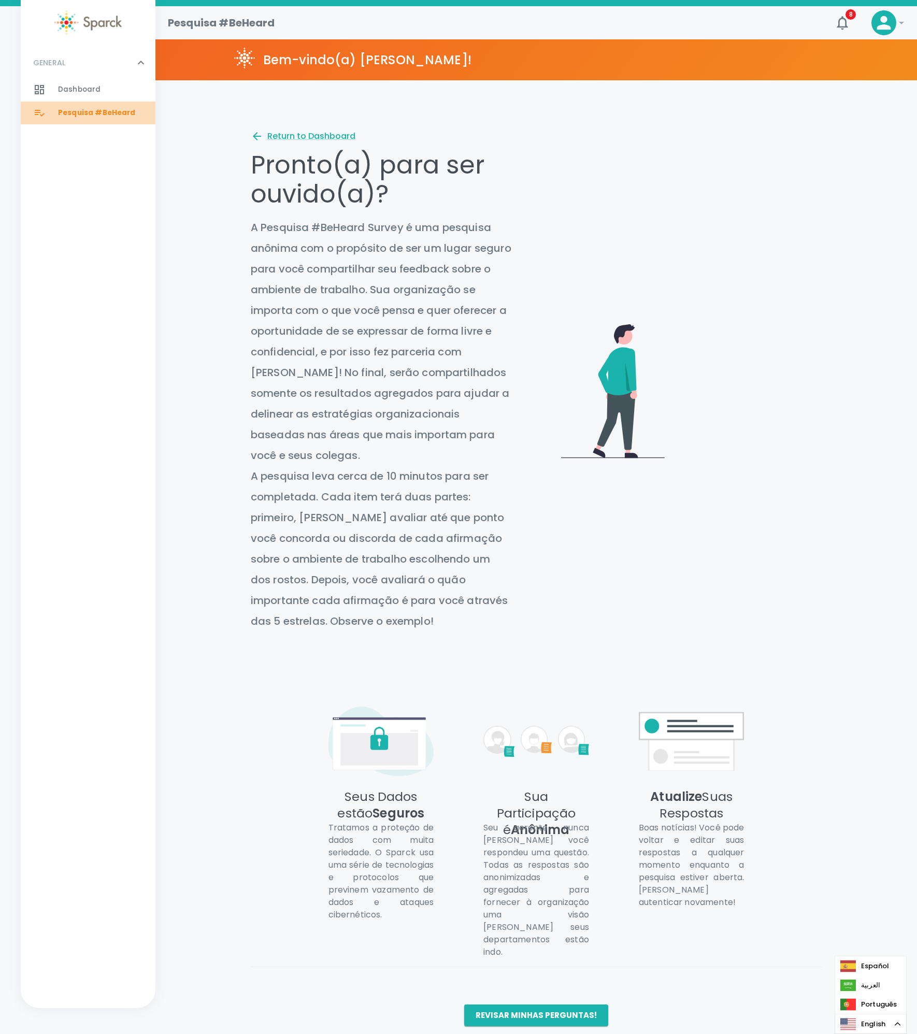
click at [101, 115] on span "Pesquisa #BeHeard" at bounding box center [97, 113] width 78 height 10
click at [878, 1021] on link "English" at bounding box center [870, 1024] width 71 height 19
click at [72, 87] on span "Dashboard" at bounding box center [79, 89] width 42 height 10
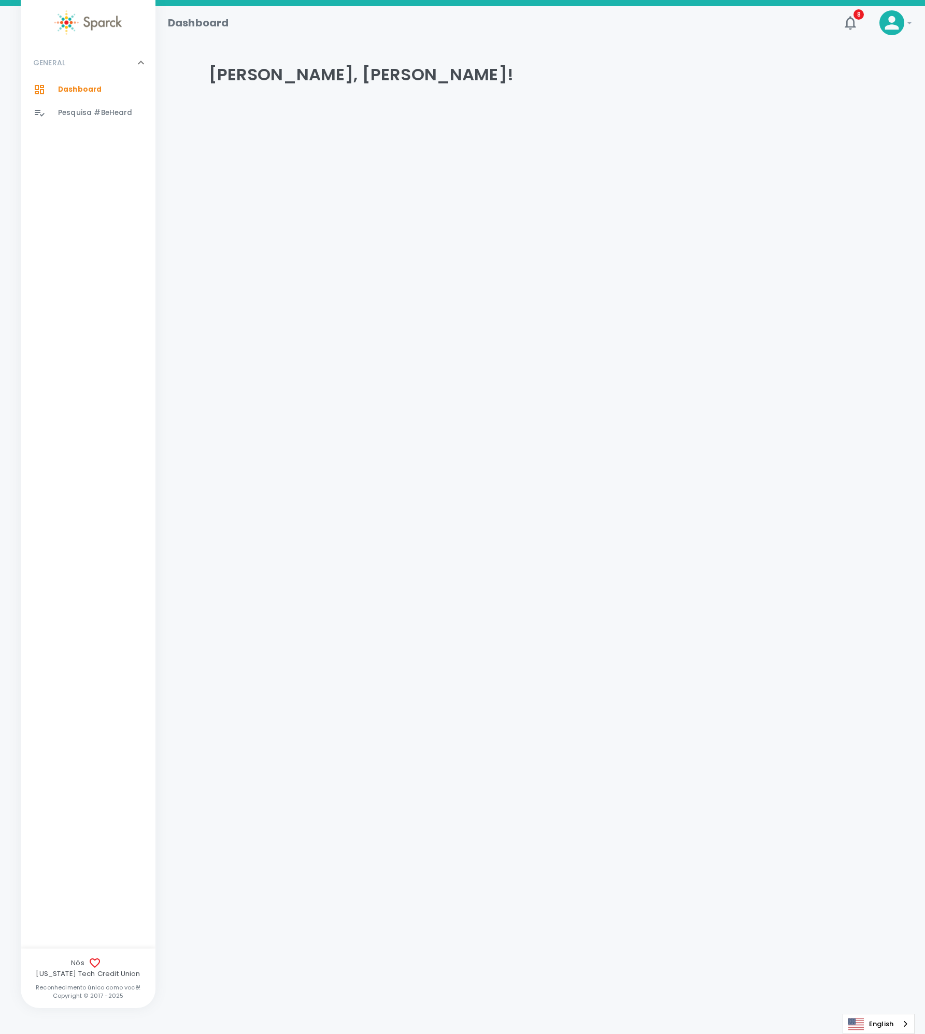
click at [78, 113] on span "Pesquisa #BeHeard" at bounding box center [95, 113] width 75 height 10
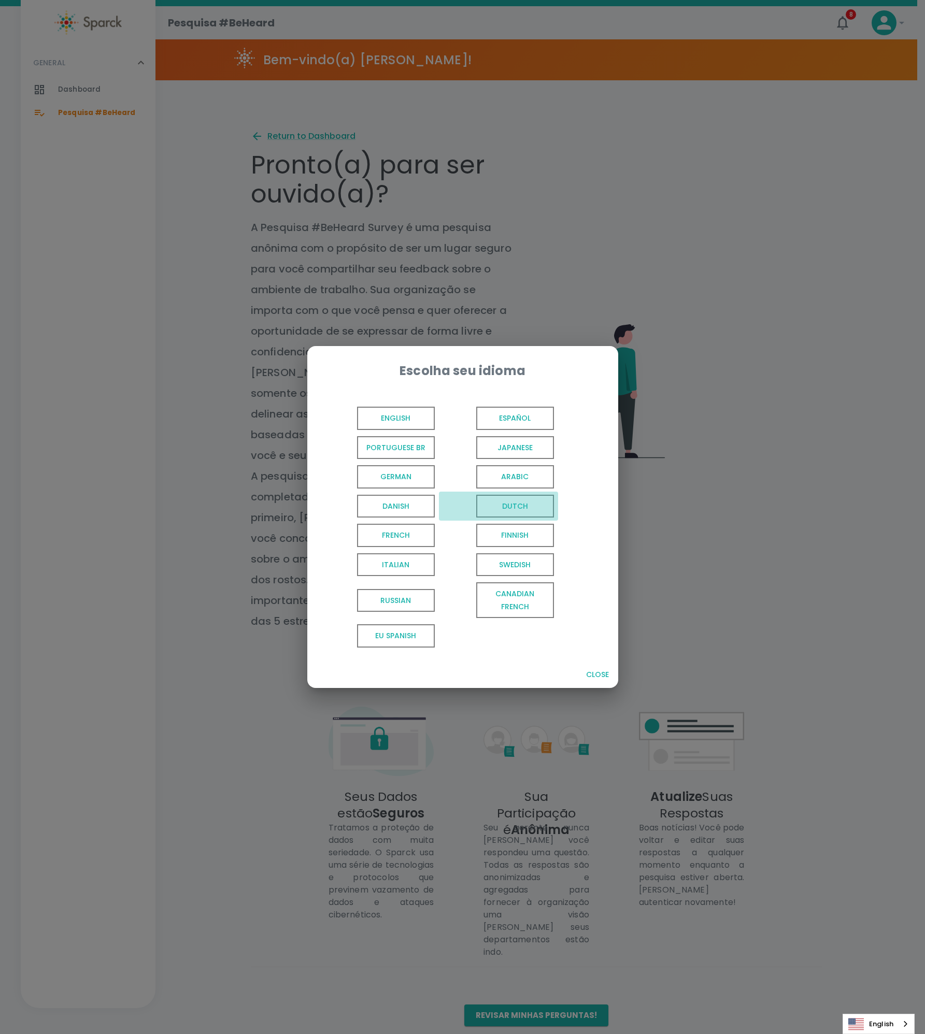
click at [515, 508] on span "Dutch" at bounding box center [515, 506] width 78 height 23
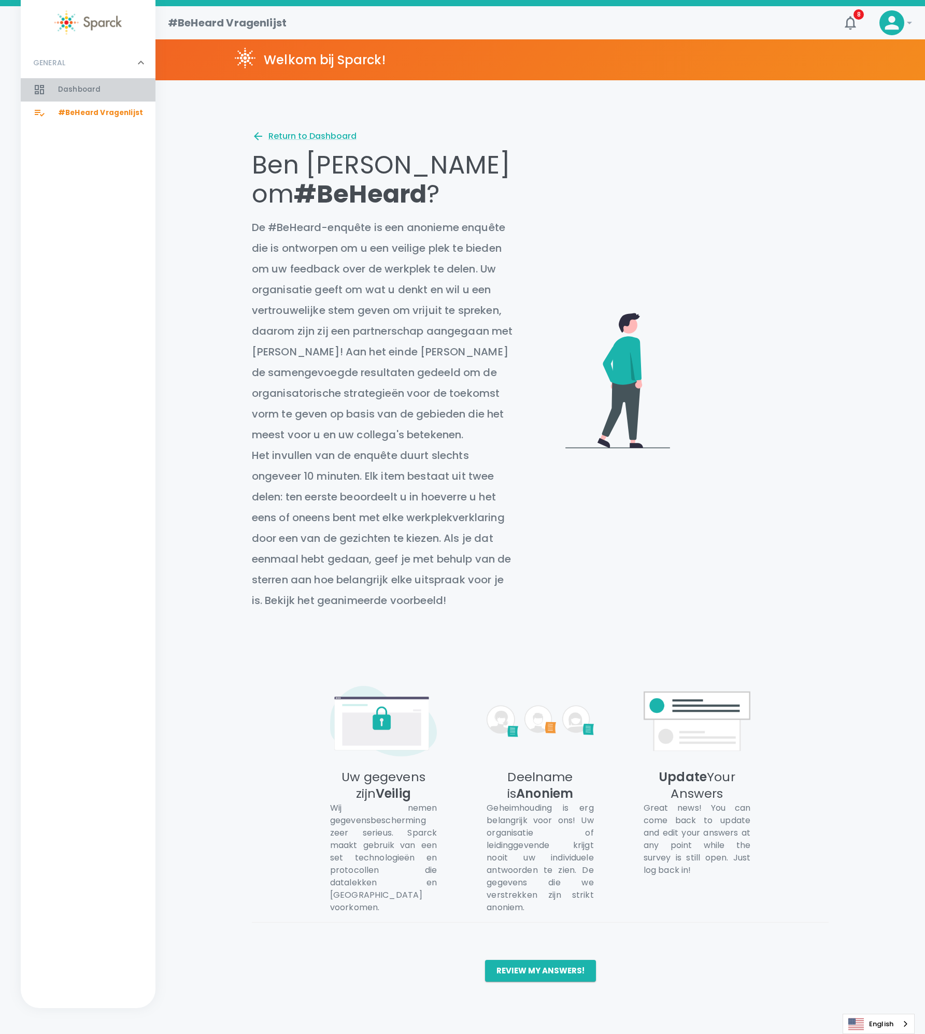
click at [85, 97] on span "Dashboard 0" at bounding box center [79, 89] width 42 height 15
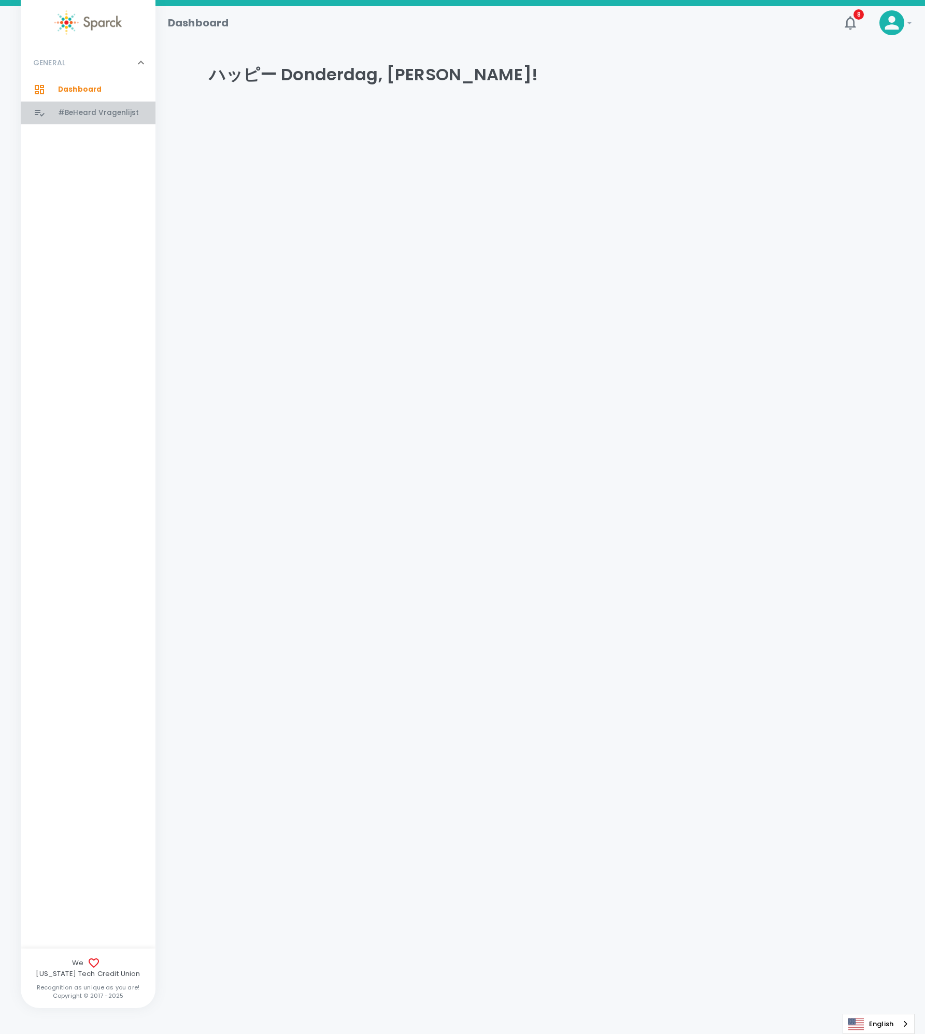
click at [80, 121] on div "#BeHeard Vragenlijst 0" at bounding box center [88, 113] width 135 height 23
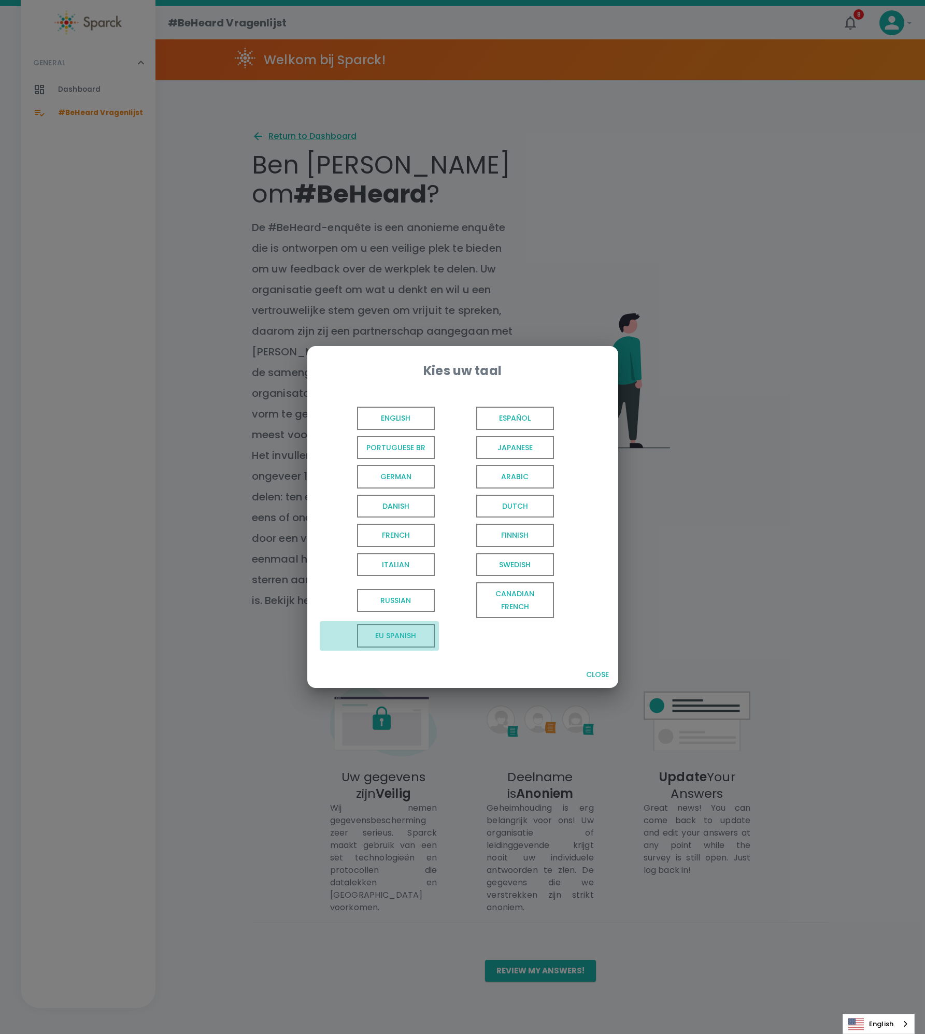
click at [413, 639] on span "EU Spanish" at bounding box center [396, 635] width 78 height 23
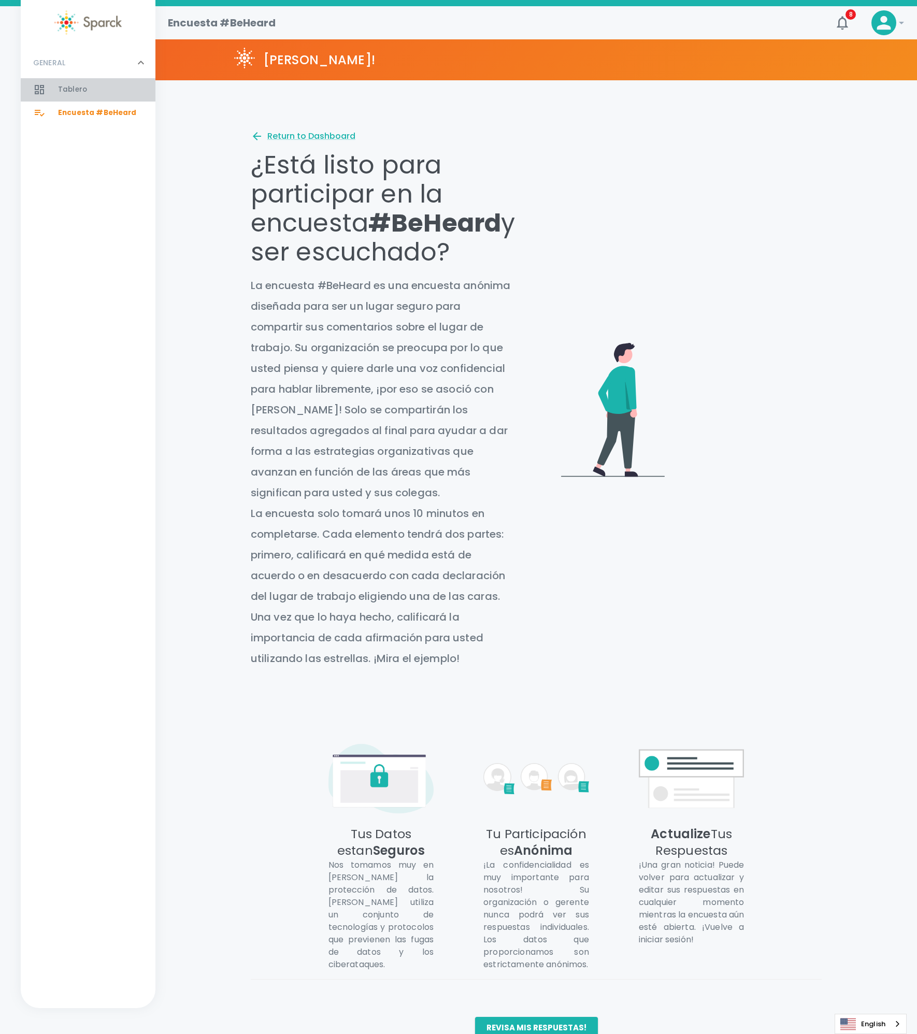
click at [87, 93] on div "Tablero 0" at bounding box center [106, 89] width 97 height 15
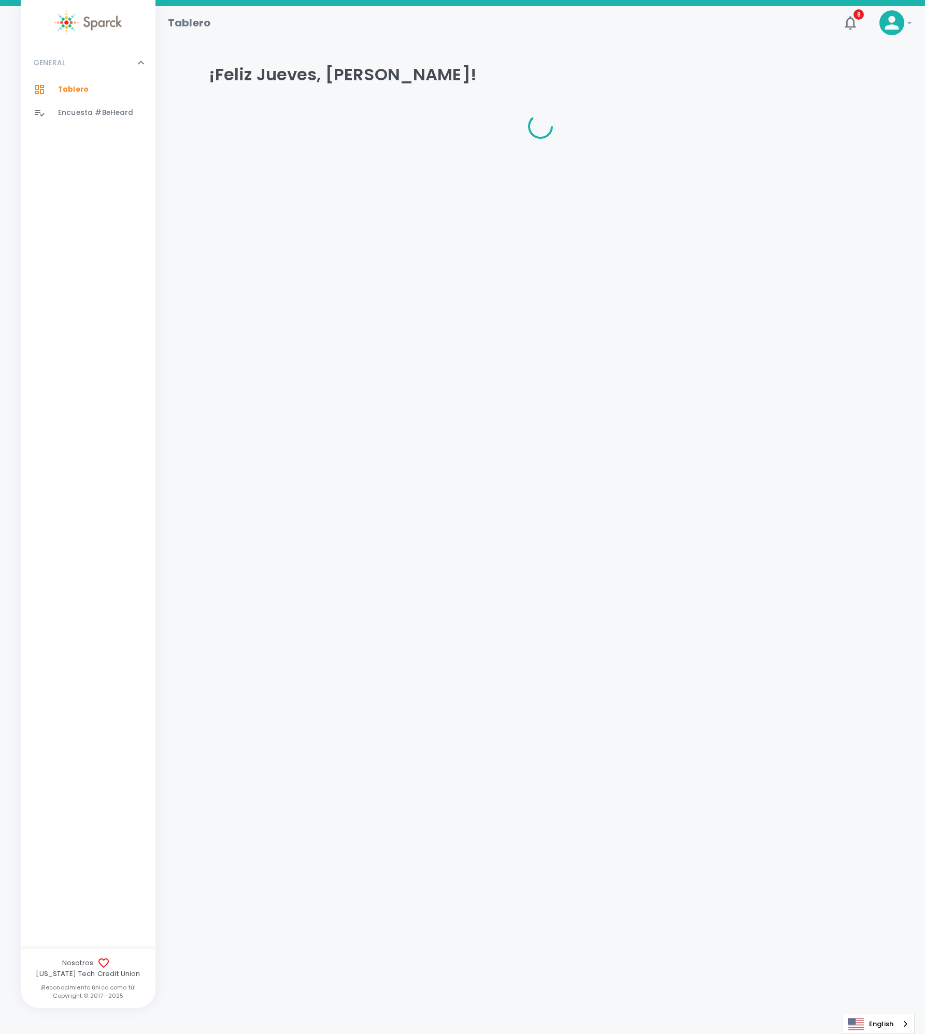
click at [98, 117] on span "Encuesta #BeHeard" at bounding box center [96, 113] width 76 height 10
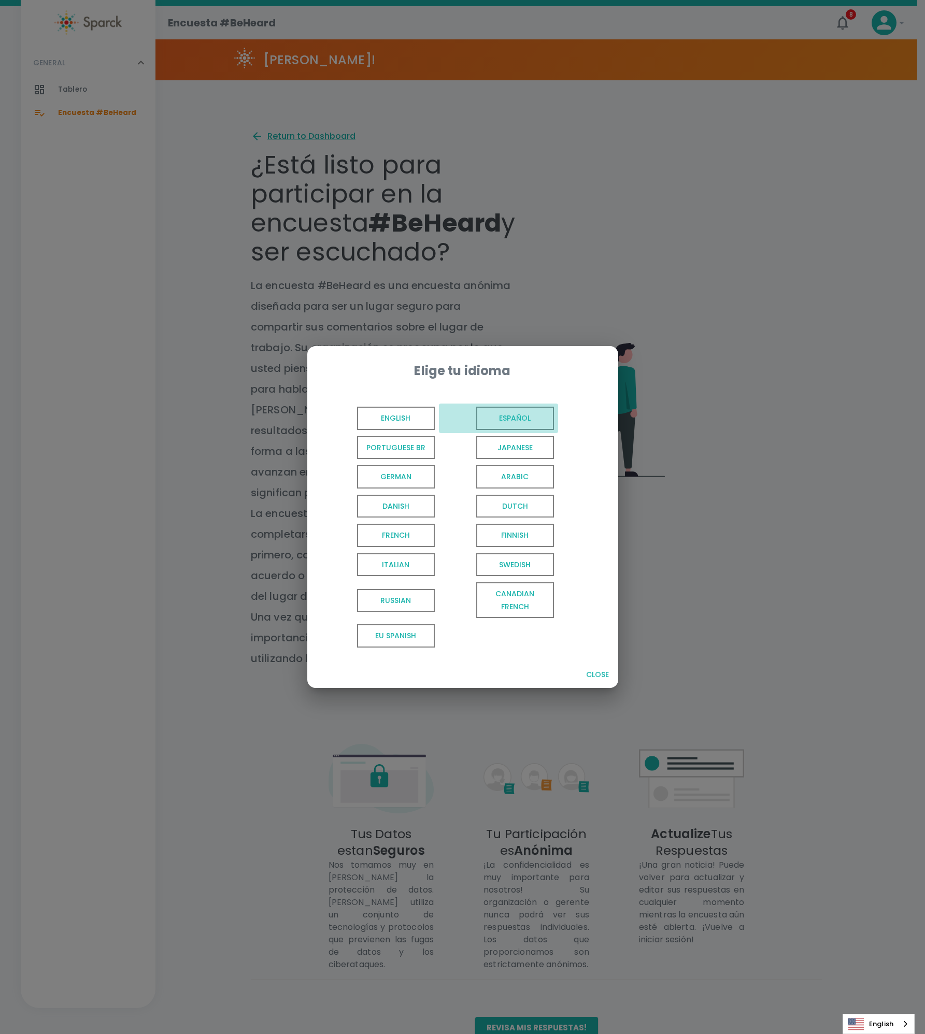
click at [532, 421] on span "Español" at bounding box center [515, 418] width 78 height 23
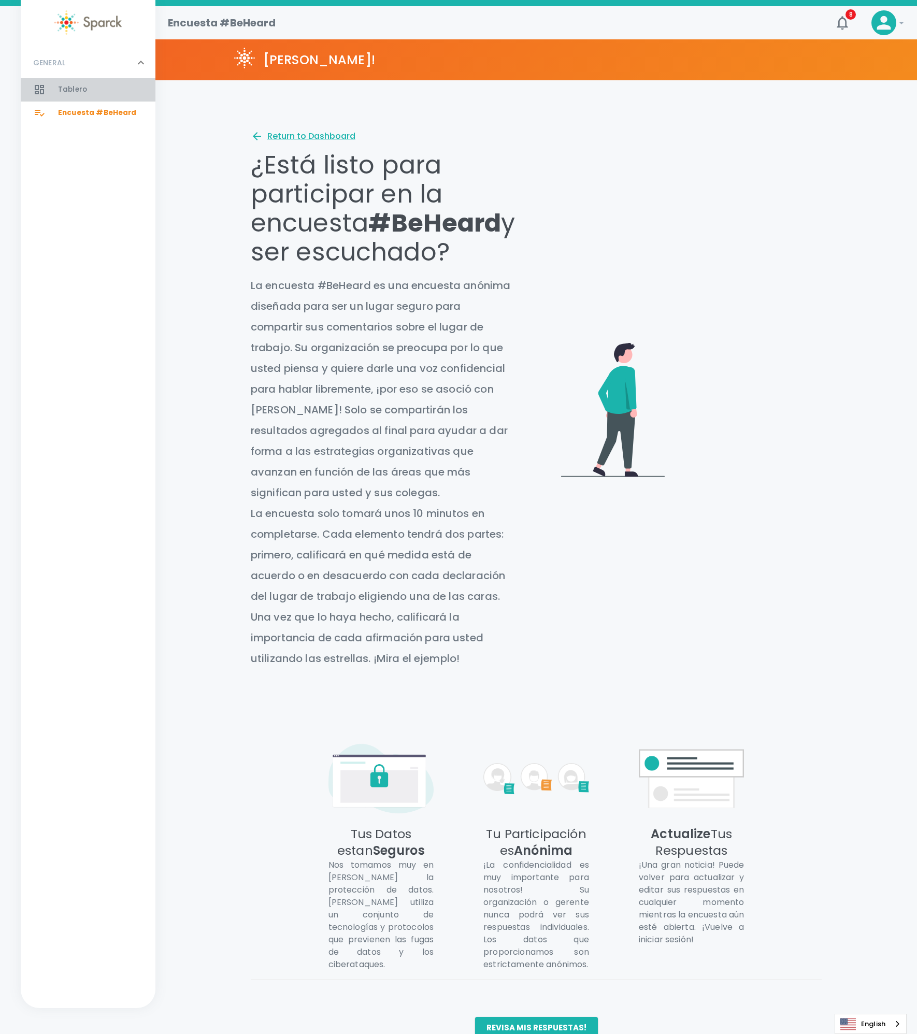
click at [62, 84] on span "Tablero 0" at bounding box center [72, 89] width 29 height 15
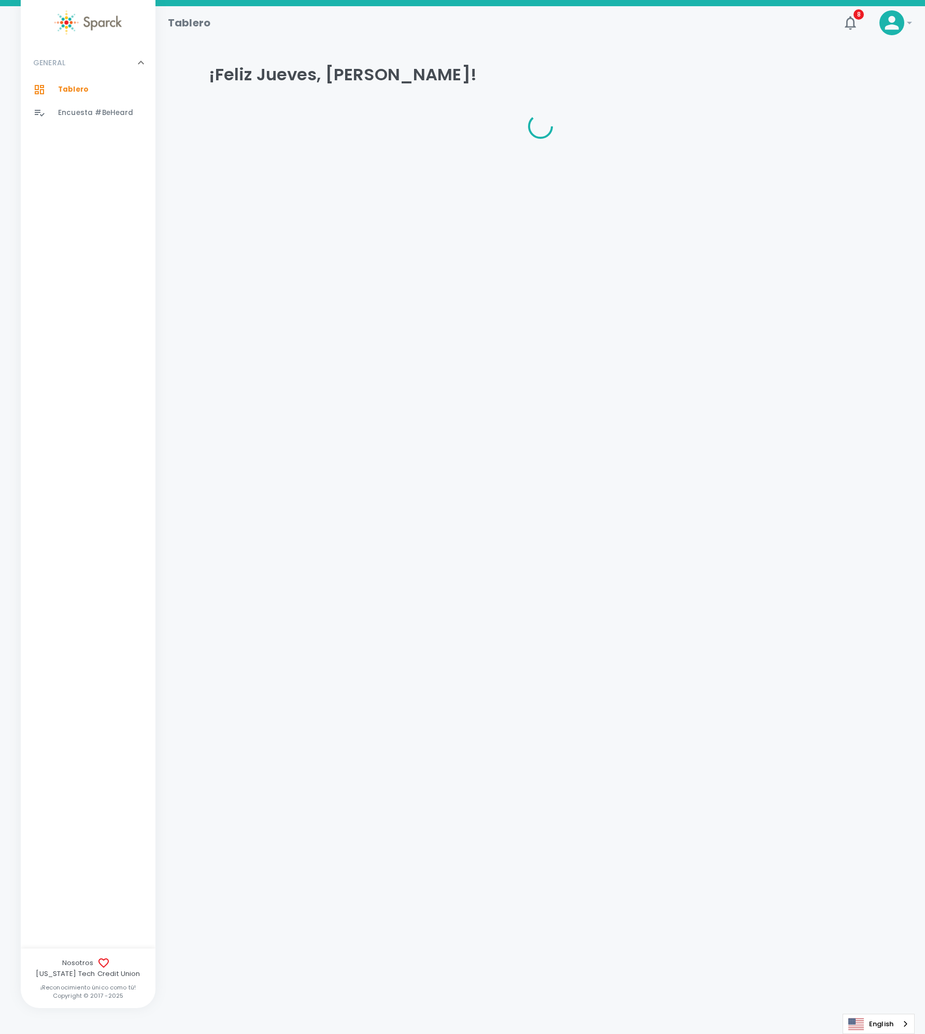
click at [94, 107] on span "Encuesta #BeHeard 0" at bounding box center [96, 113] width 76 height 15
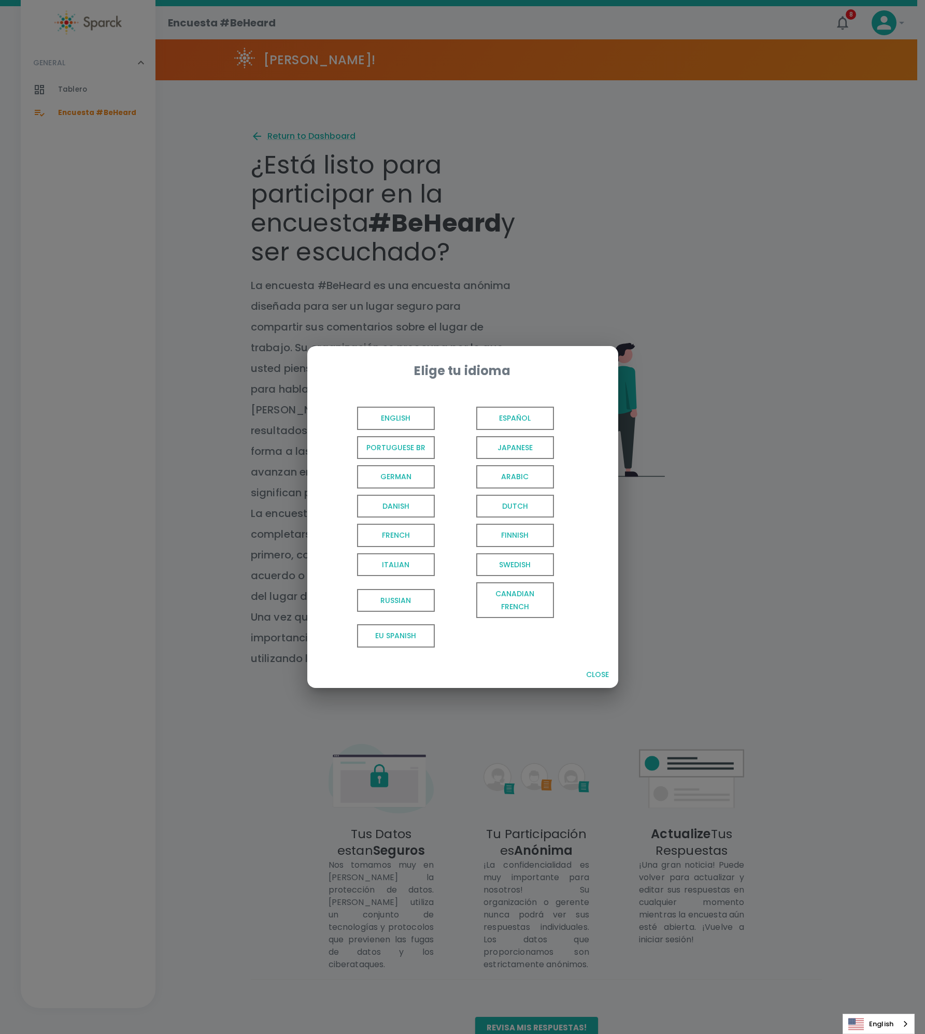
click at [517, 605] on span "Canadian French" at bounding box center [515, 601] width 78 height 36
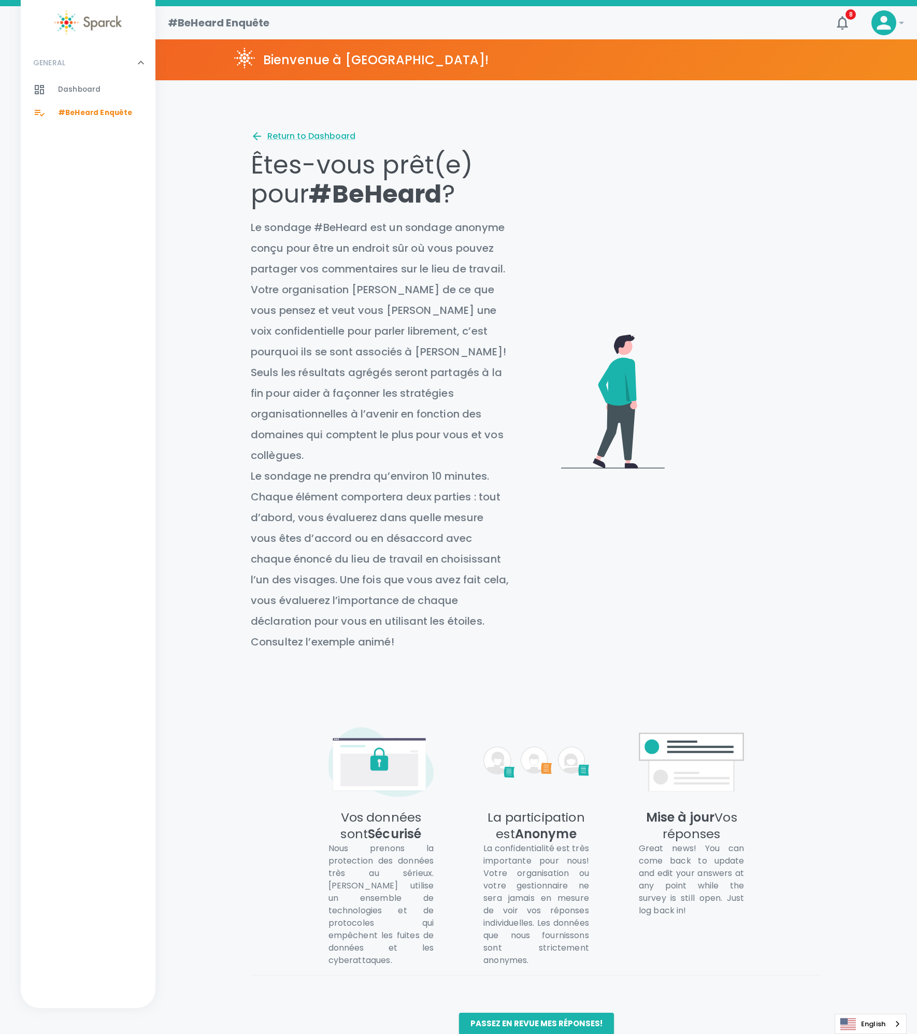
click at [73, 96] on span "Dashboard 0" at bounding box center [79, 89] width 42 height 15
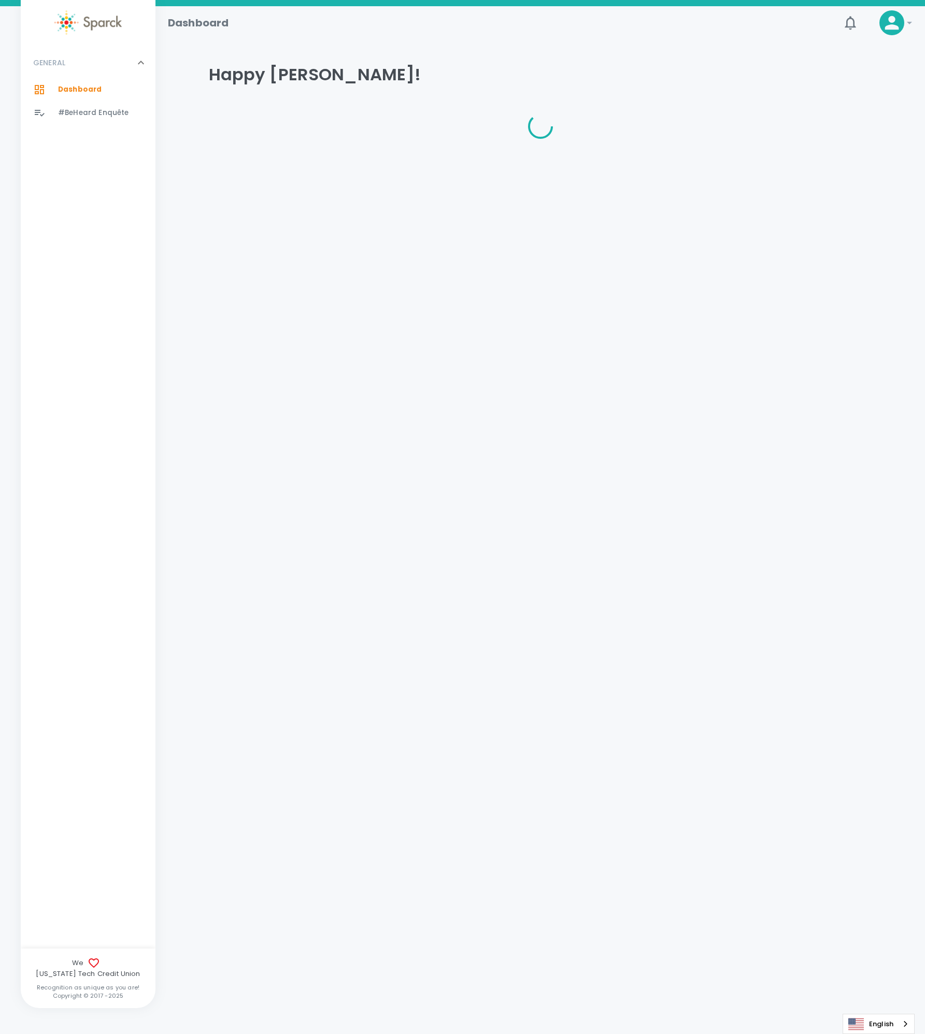
click at [78, 113] on span "#BeHeard Enquête" at bounding box center [93, 113] width 70 height 10
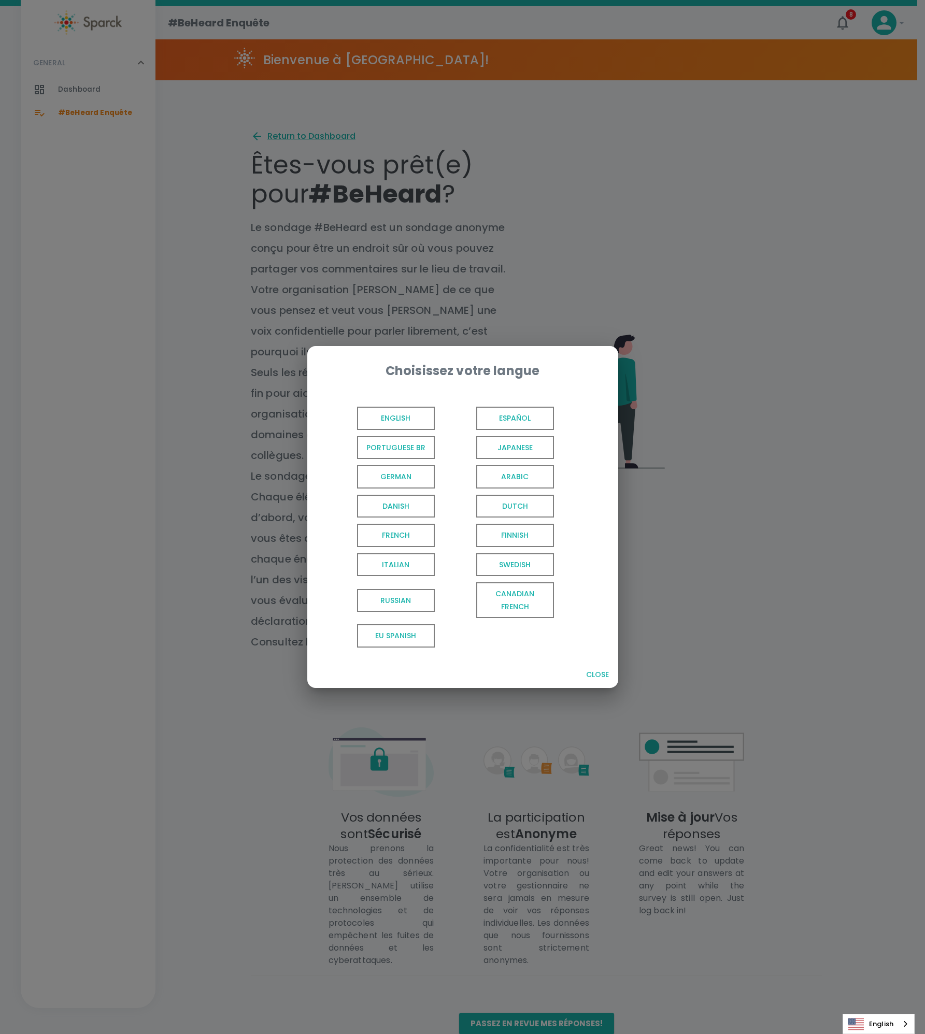
click at [61, 80] on div "Choisissez votre langue English Español Portuguese BR Japanese German Arabic Da…" at bounding box center [462, 517] width 925 height 1034
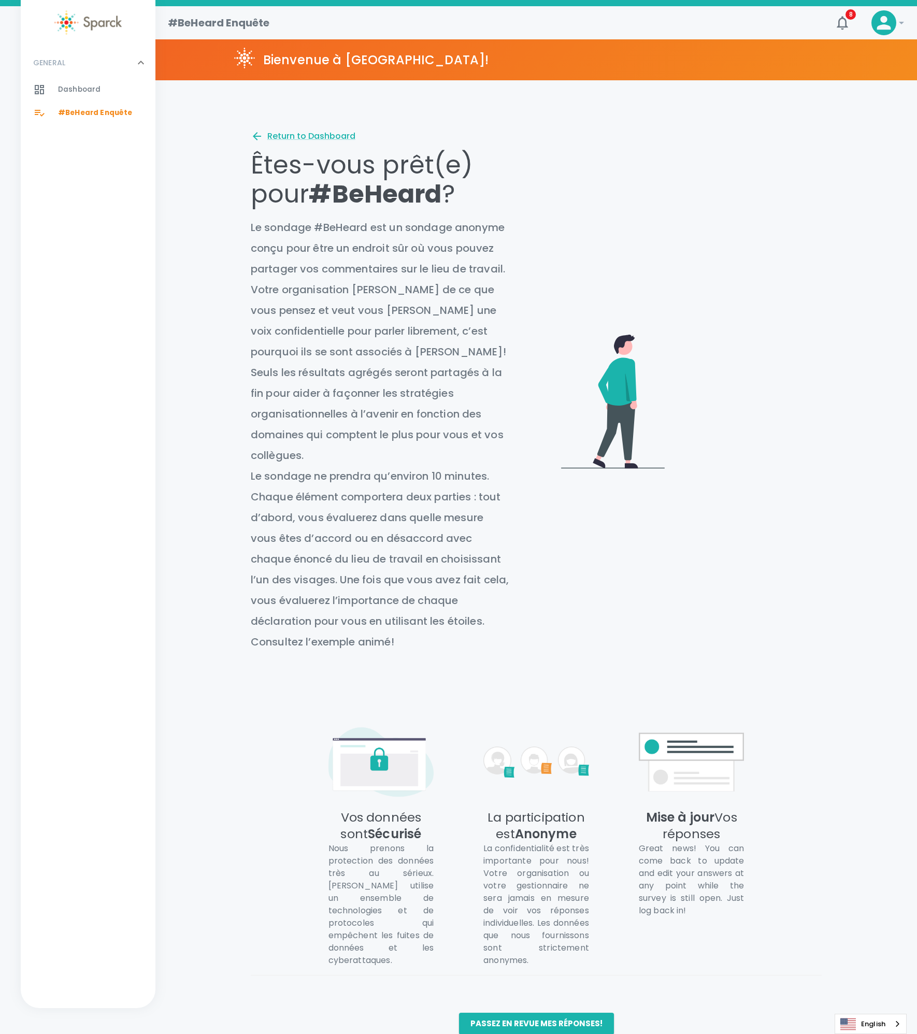
click at [79, 84] on span "Dashboard" at bounding box center [79, 89] width 42 height 10
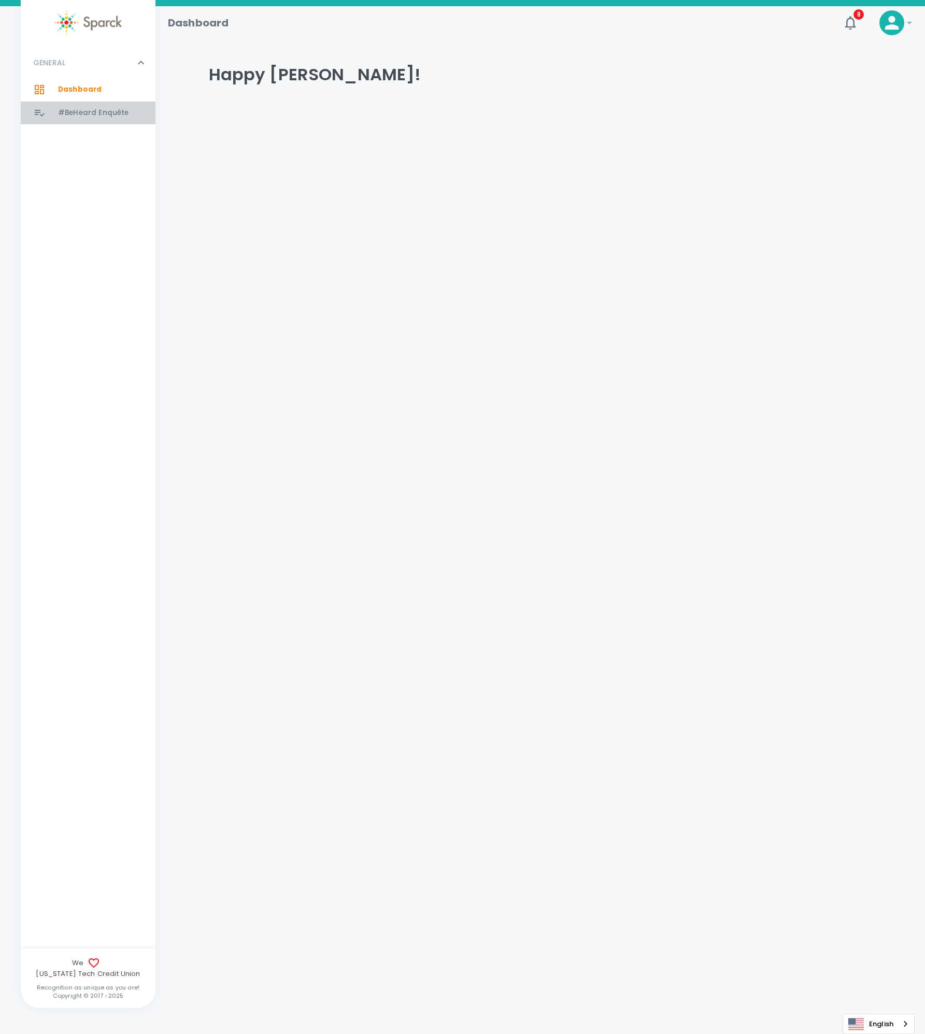
click at [104, 121] on div "#BeHeard Enquête 0" at bounding box center [88, 113] width 135 height 23
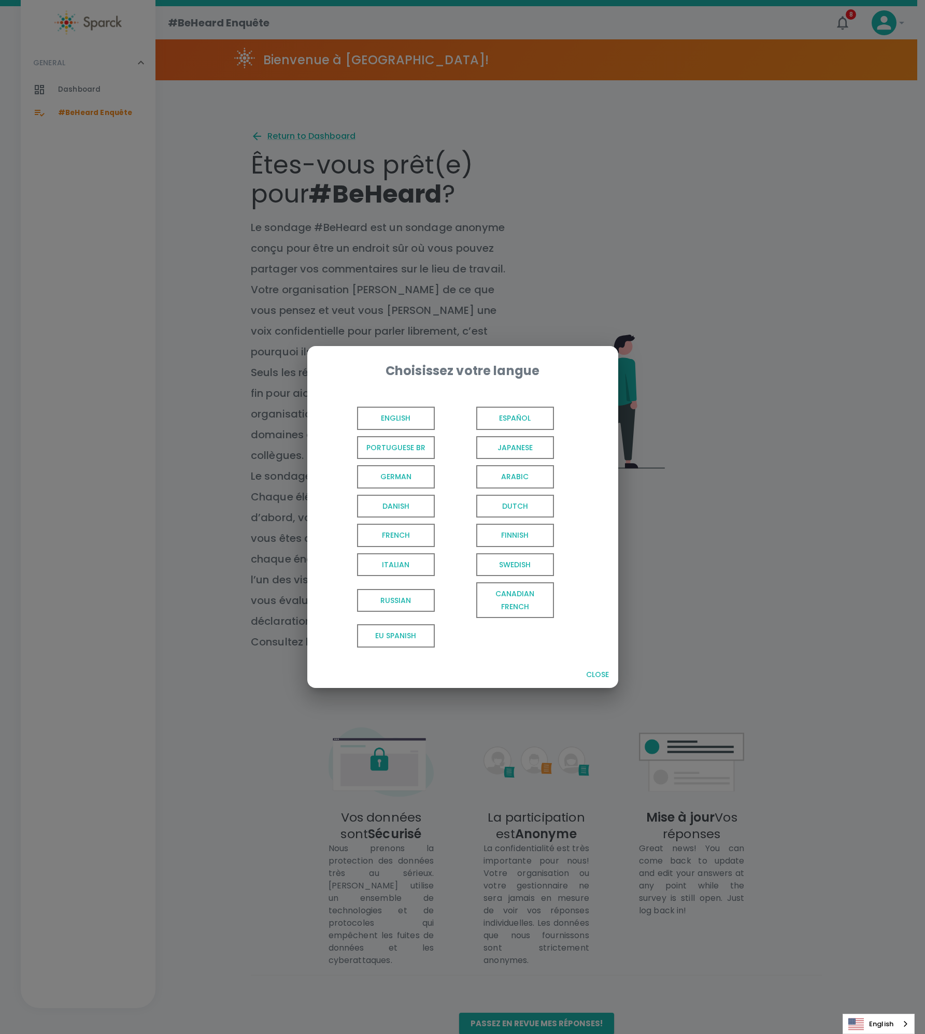
click at [399, 542] on span "French" at bounding box center [396, 535] width 78 height 23
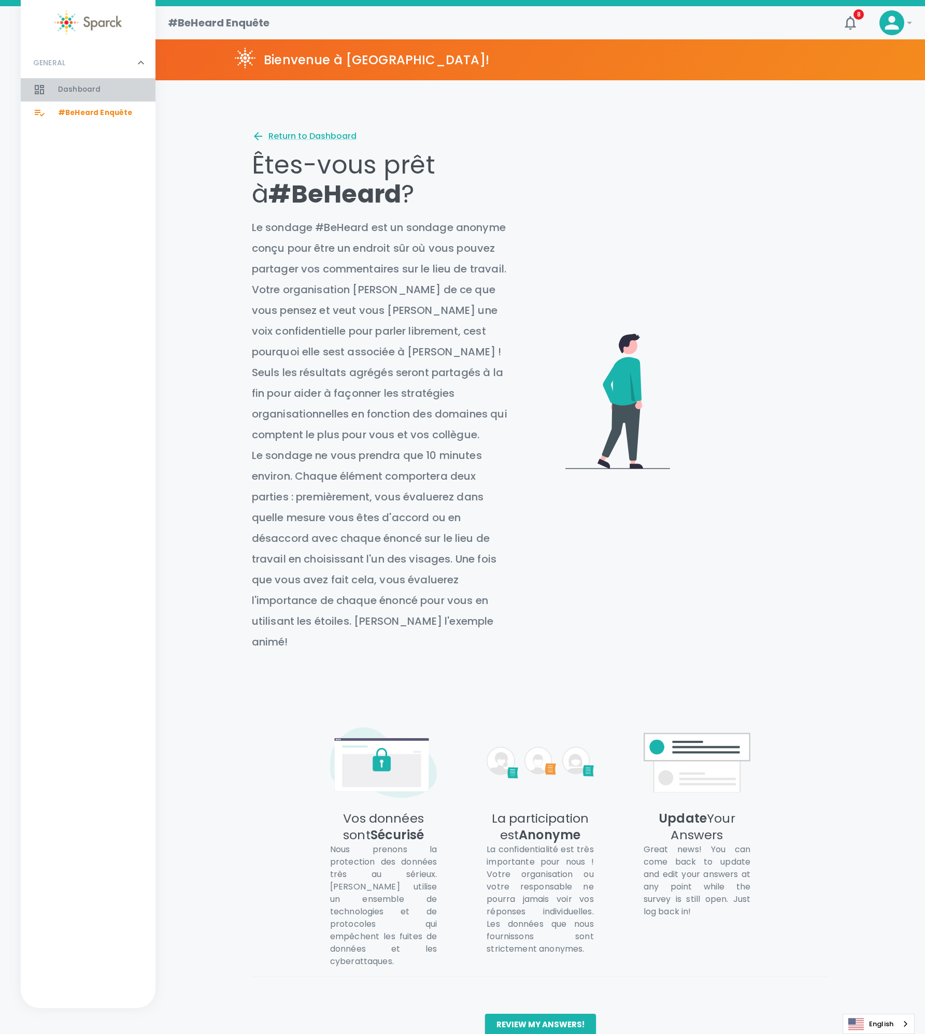
click at [78, 93] on span "Dashboard" at bounding box center [79, 89] width 42 height 10
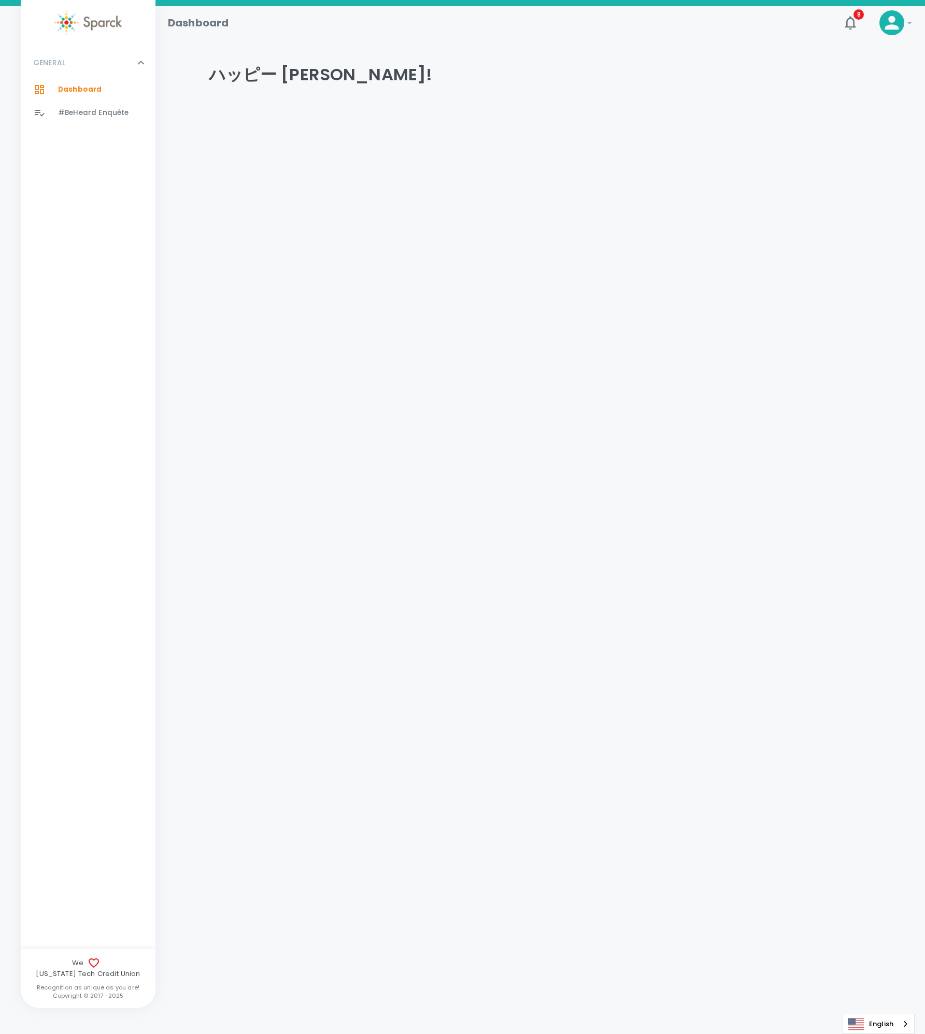
click at [93, 91] on span "Dashboard" at bounding box center [80, 89] width 44 height 10
click at [92, 117] on span "#BeHeard Enquête" at bounding box center [93, 113] width 70 height 10
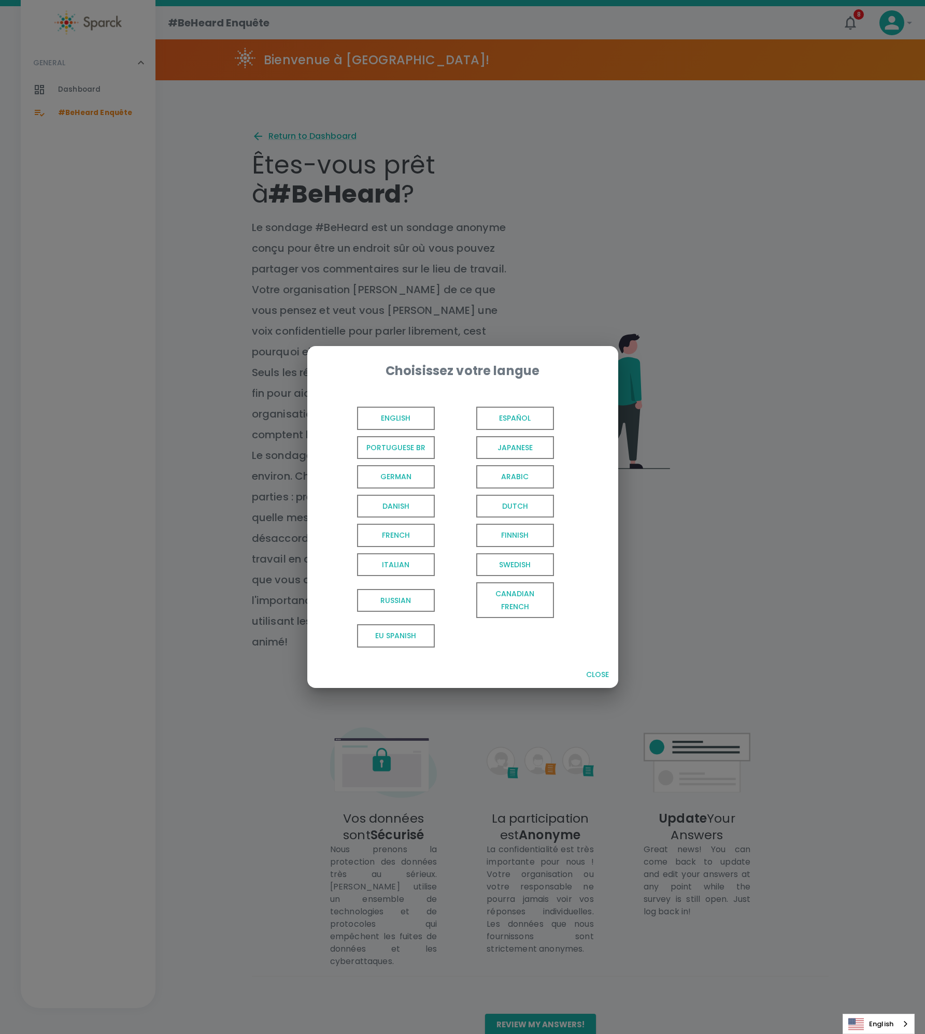
click at [93, 98] on div "Choisissez votre langue English Español Portuguese BR Japanese German Arabic Da…" at bounding box center [462, 517] width 925 height 1034
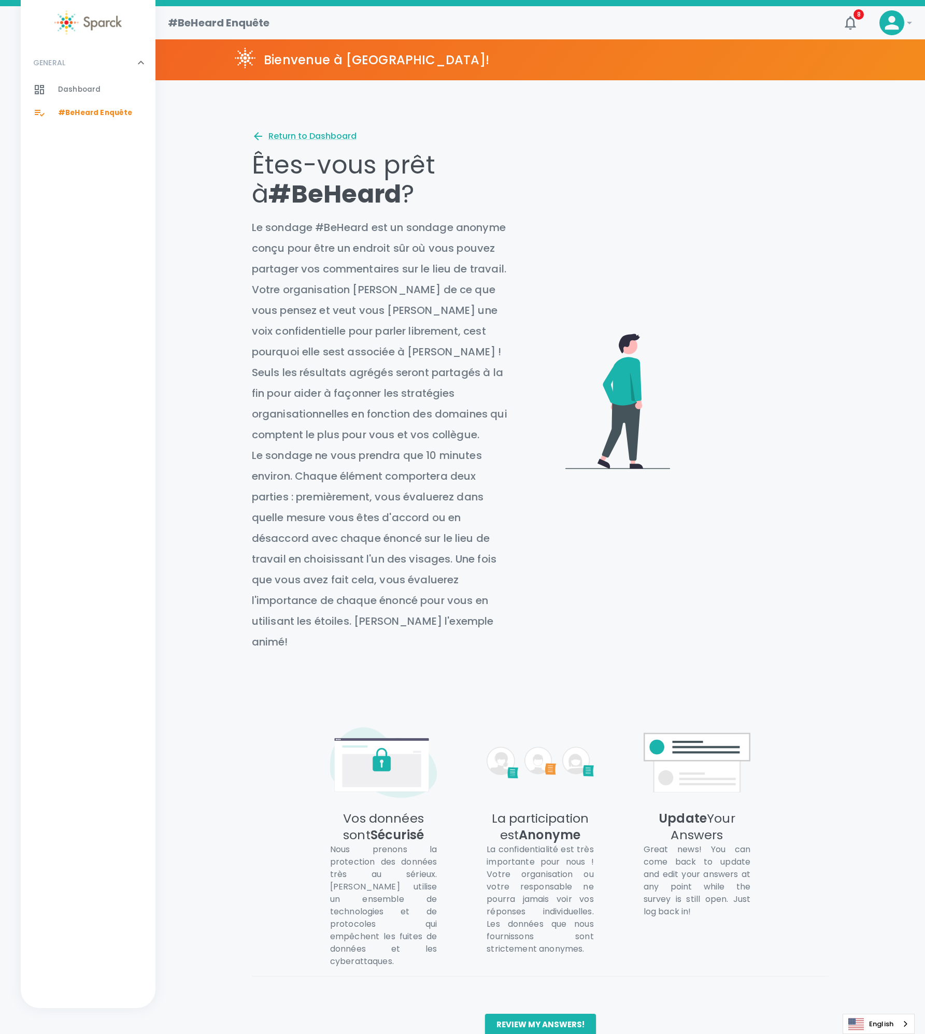
click at [93, 98] on div "Dashboard 0" at bounding box center [88, 89] width 135 height 23
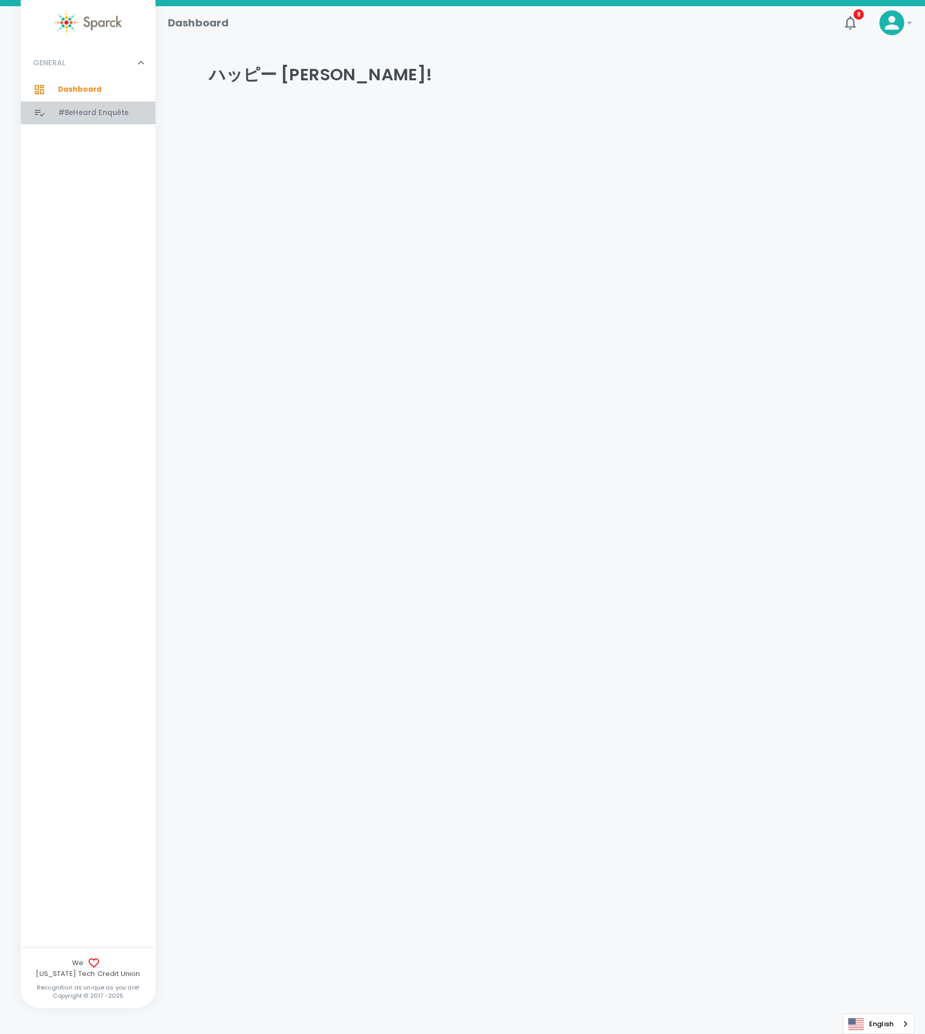
click at [98, 114] on span "#BeHeard Enquête" at bounding box center [93, 113] width 70 height 10
